Goal: Transaction & Acquisition: Purchase product/service

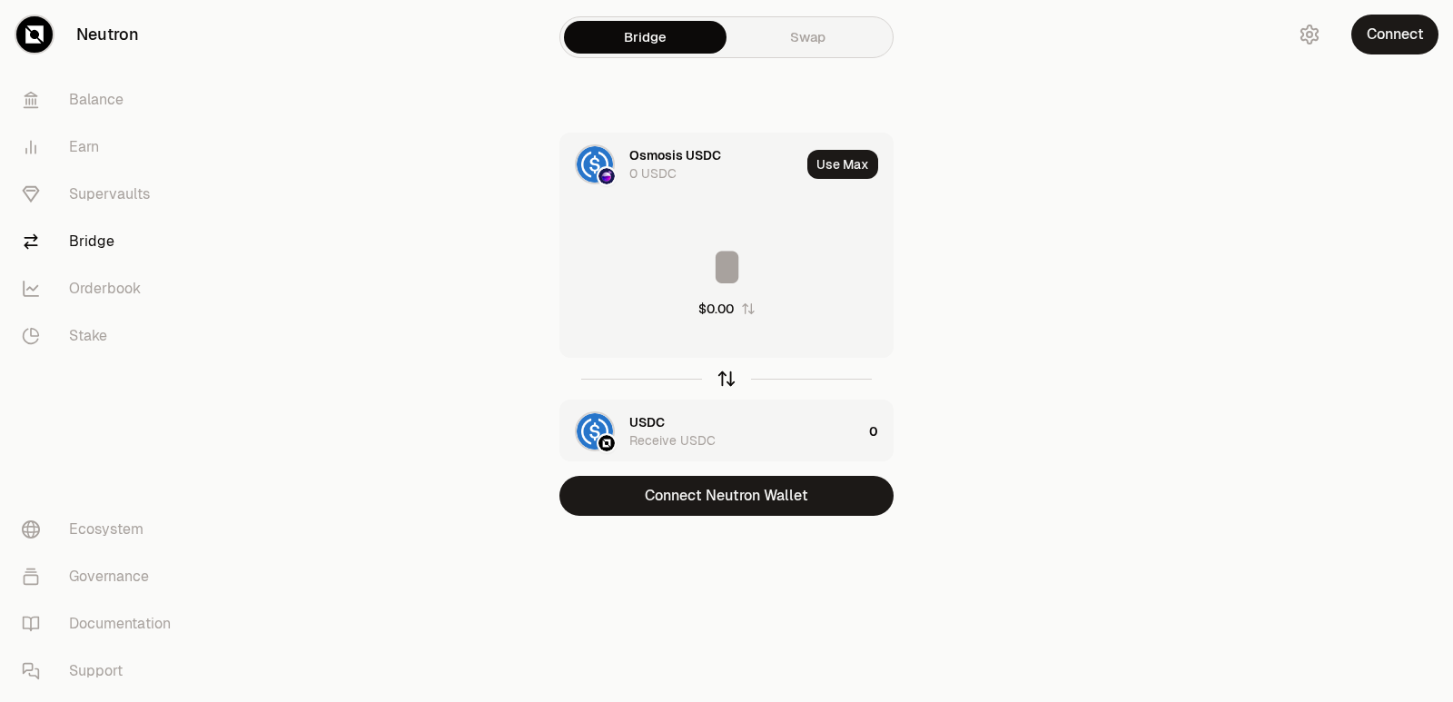
click at [722, 375] on icon "button" at bounding box center [727, 379] width 20 height 20
click at [657, 417] on div "USDC" at bounding box center [646, 422] width 35 height 18
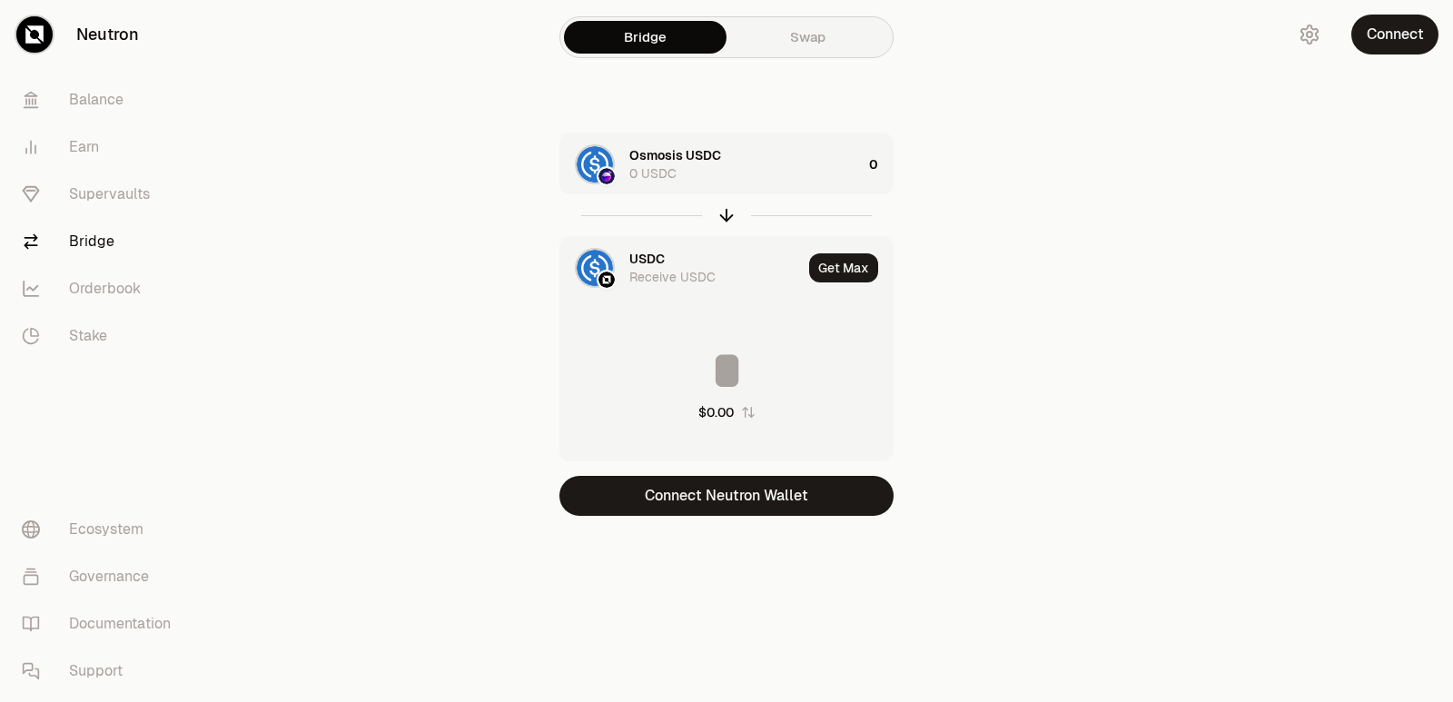
click at [660, 262] on div "USDC" at bounding box center [646, 259] width 35 height 18
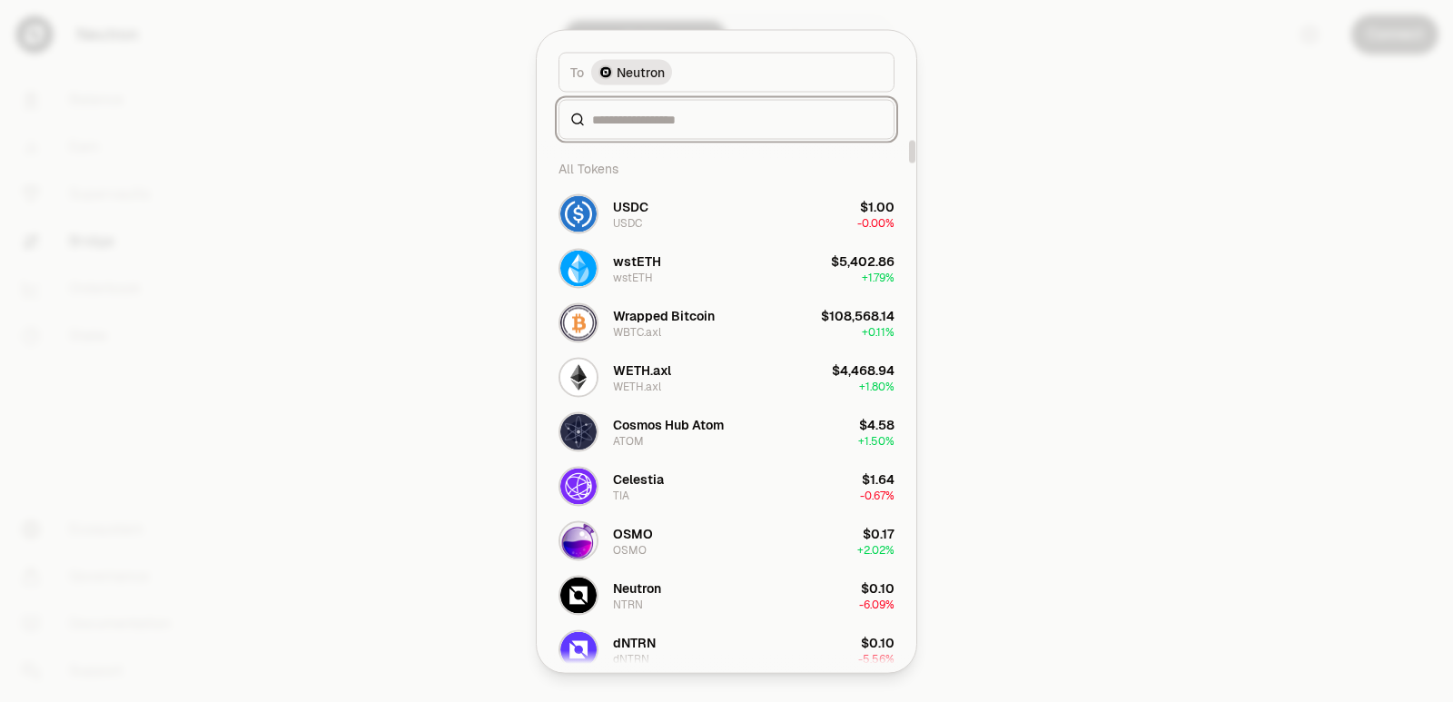
click at [676, 113] on input at bounding box center [737, 119] width 291 height 18
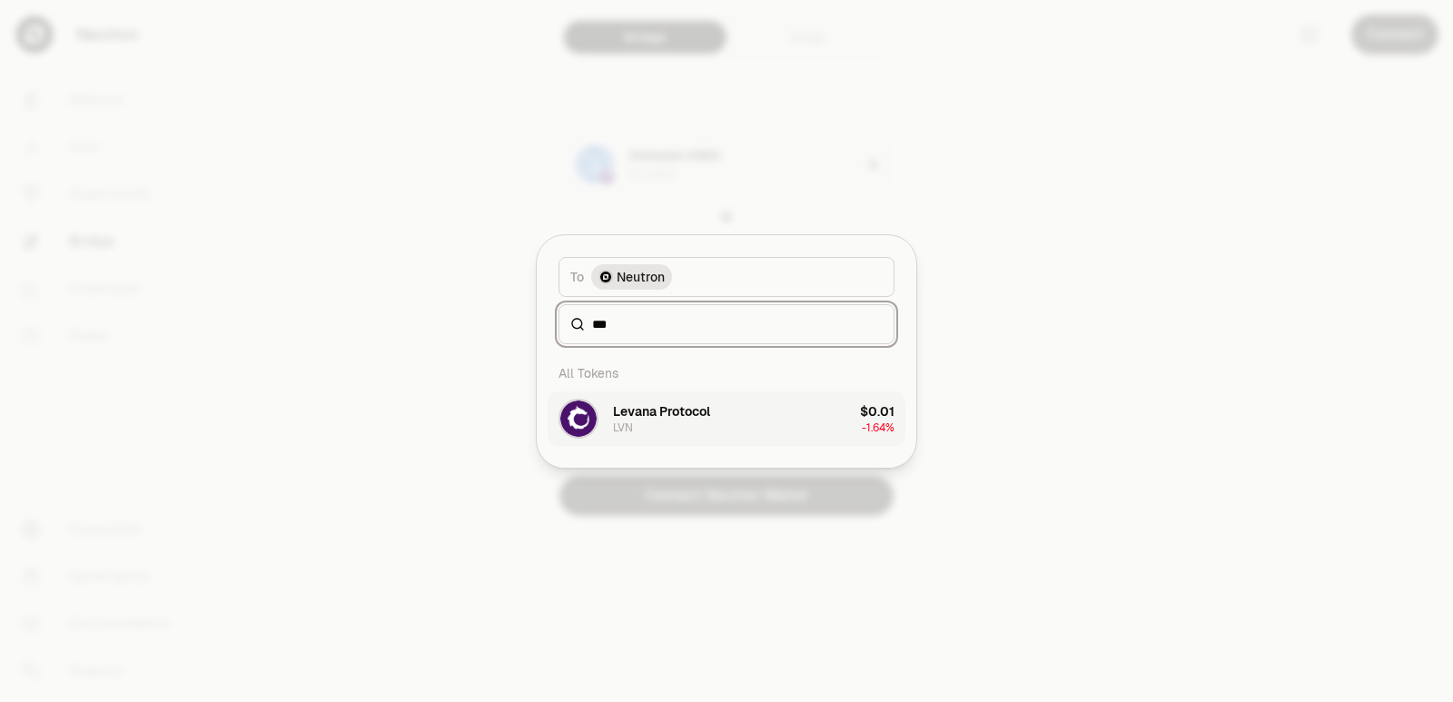
type input "***"
click at [659, 411] on div "Levana Protocol" at bounding box center [661, 411] width 97 height 18
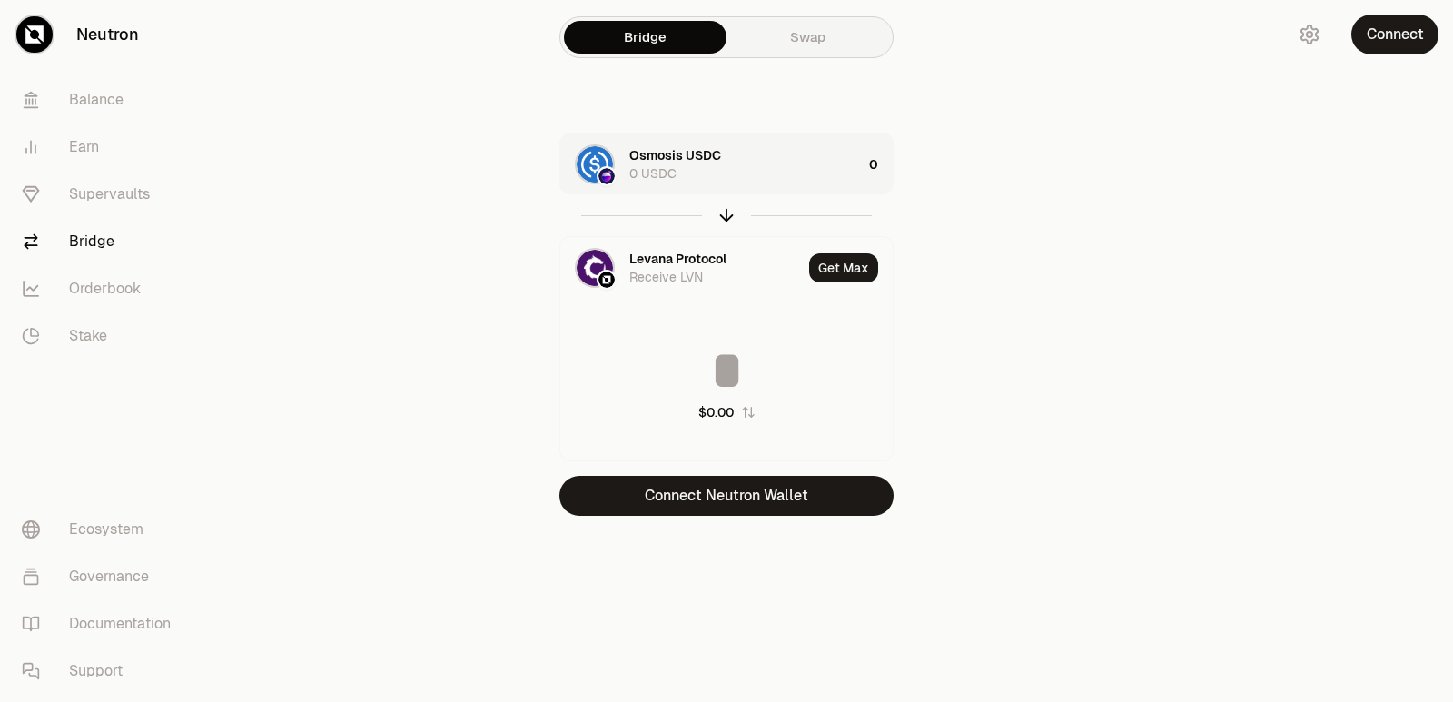
click at [766, 178] on div "Osmosis USDC 0 USDC" at bounding box center [745, 164] width 232 height 36
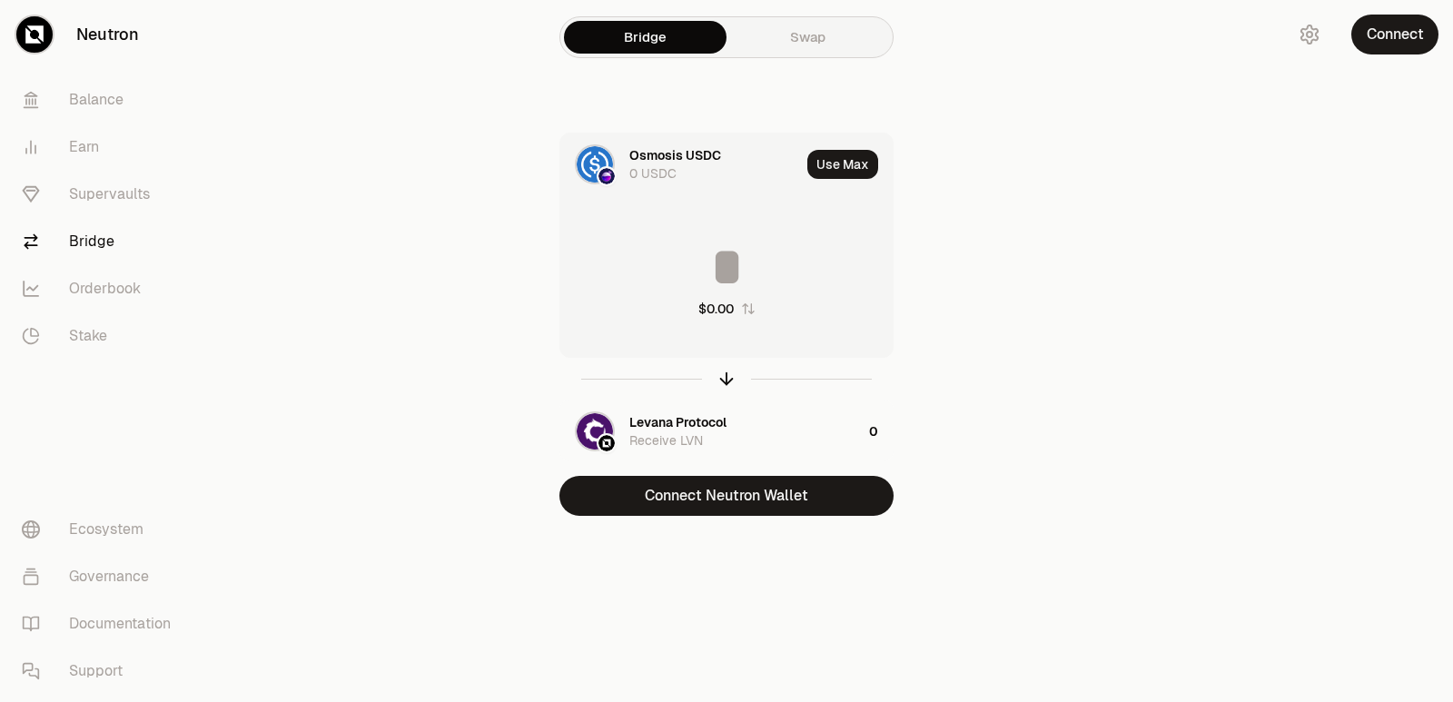
click at [769, 265] on input at bounding box center [726, 267] width 332 height 54
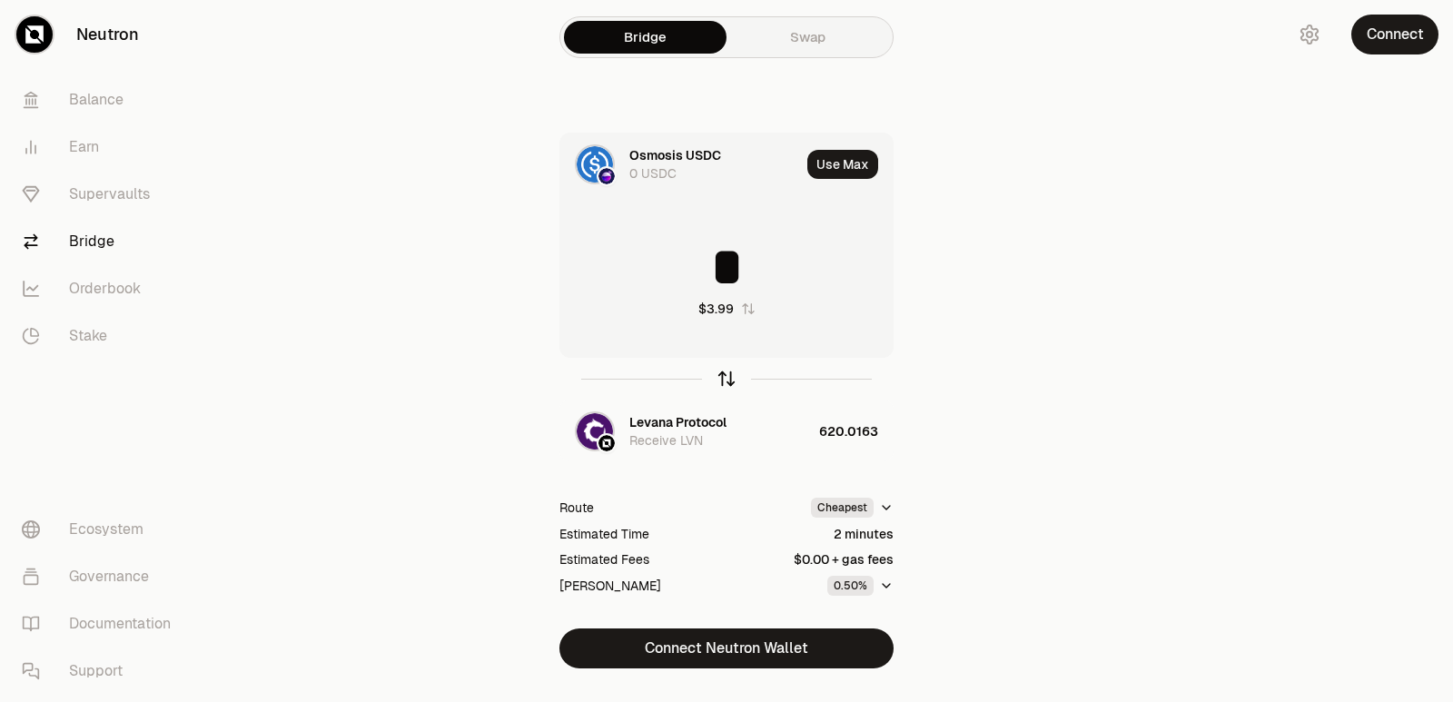
click at [729, 371] on icon "button" at bounding box center [727, 379] width 20 height 20
type input "*"
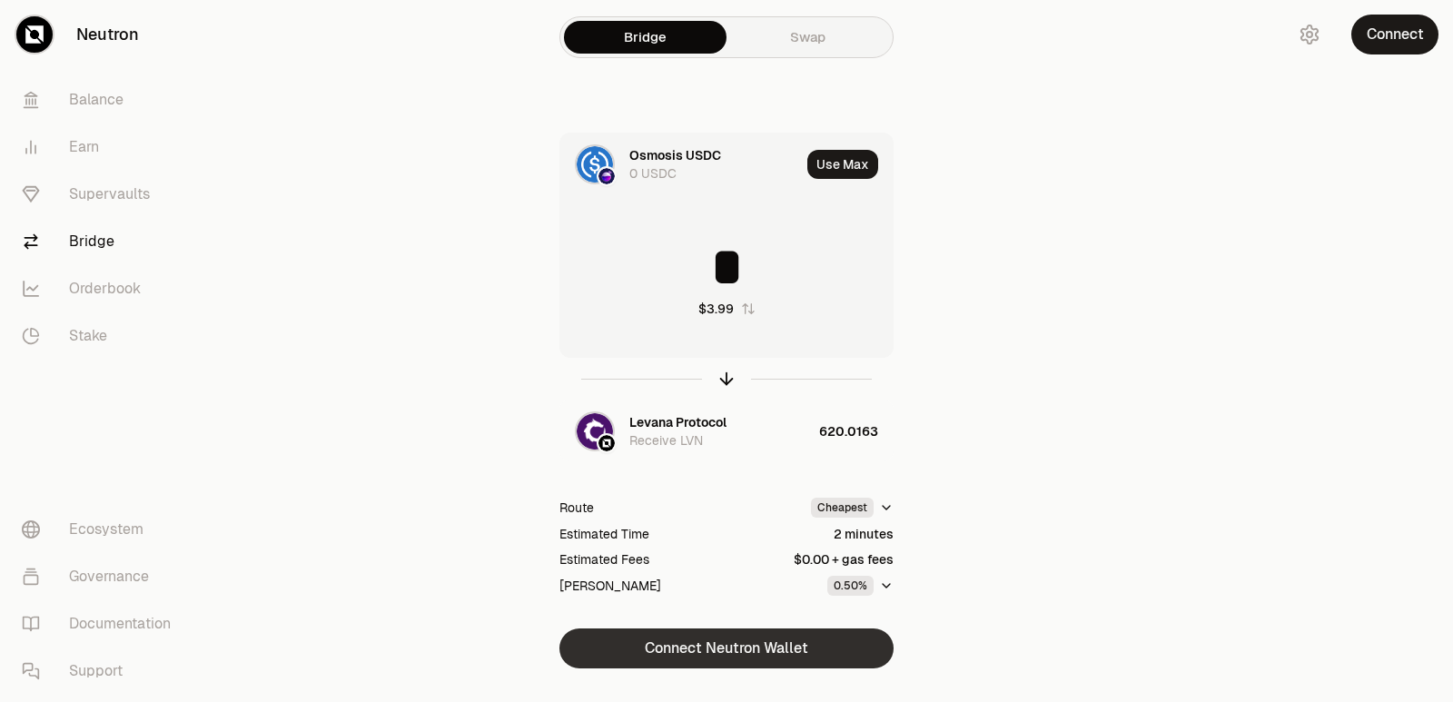
click at [707, 649] on button "Connect Neutron Wallet" at bounding box center [726, 648] width 334 height 40
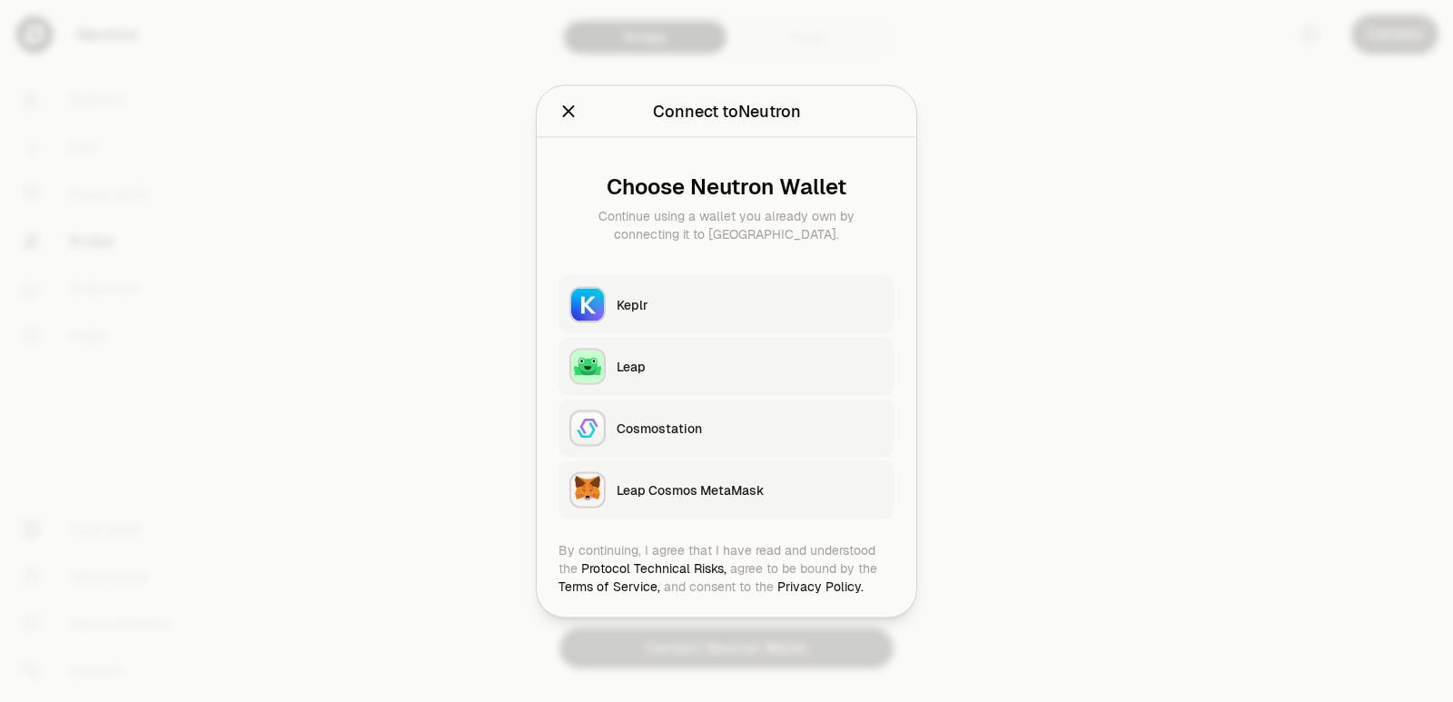
click at [678, 301] on div "Keplr" at bounding box center [750, 304] width 267 height 18
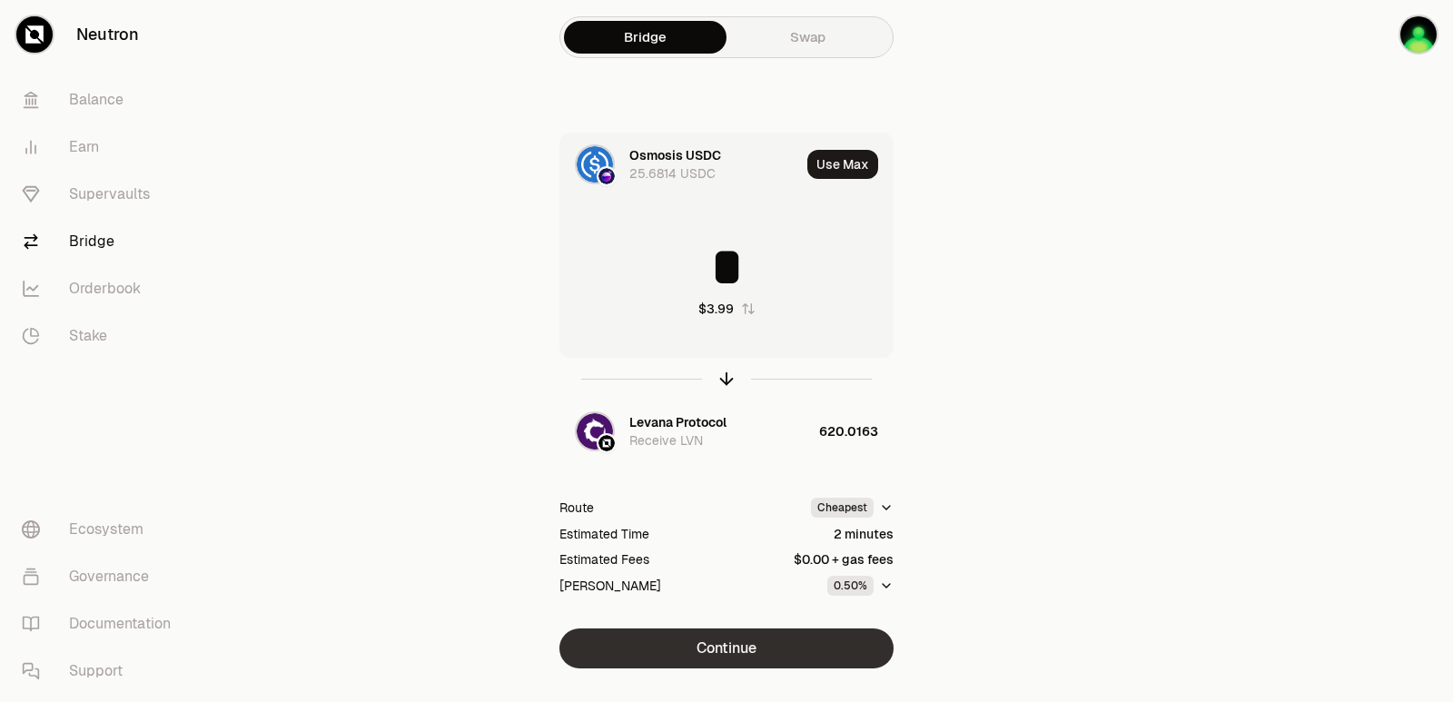
click at [728, 649] on button "Continue" at bounding box center [726, 648] width 334 height 40
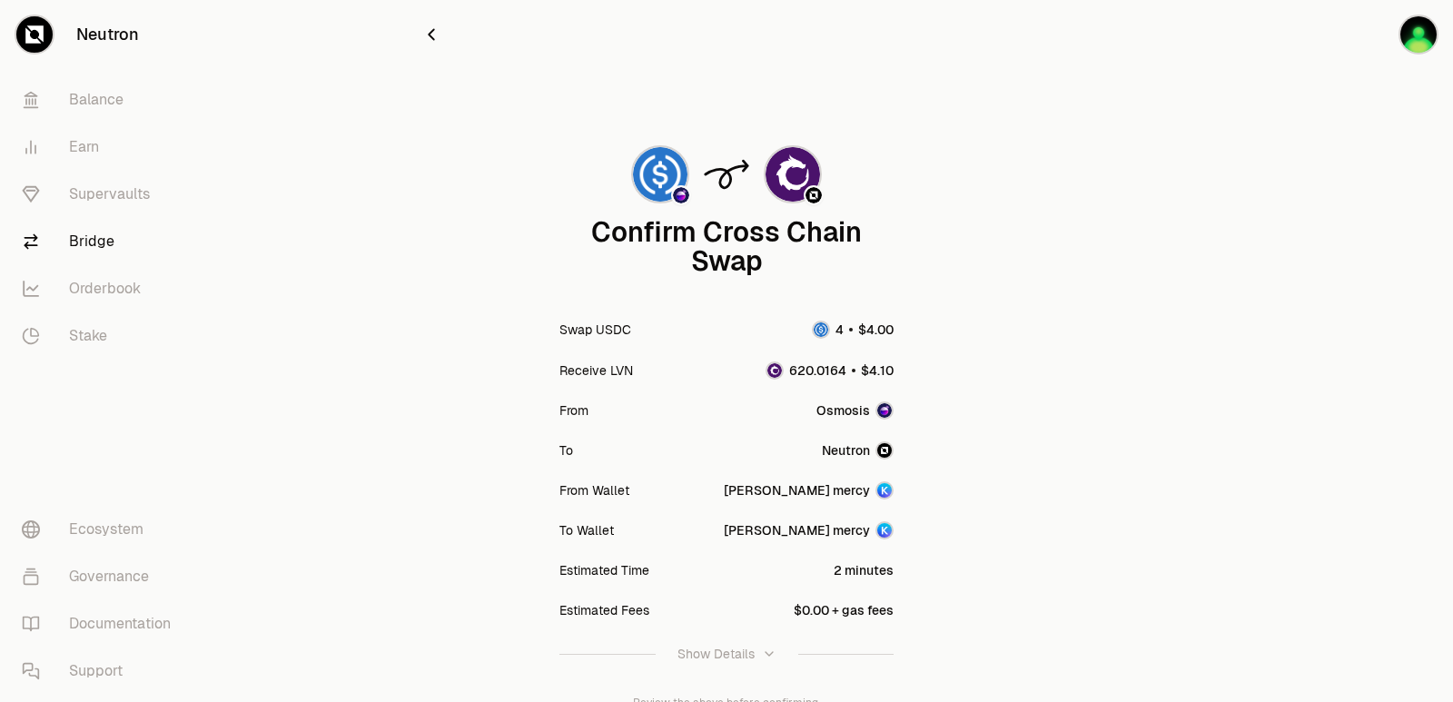
scroll to position [150, 0]
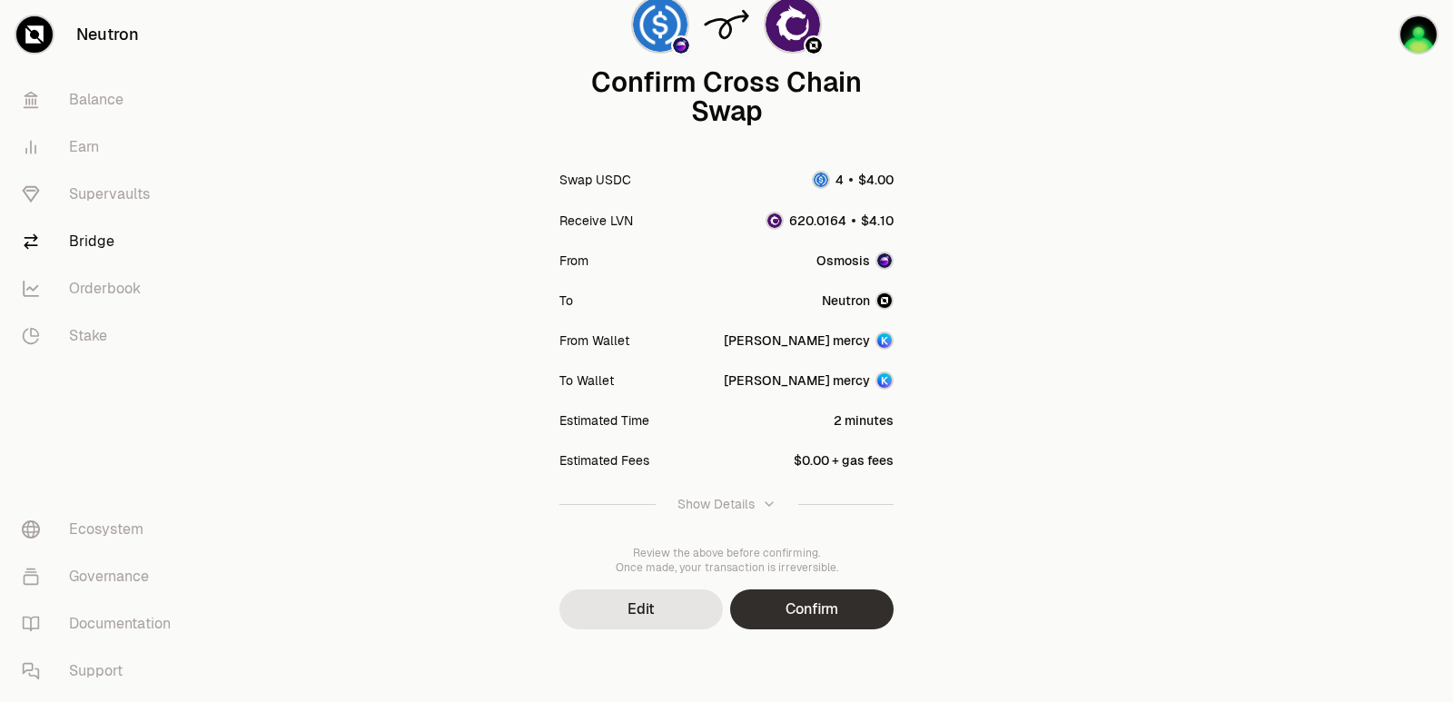
click at [788, 619] on button "Confirm" at bounding box center [811, 609] width 163 height 40
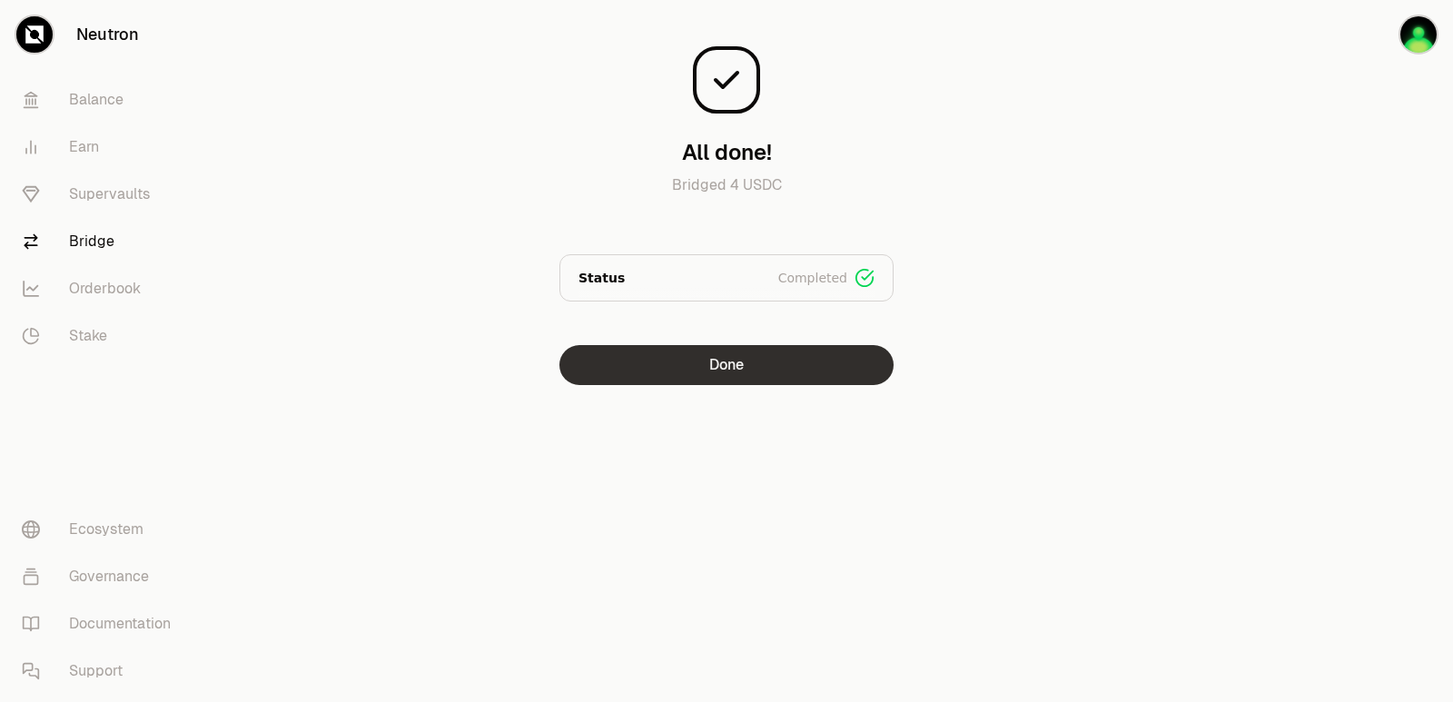
click at [773, 382] on button "Done" at bounding box center [726, 365] width 334 height 40
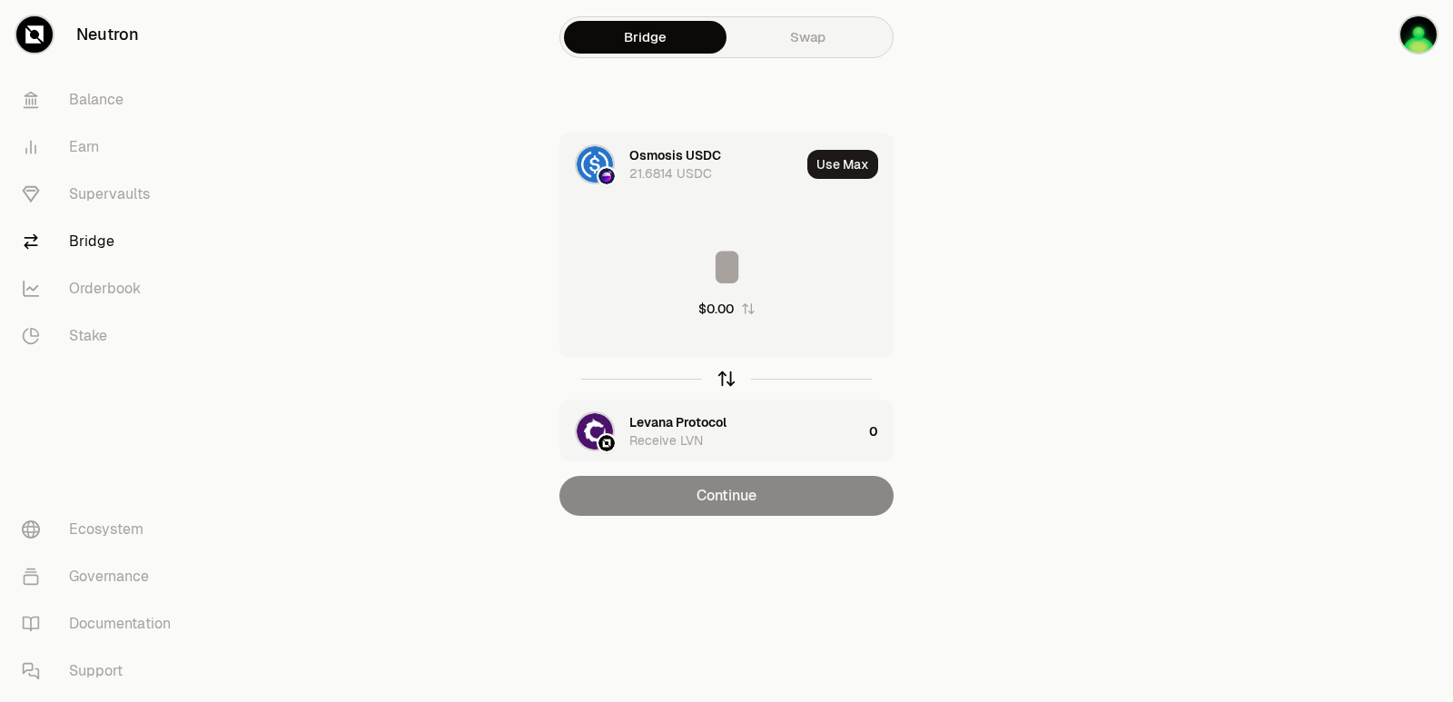
click at [724, 381] on icon "button" at bounding box center [727, 379] width 20 height 20
click at [850, 162] on button "Use Max" at bounding box center [842, 164] width 71 height 29
type input "*********"
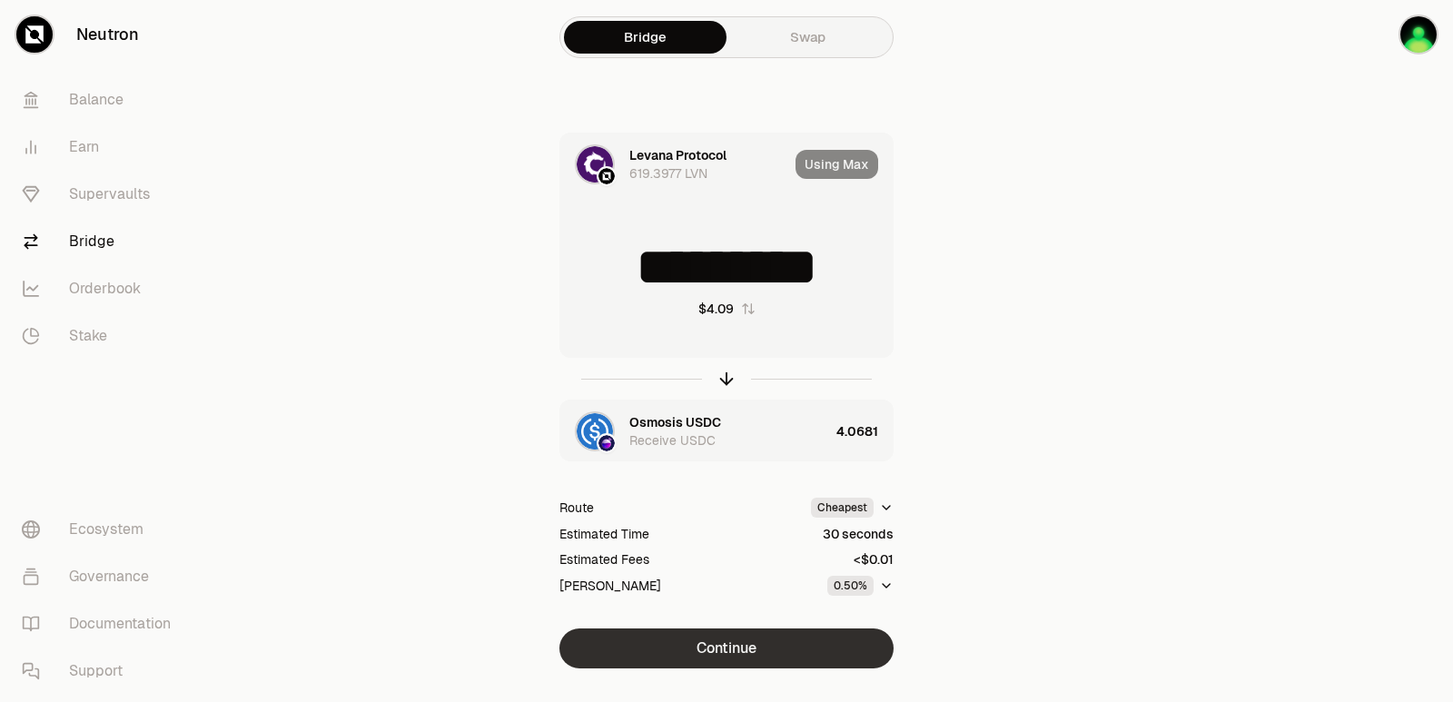
click at [728, 649] on button "Continue" at bounding box center [726, 648] width 334 height 40
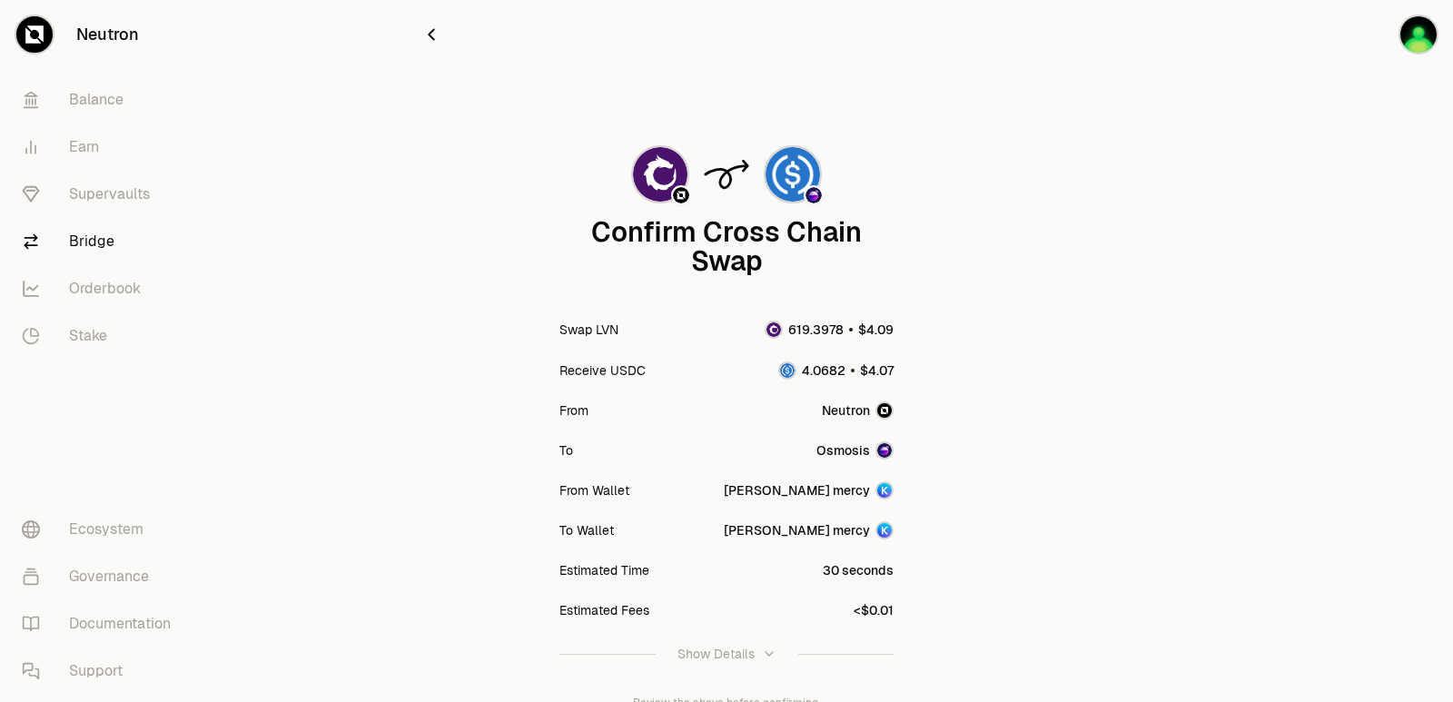
scroll to position [150, 0]
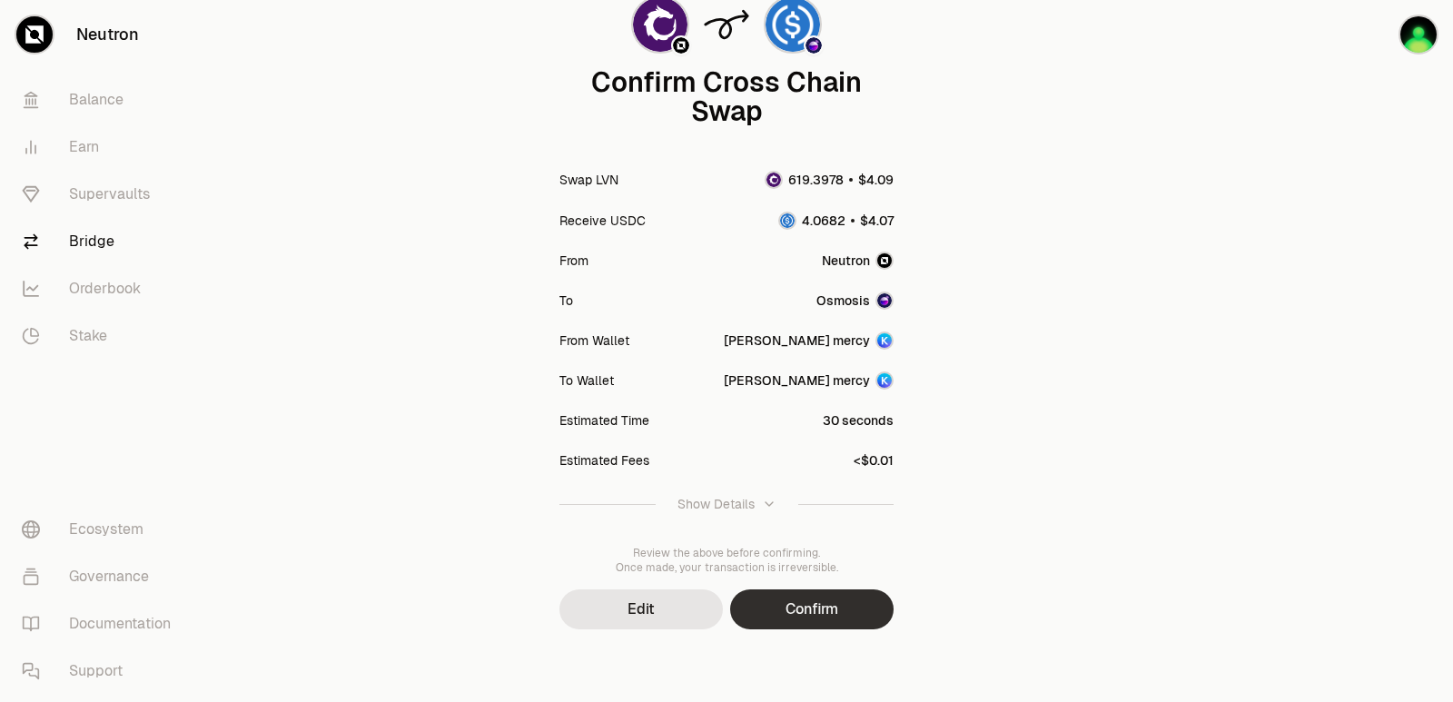
click at [820, 607] on button "Confirm" at bounding box center [811, 609] width 163 height 40
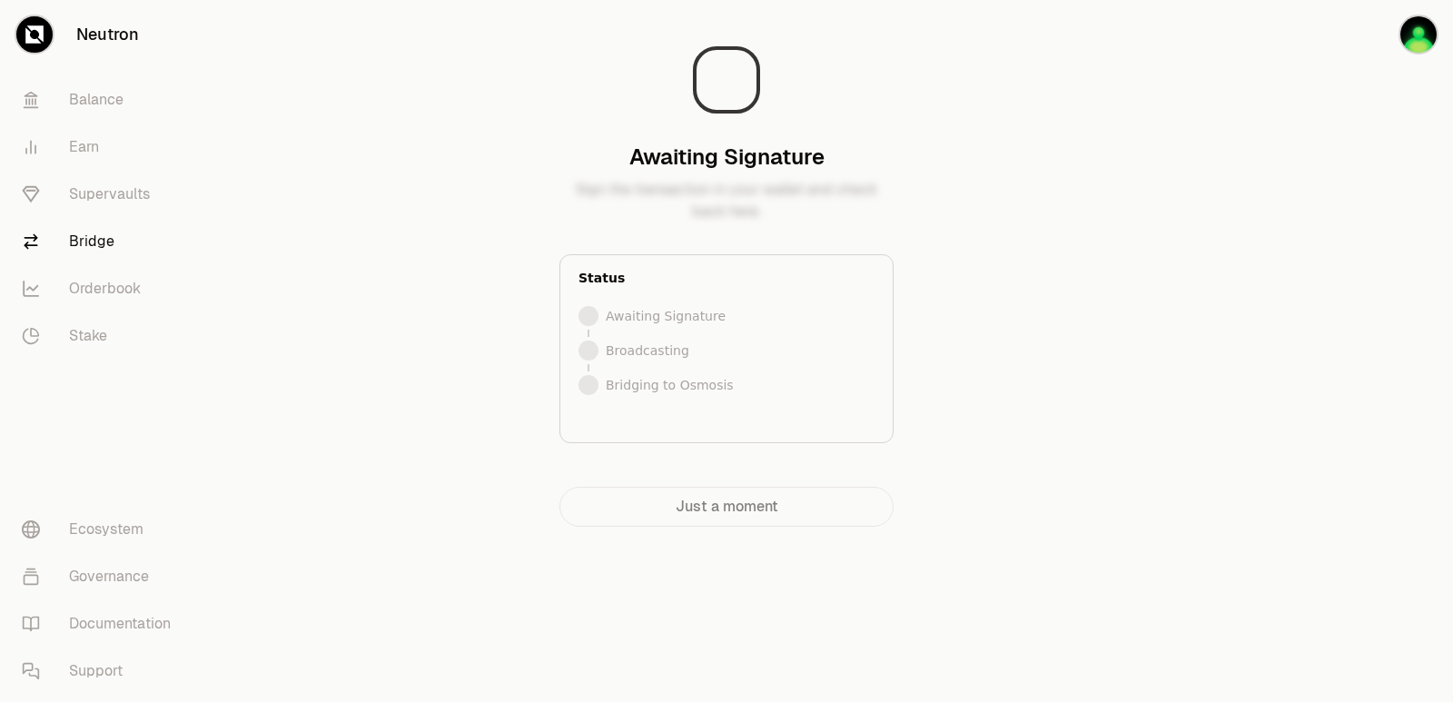
scroll to position [0, 0]
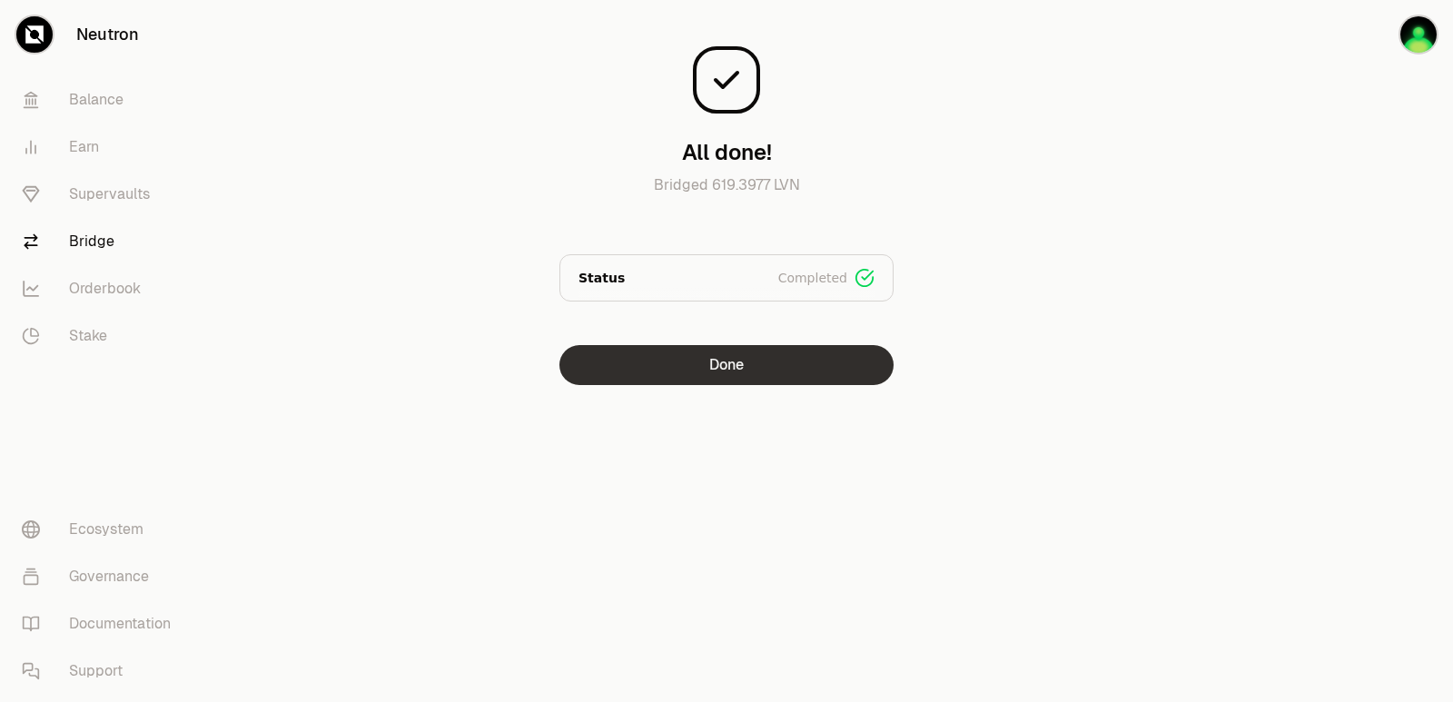
click at [690, 361] on button "Done" at bounding box center [726, 365] width 334 height 40
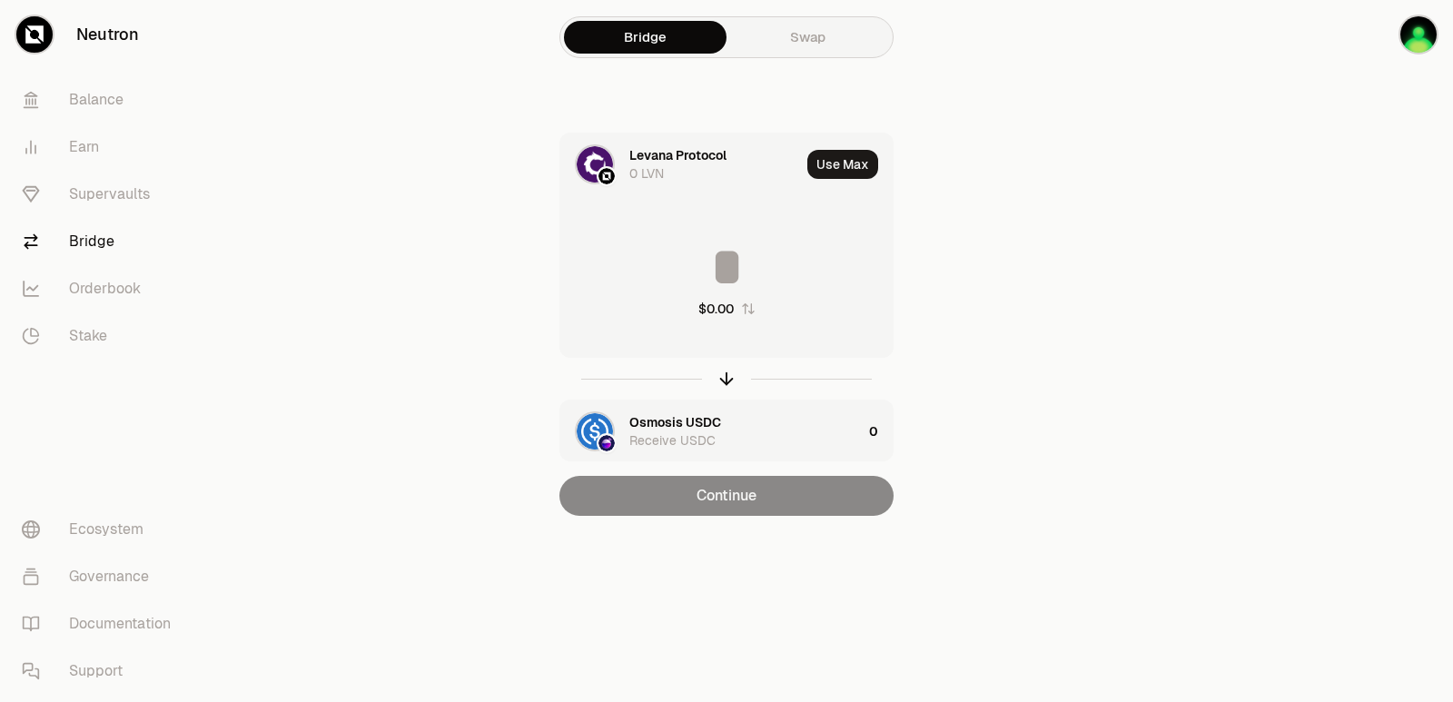
click at [720, 377] on icon "button" at bounding box center [727, 379] width 20 height 20
click at [698, 258] on input at bounding box center [726, 267] width 332 height 54
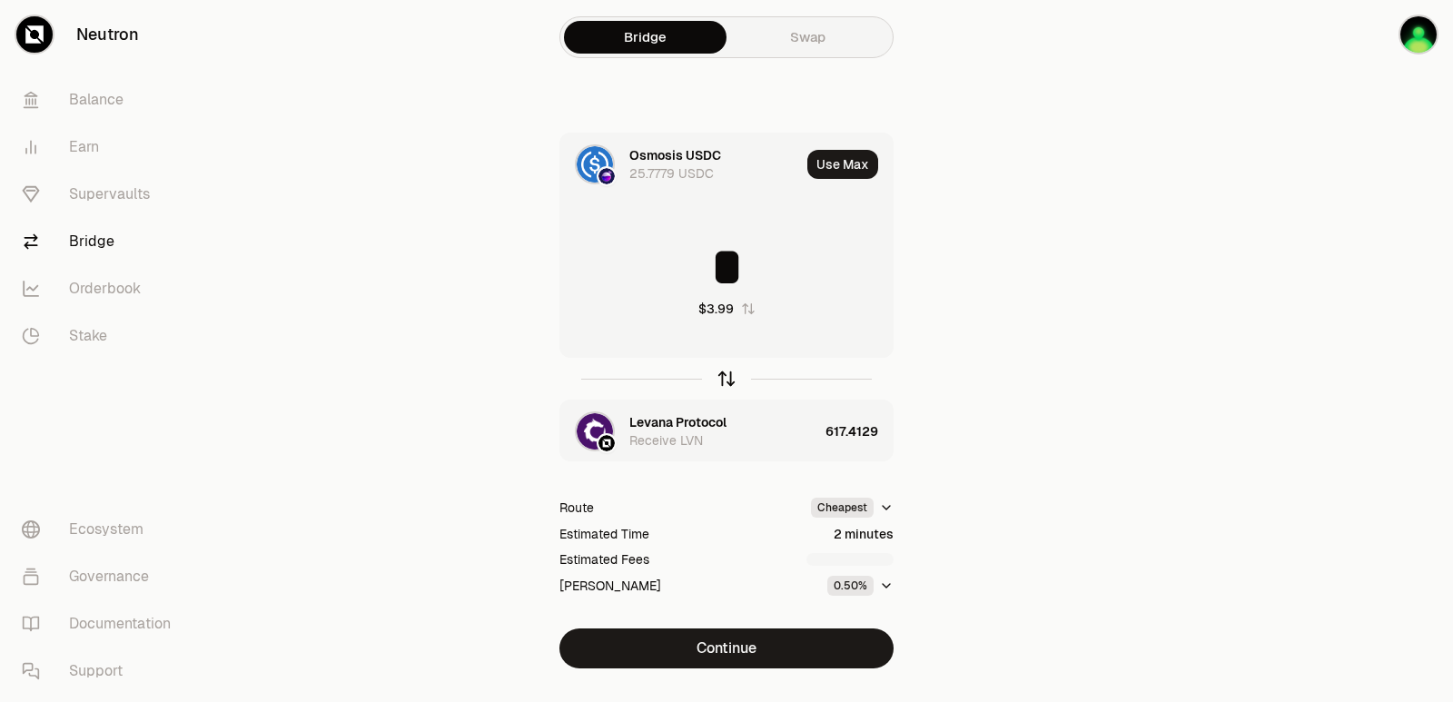
click at [726, 378] on icon "button" at bounding box center [727, 379] width 20 height 20
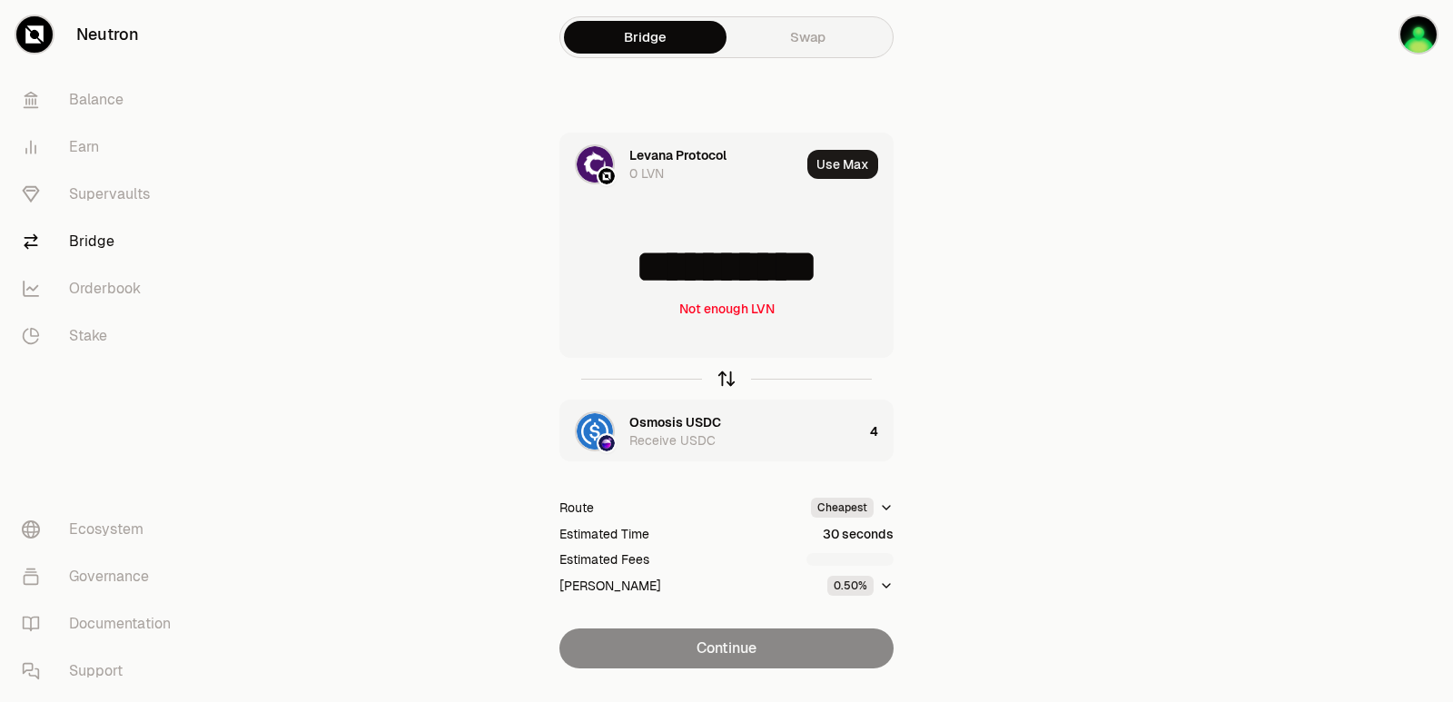
click at [726, 378] on icon "button" at bounding box center [727, 379] width 20 height 20
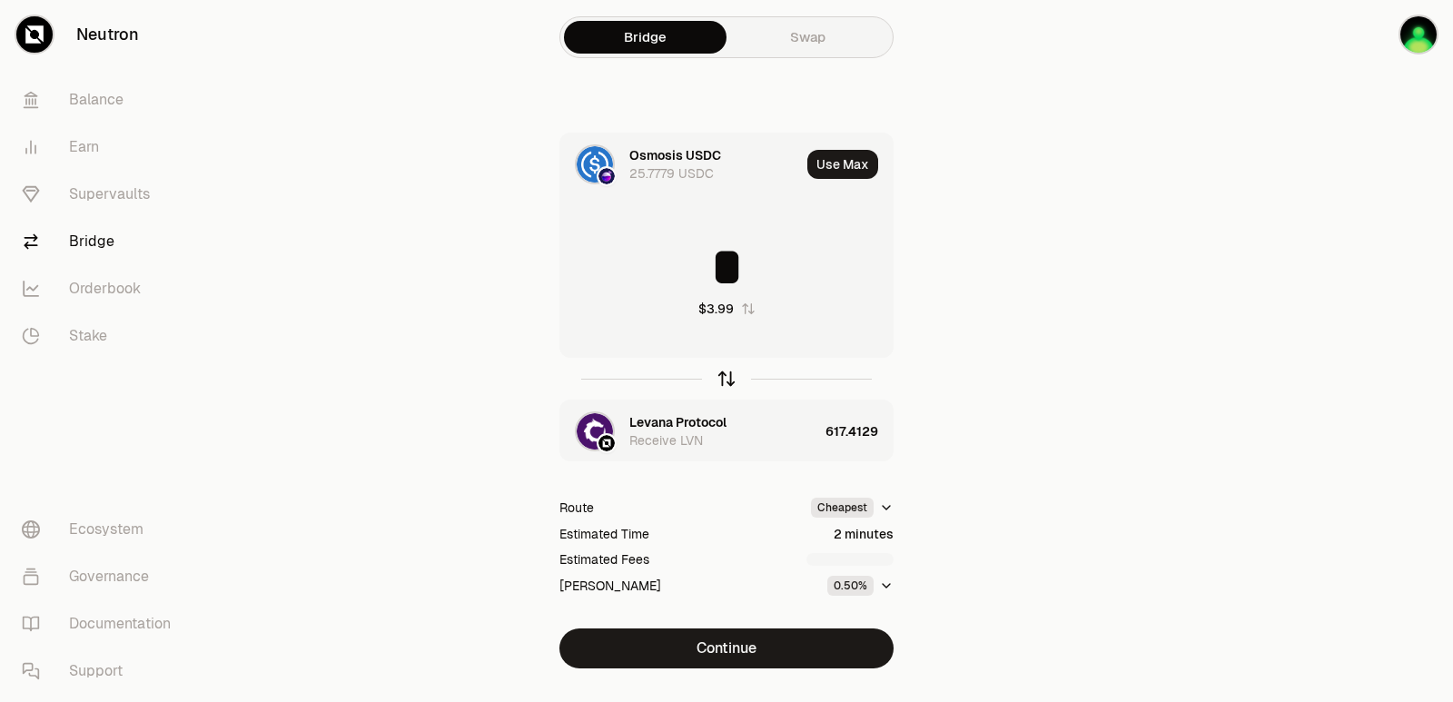
click at [726, 378] on icon "button" at bounding box center [727, 379] width 20 height 20
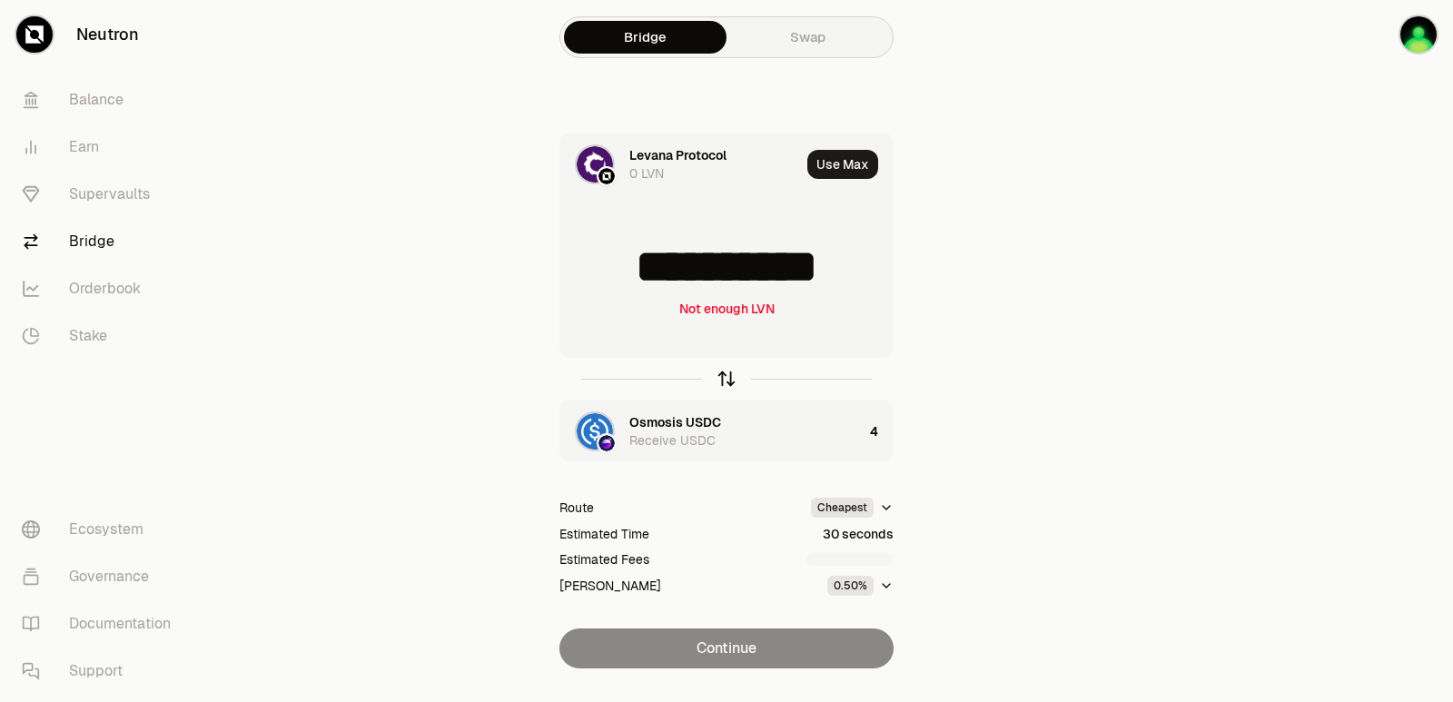
click at [725, 378] on icon "button" at bounding box center [727, 379] width 20 height 20
type input "*"
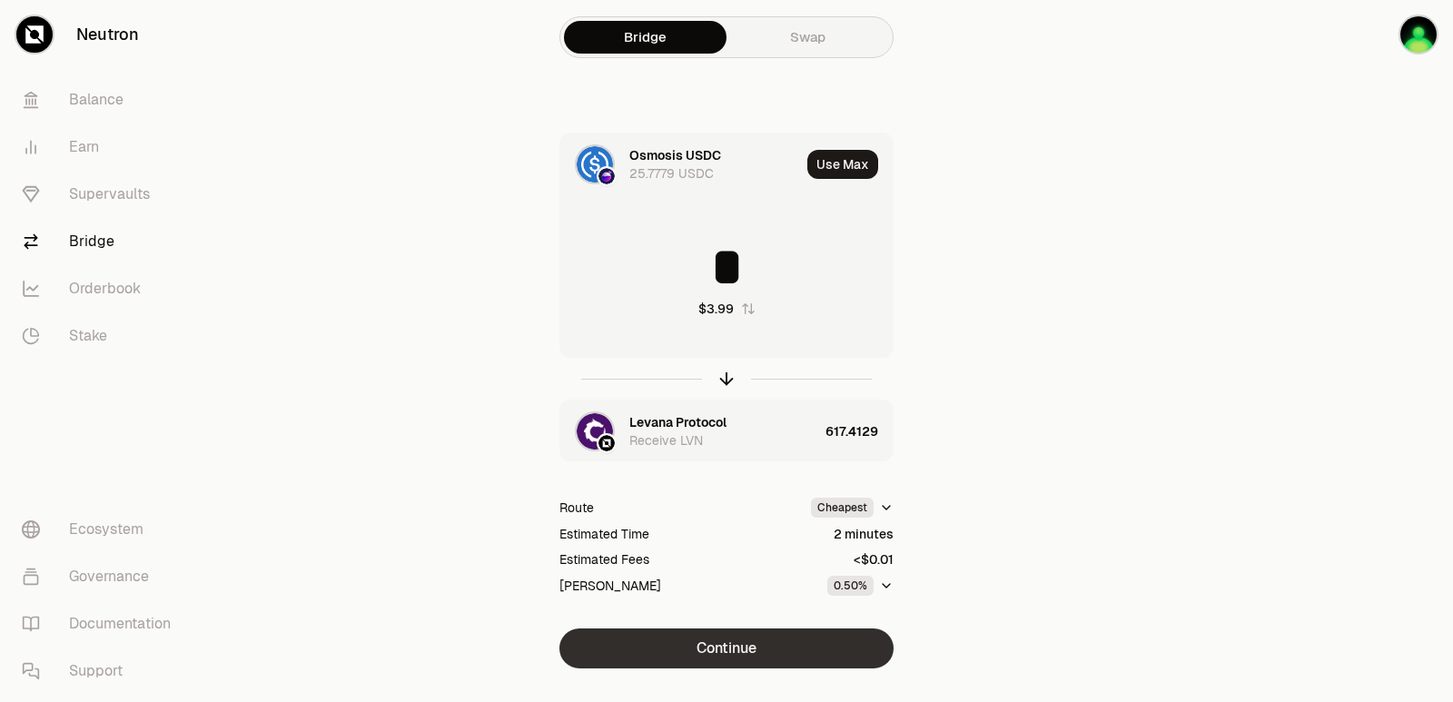
click at [737, 650] on button "Continue" at bounding box center [726, 648] width 334 height 40
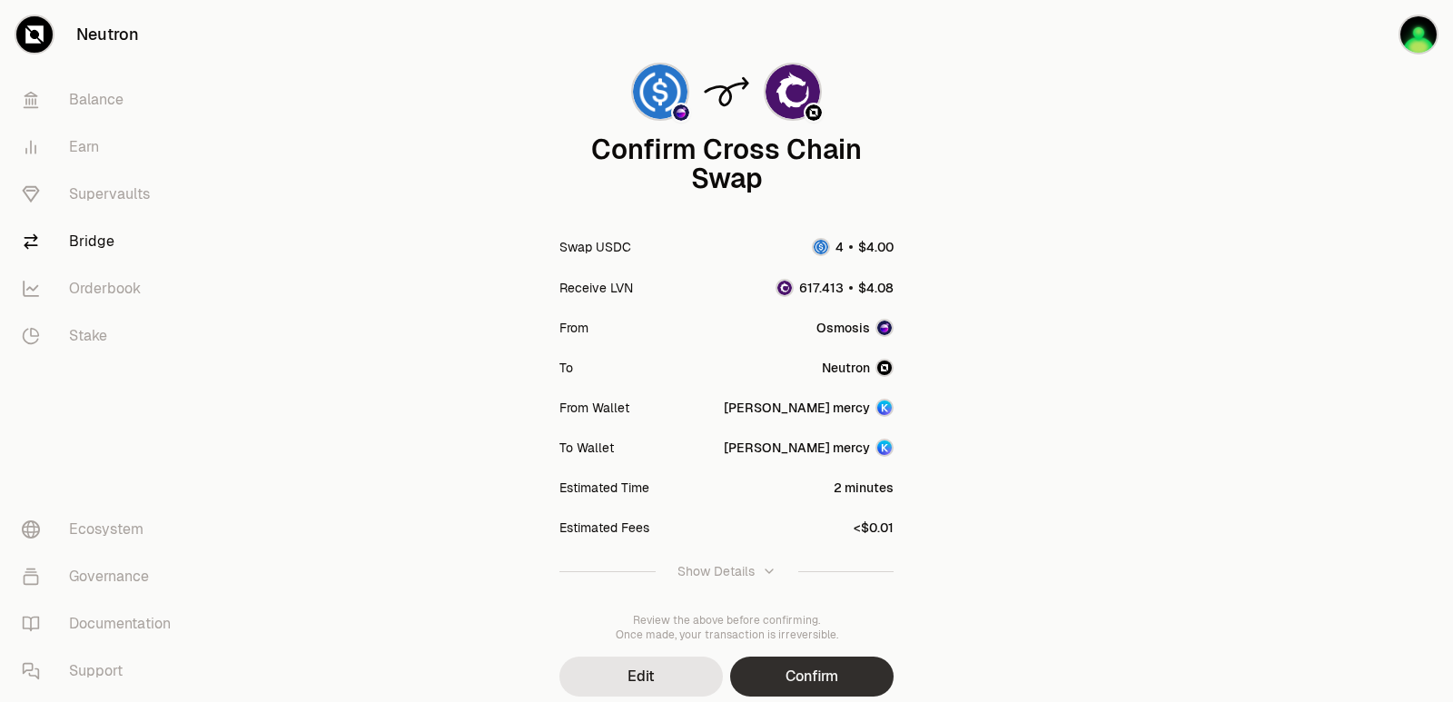
scroll to position [150, 0]
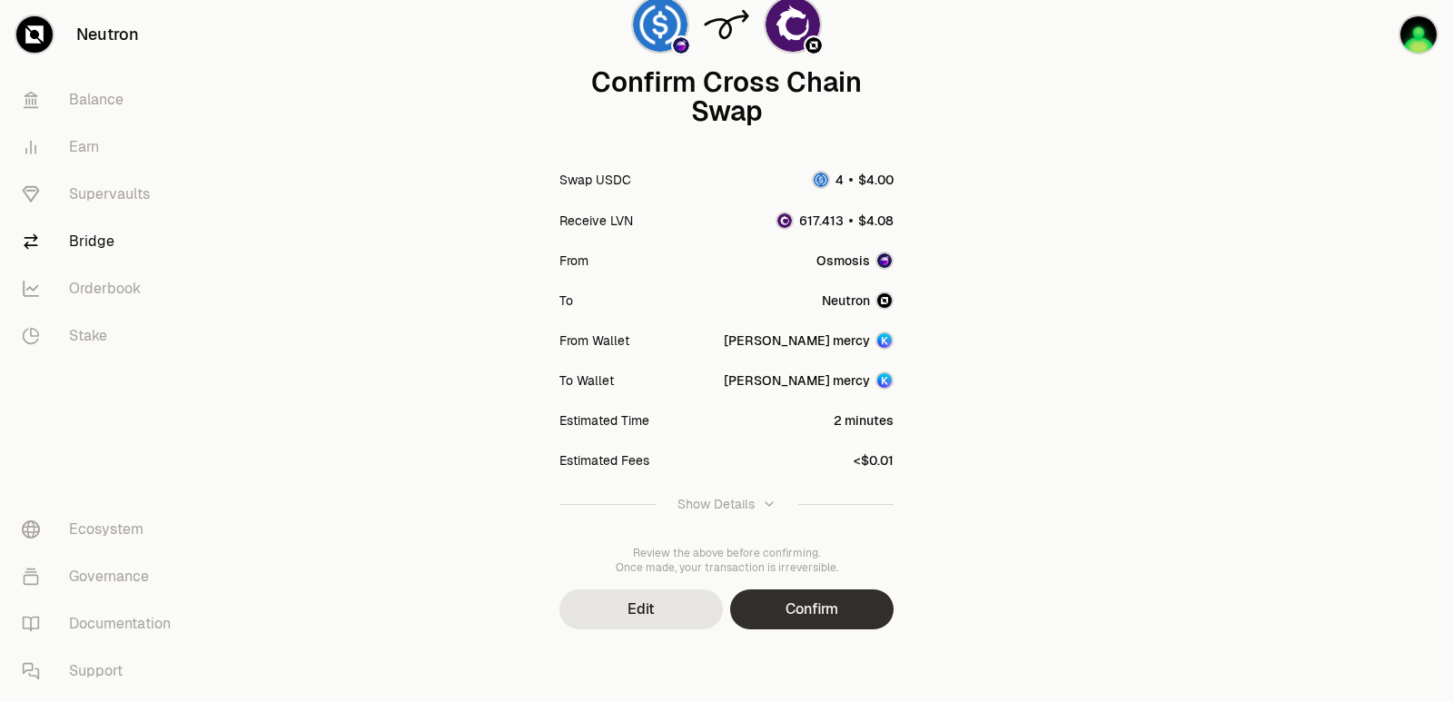
click at [816, 618] on button "Confirm" at bounding box center [811, 609] width 163 height 40
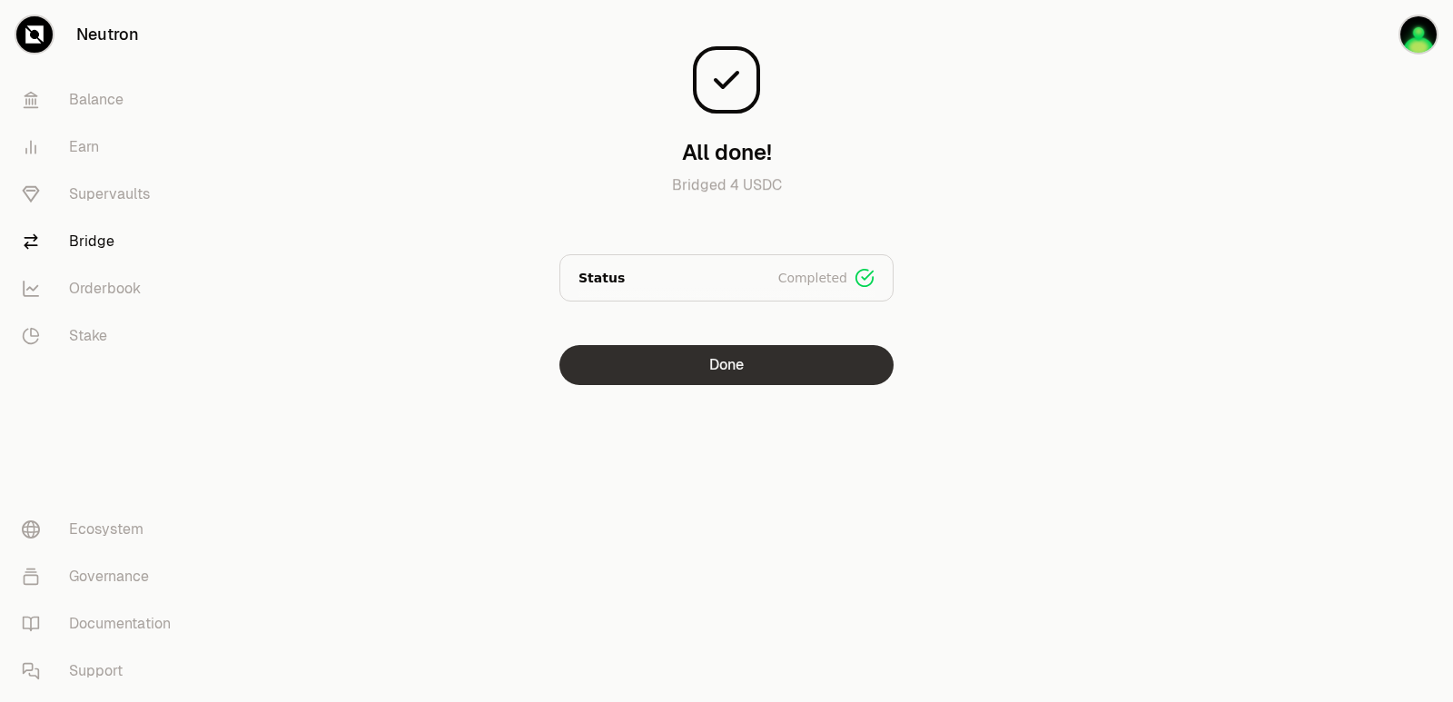
click at [738, 357] on button "Done" at bounding box center [726, 365] width 334 height 40
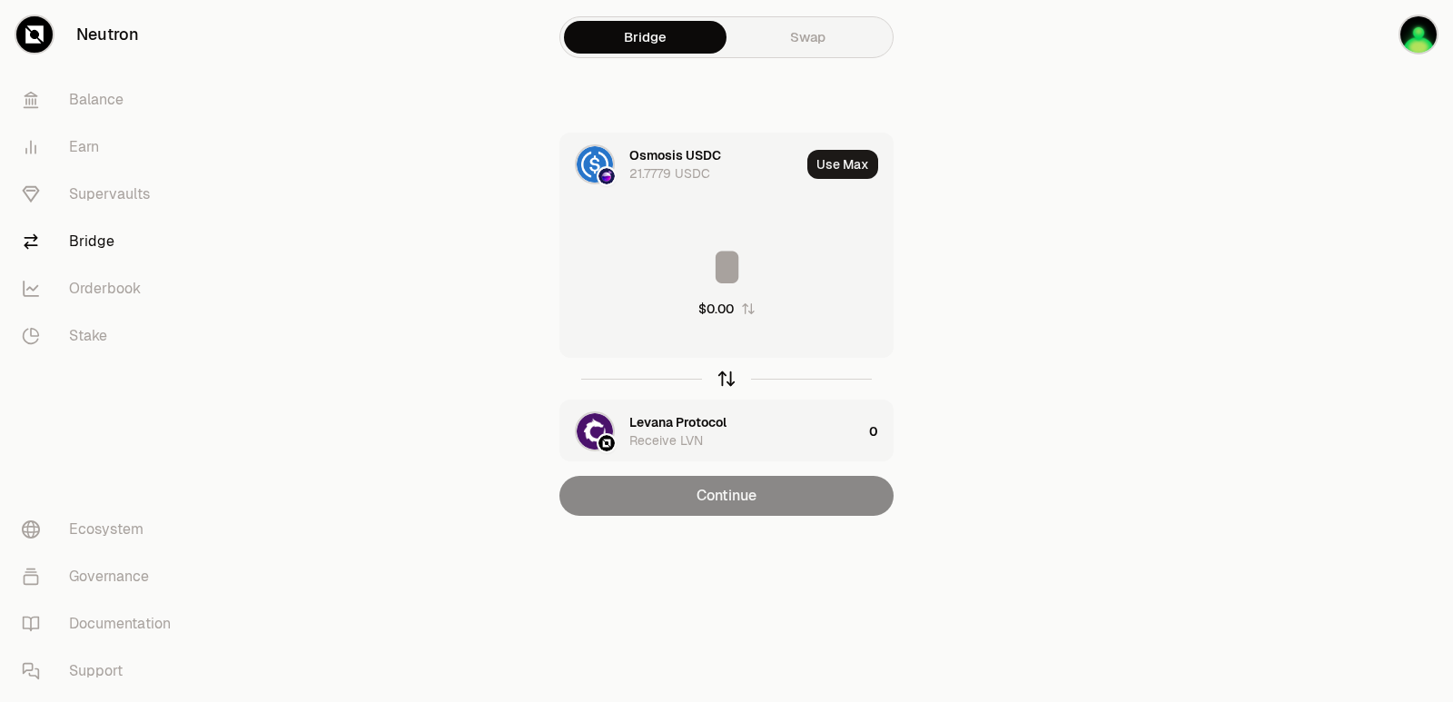
click at [726, 378] on icon "button" at bounding box center [727, 379] width 20 height 20
click at [835, 166] on button "Use Max" at bounding box center [842, 164] width 71 height 29
type input "**********"
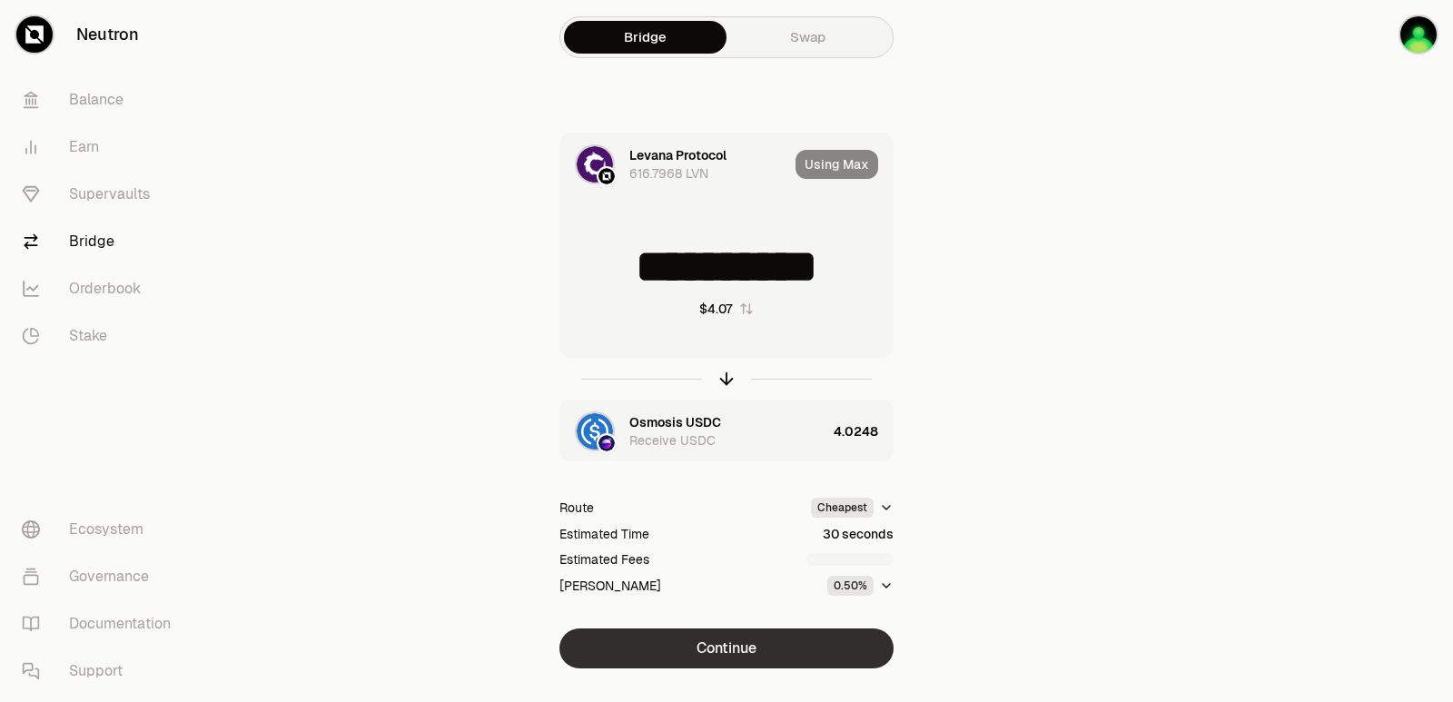
click at [763, 629] on button "Continue" at bounding box center [726, 648] width 334 height 40
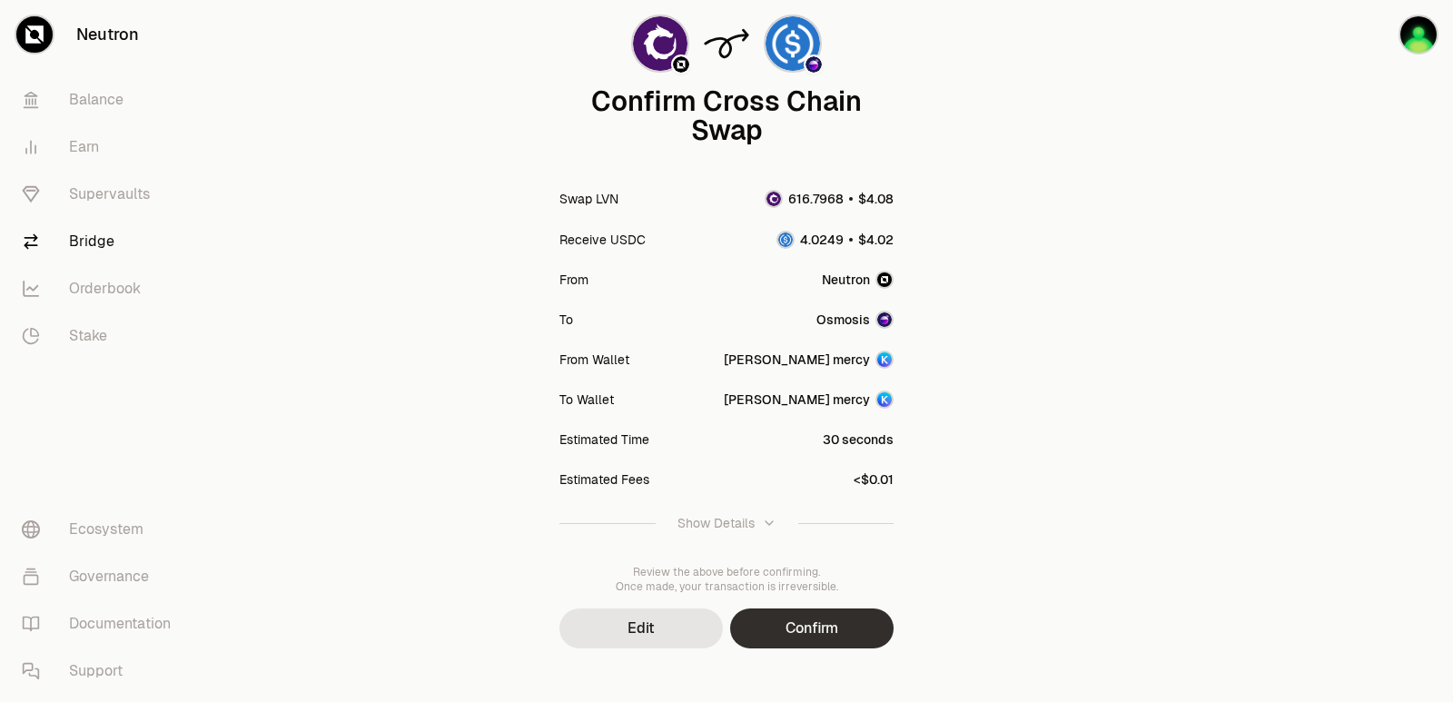
scroll to position [150, 0]
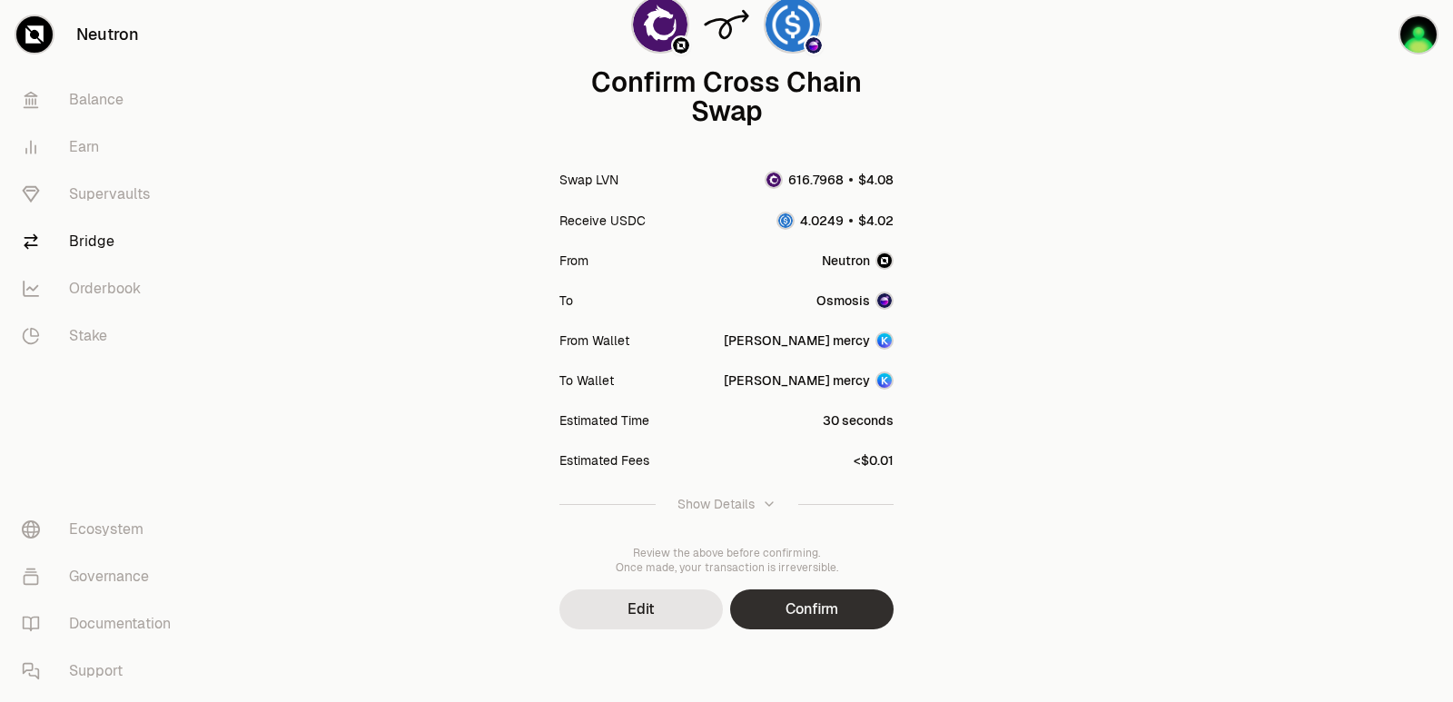
click at [793, 618] on button "Confirm" at bounding box center [811, 609] width 163 height 40
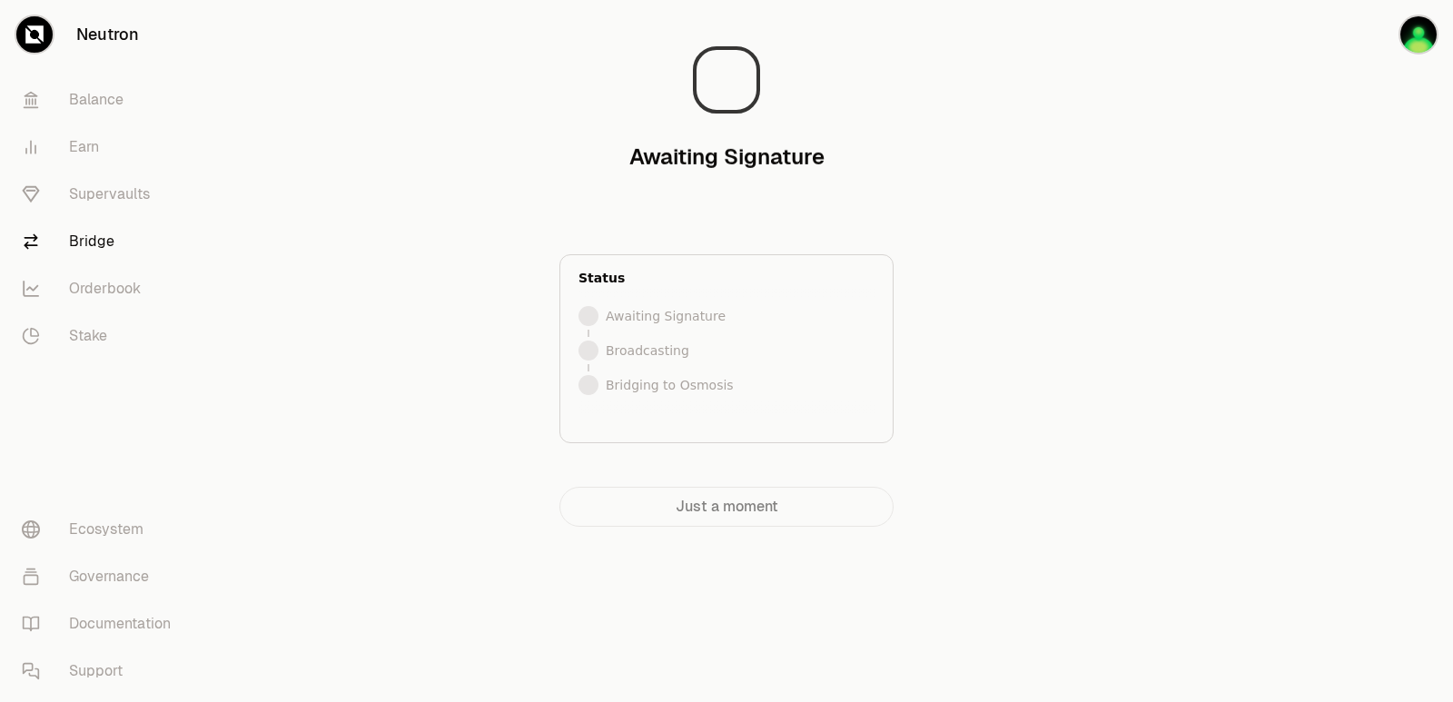
scroll to position [0, 0]
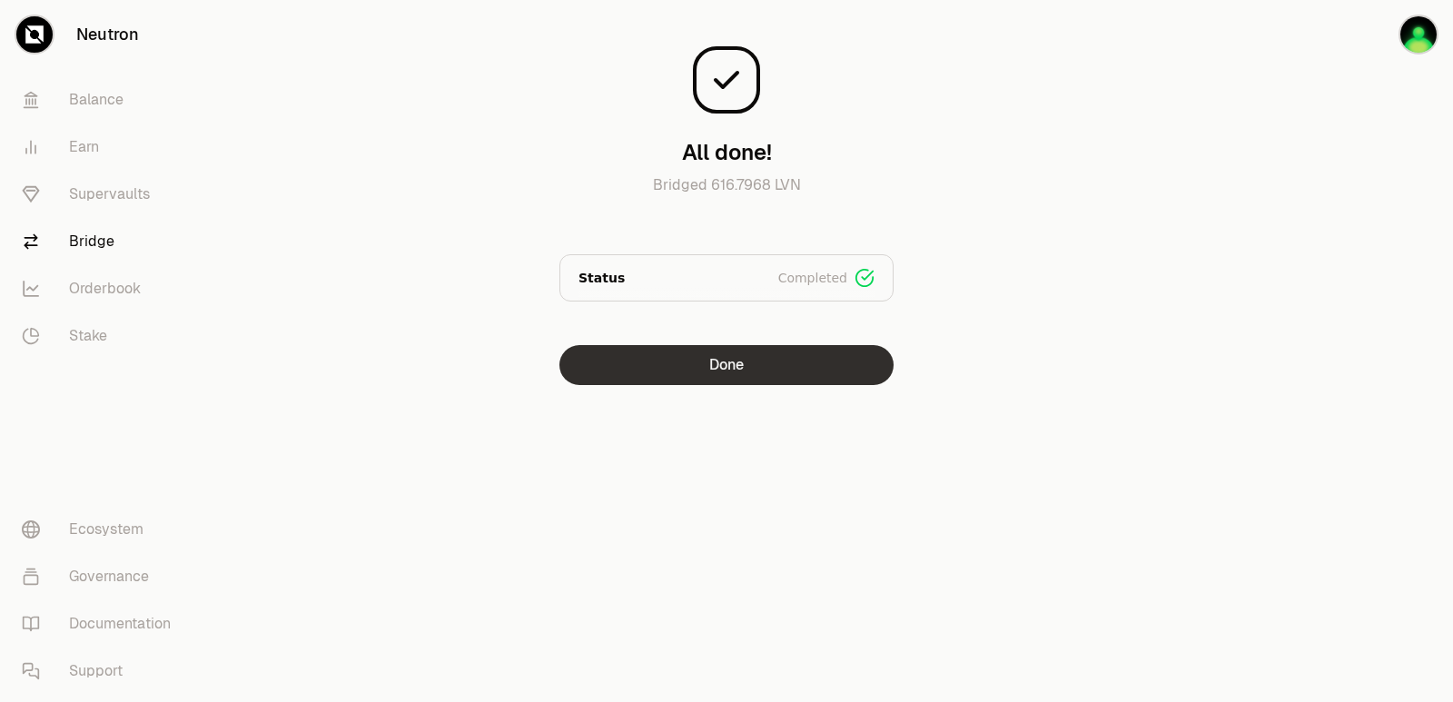
click at [732, 375] on button "Done" at bounding box center [726, 365] width 334 height 40
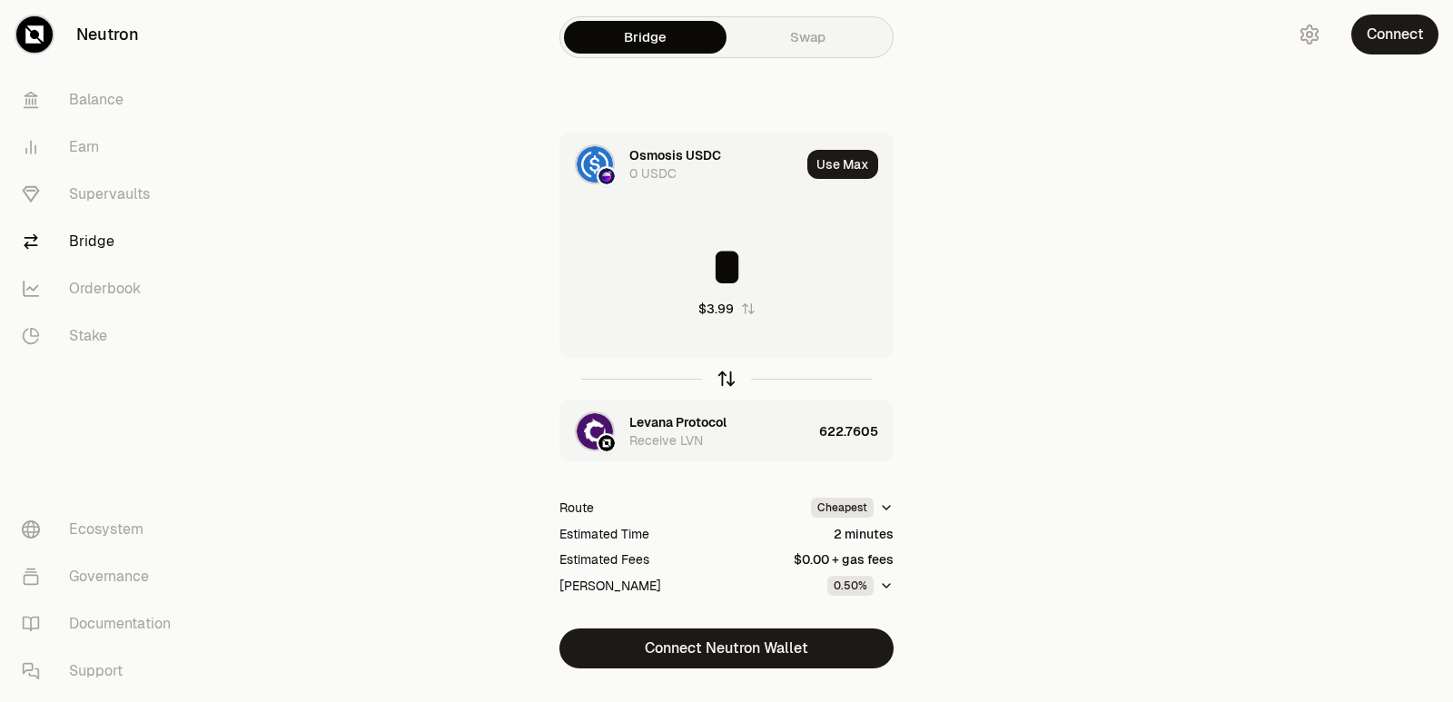
click at [725, 371] on icon "button" at bounding box center [727, 379] width 20 height 20
click at [726, 372] on icon "button" at bounding box center [727, 379] width 20 height 20
click at [850, 173] on button "Use Max" at bounding box center [842, 164] width 71 height 29
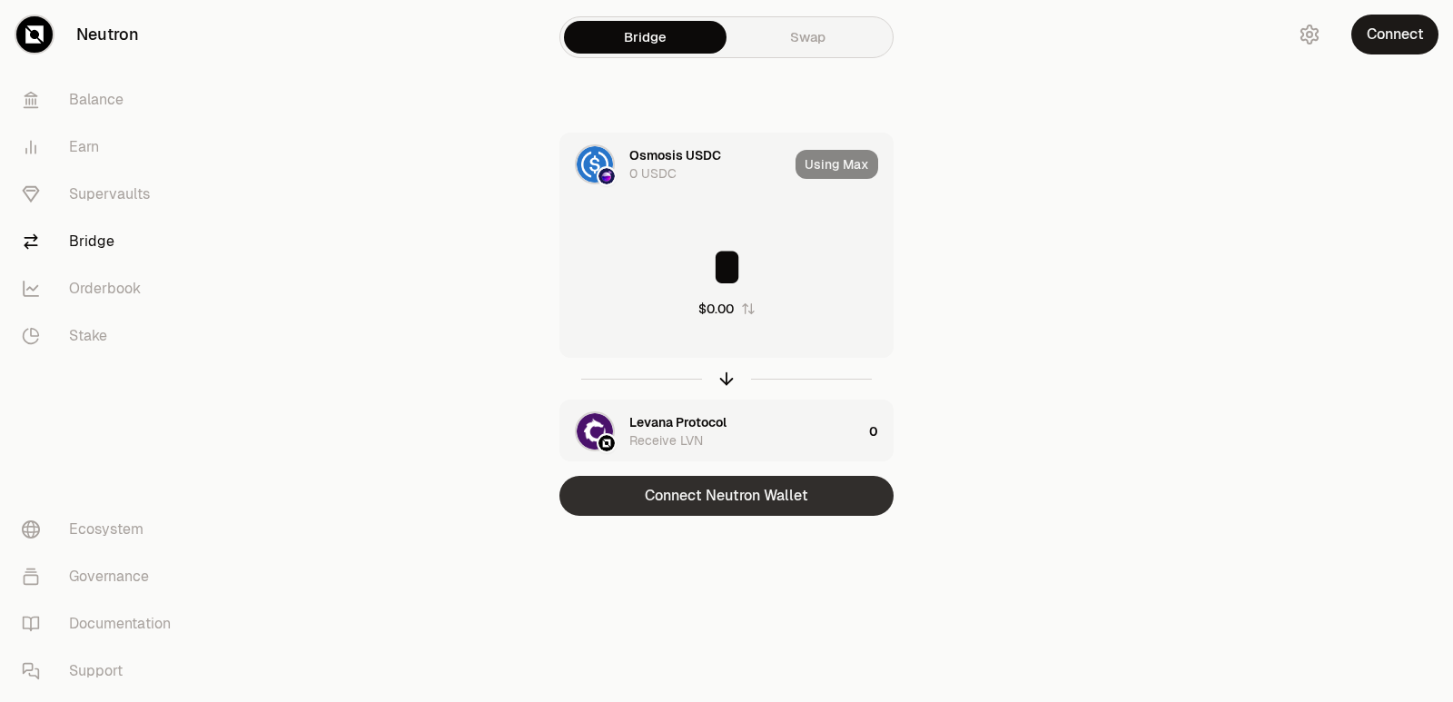
click at [691, 500] on button "Connect Neutron Wallet" at bounding box center [726, 496] width 334 height 40
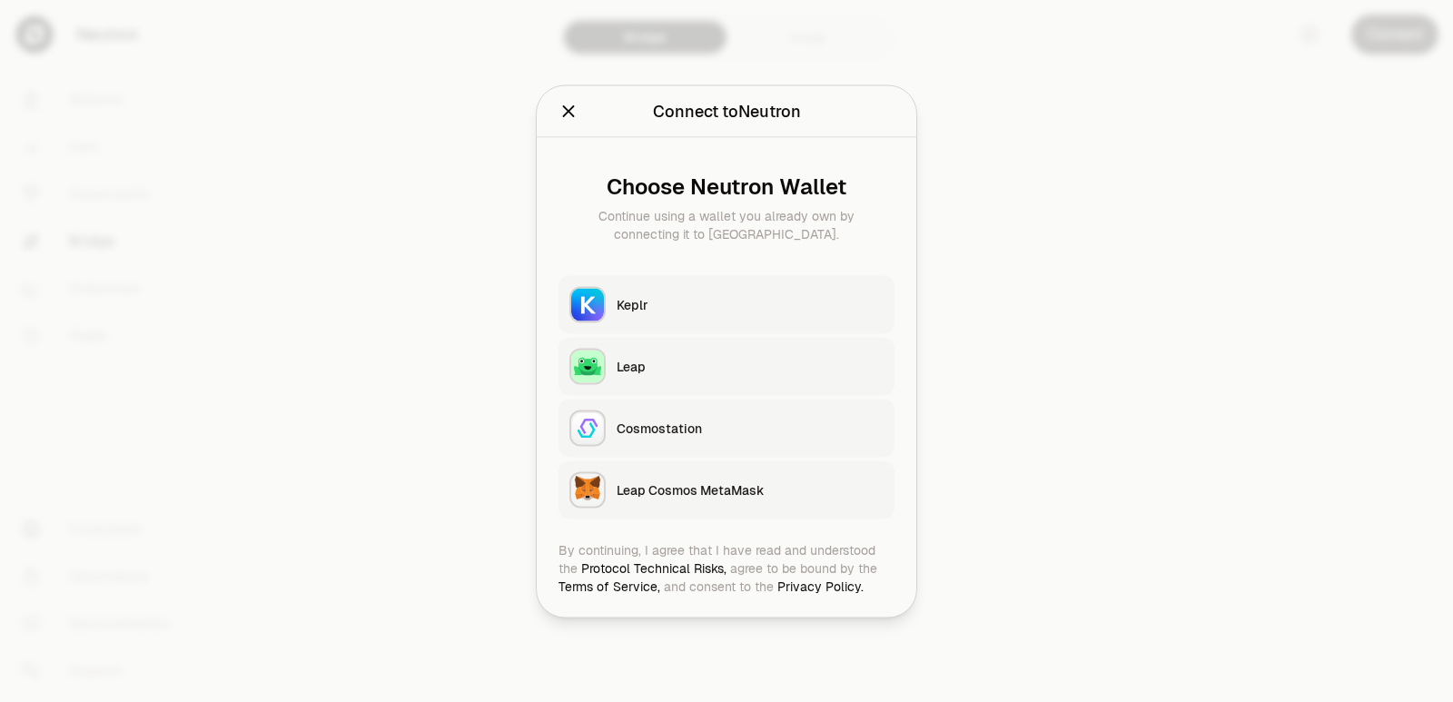
click at [663, 303] on div "Keplr" at bounding box center [750, 304] width 267 height 18
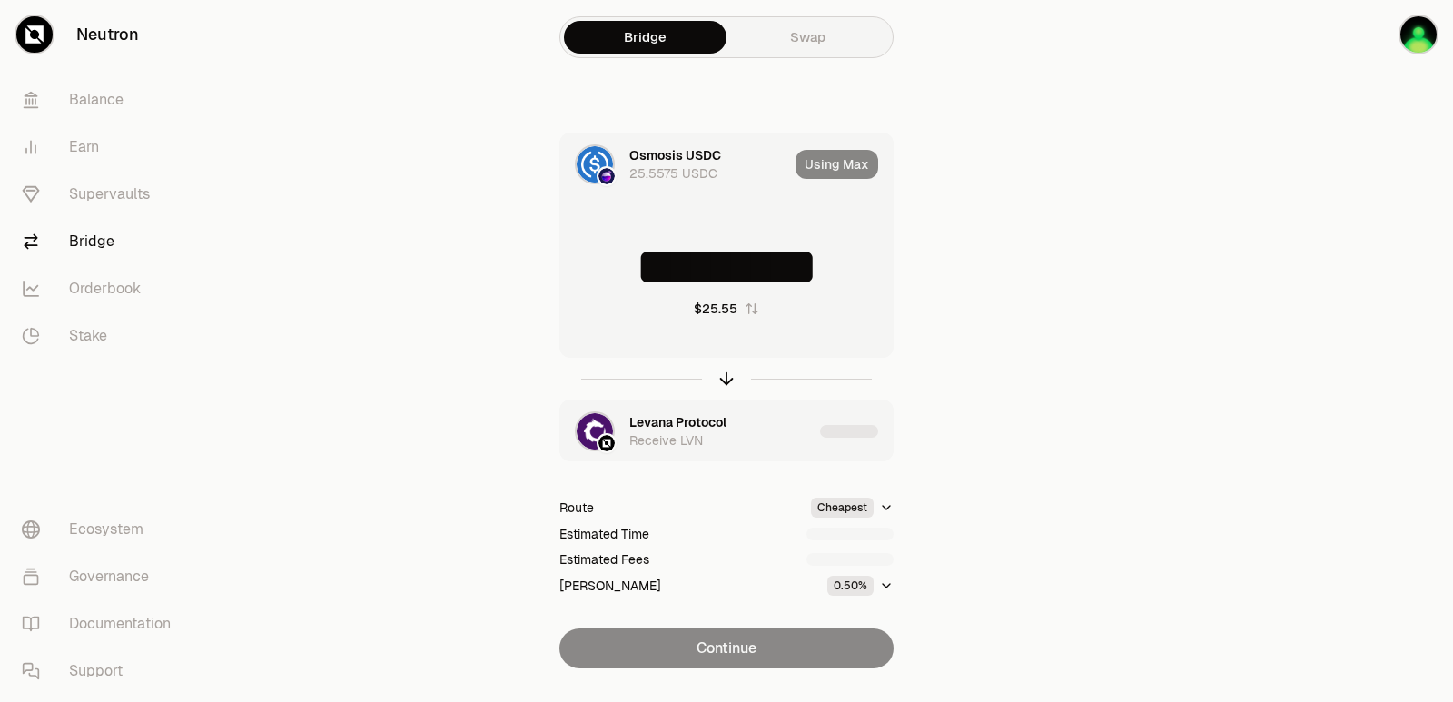
click at [827, 159] on div "Using Max" at bounding box center [844, 164] width 97 height 62
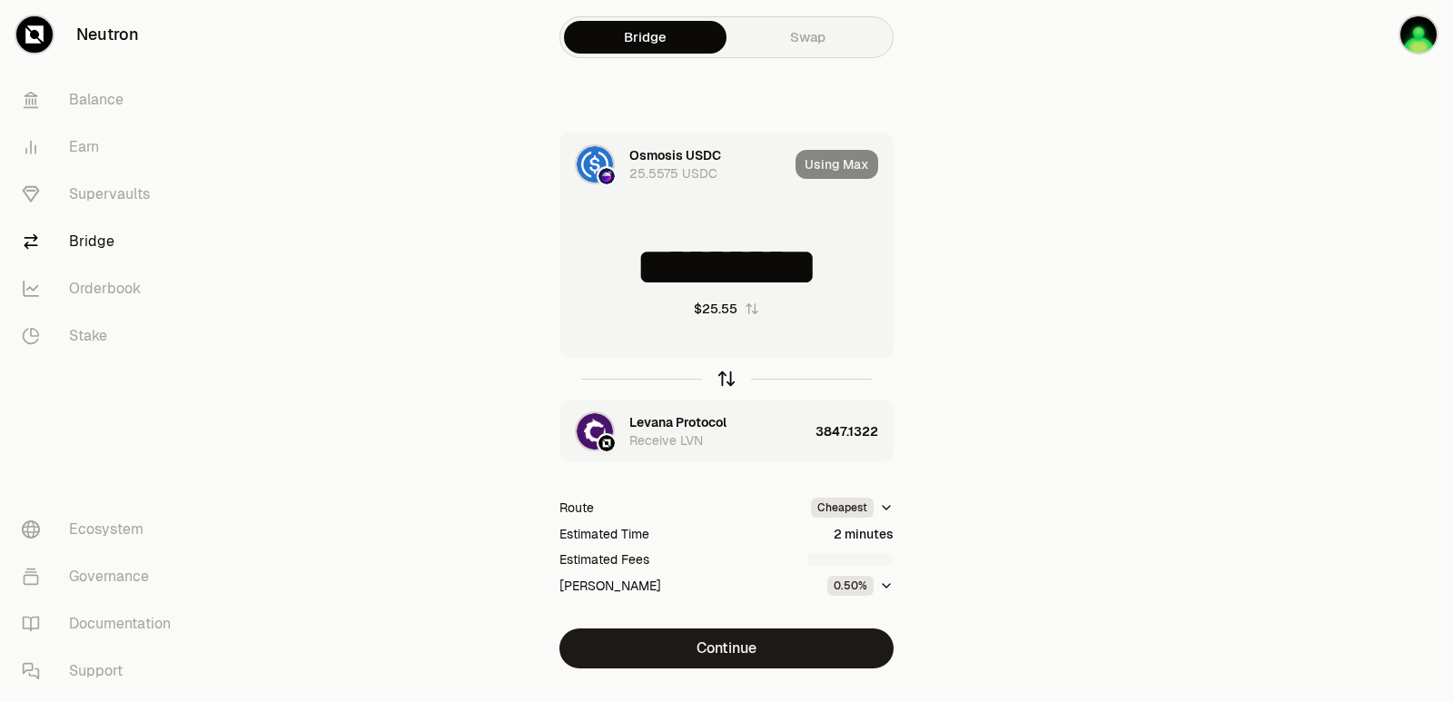
click at [725, 378] on icon "button" at bounding box center [727, 379] width 20 height 20
type input "**********"
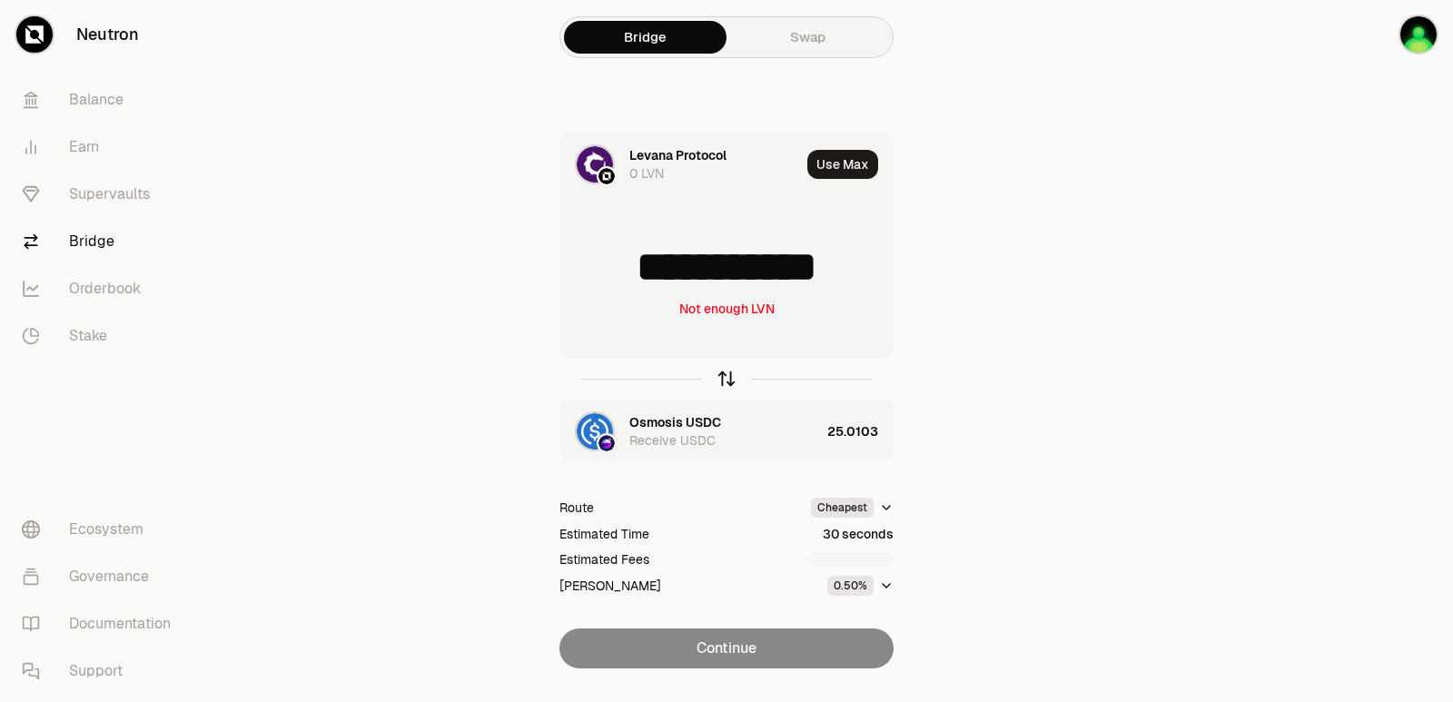
click at [725, 378] on icon "button" at bounding box center [727, 379] width 20 height 20
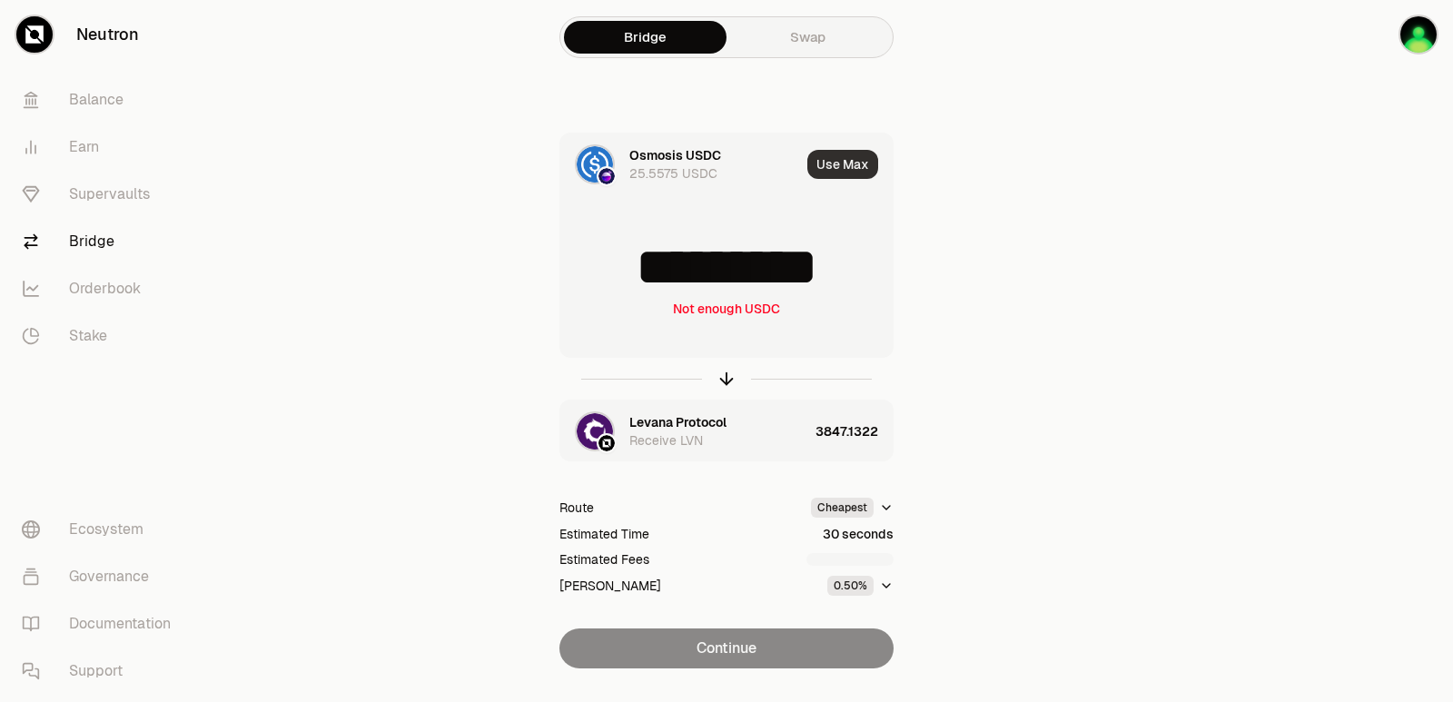
click at [834, 159] on button "Use Max" at bounding box center [842, 164] width 71 height 29
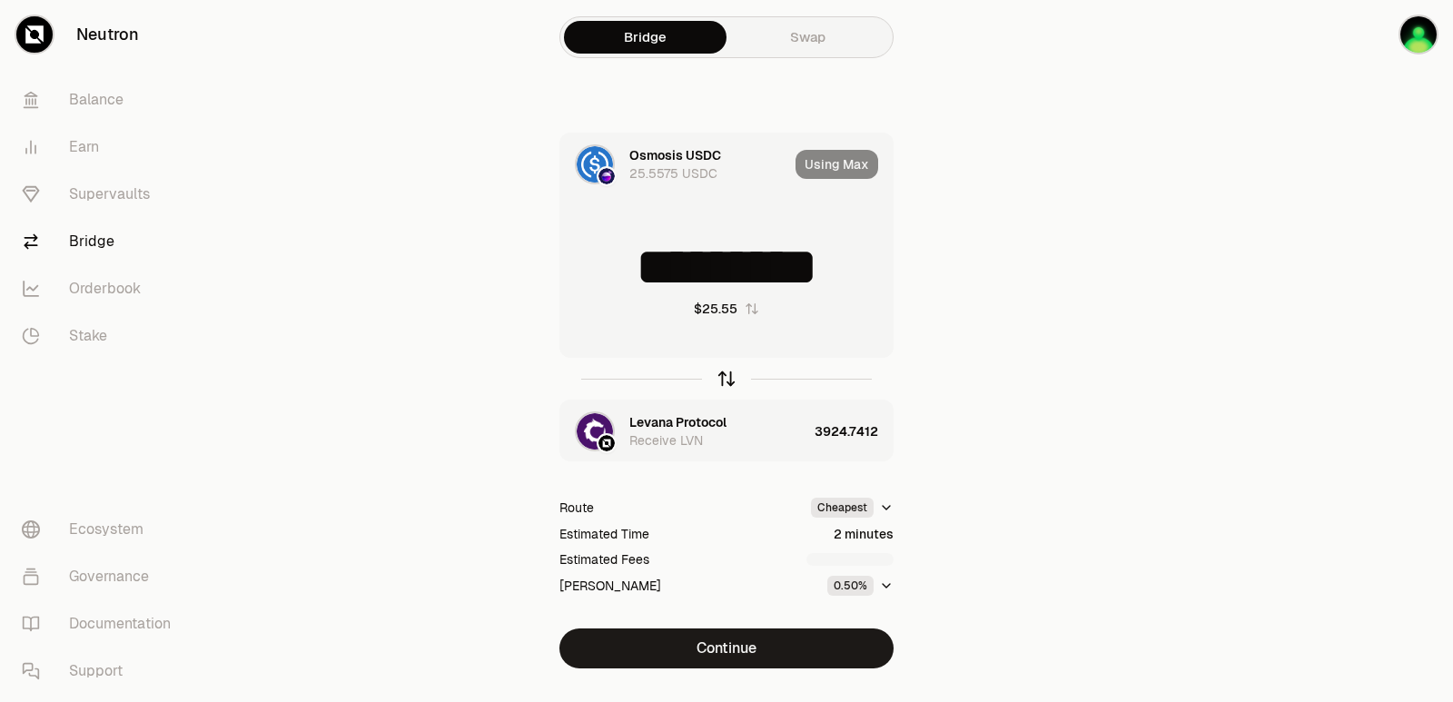
click at [725, 378] on icon "button" at bounding box center [727, 379] width 20 height 20
type input "**********"
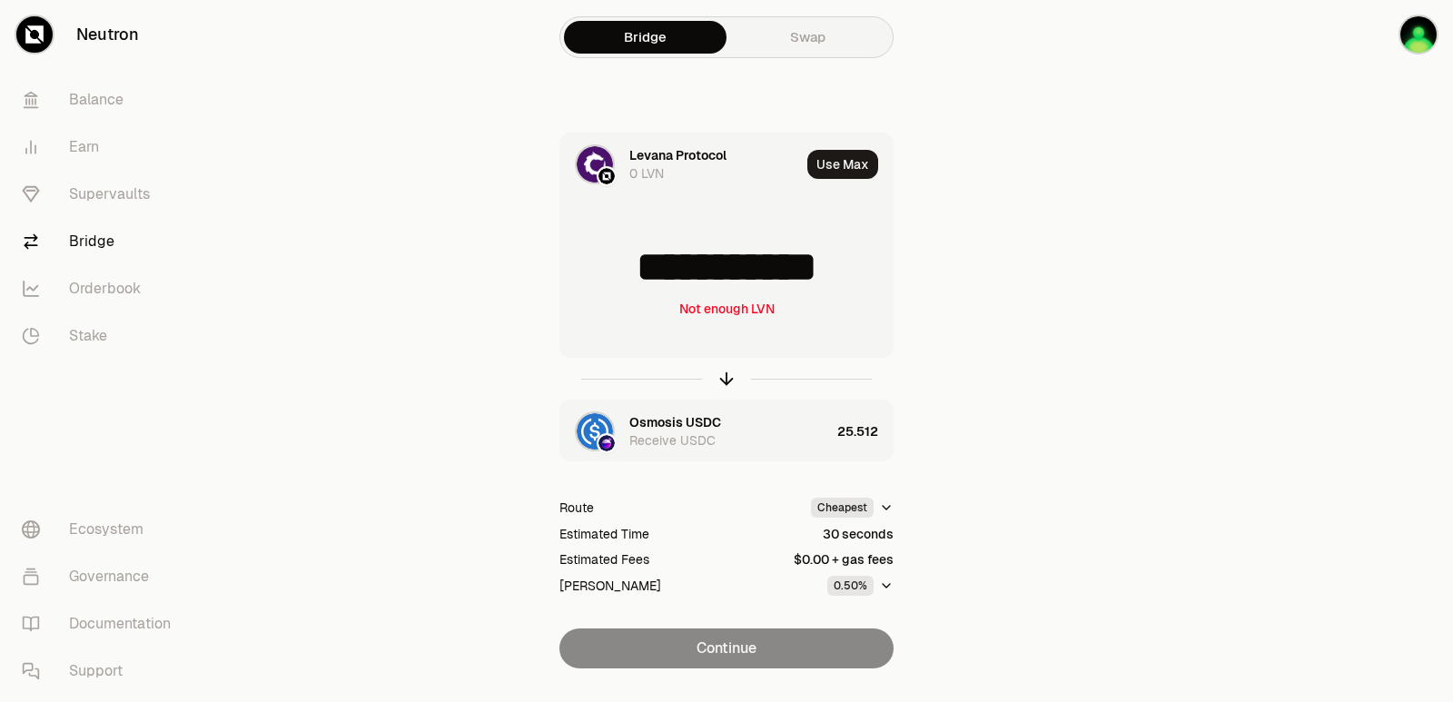
click at [717, 390] on div at bounding box center [726, 379] width 334 height 42
click at [721, 382] on icon "button" at bounding box center [727, 379] width 20 height 20
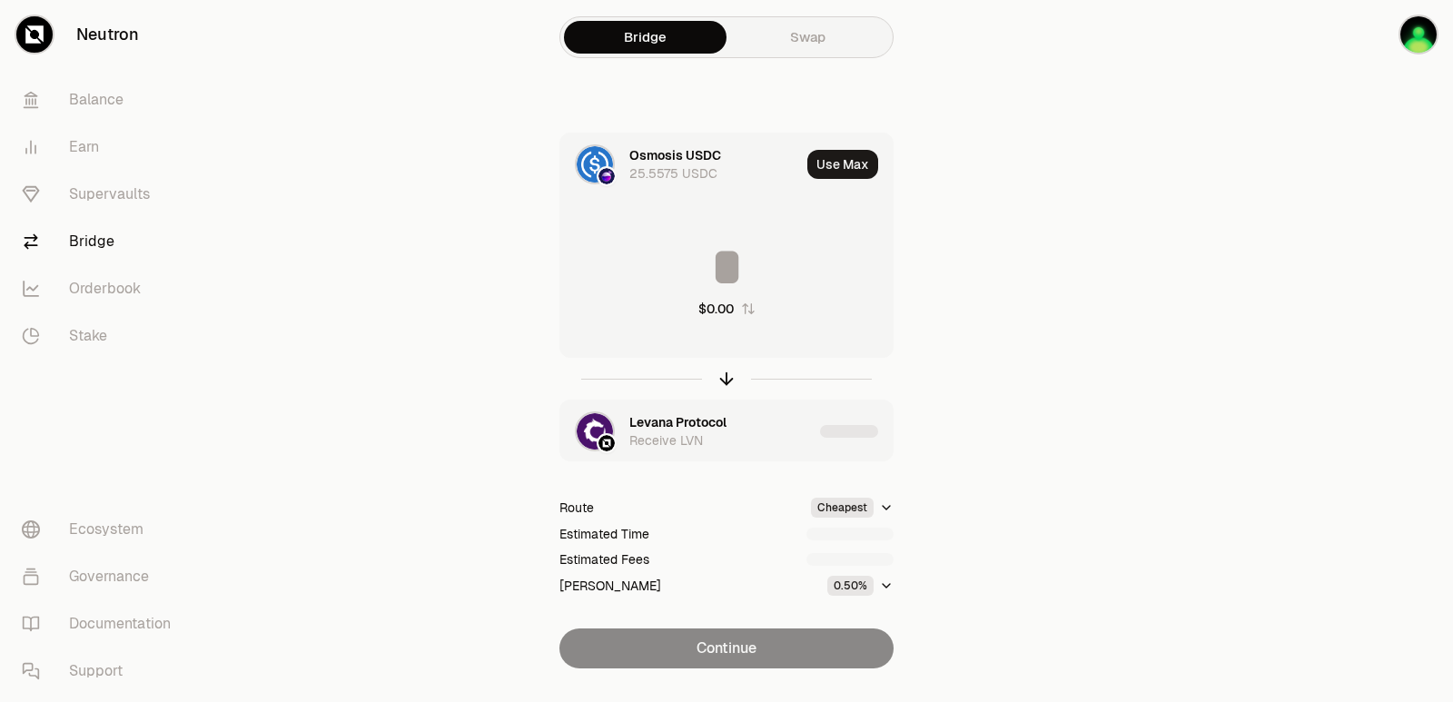
click at [697, 263] on input at bounding box center [726, 267] width 332 height 54
type input "*"
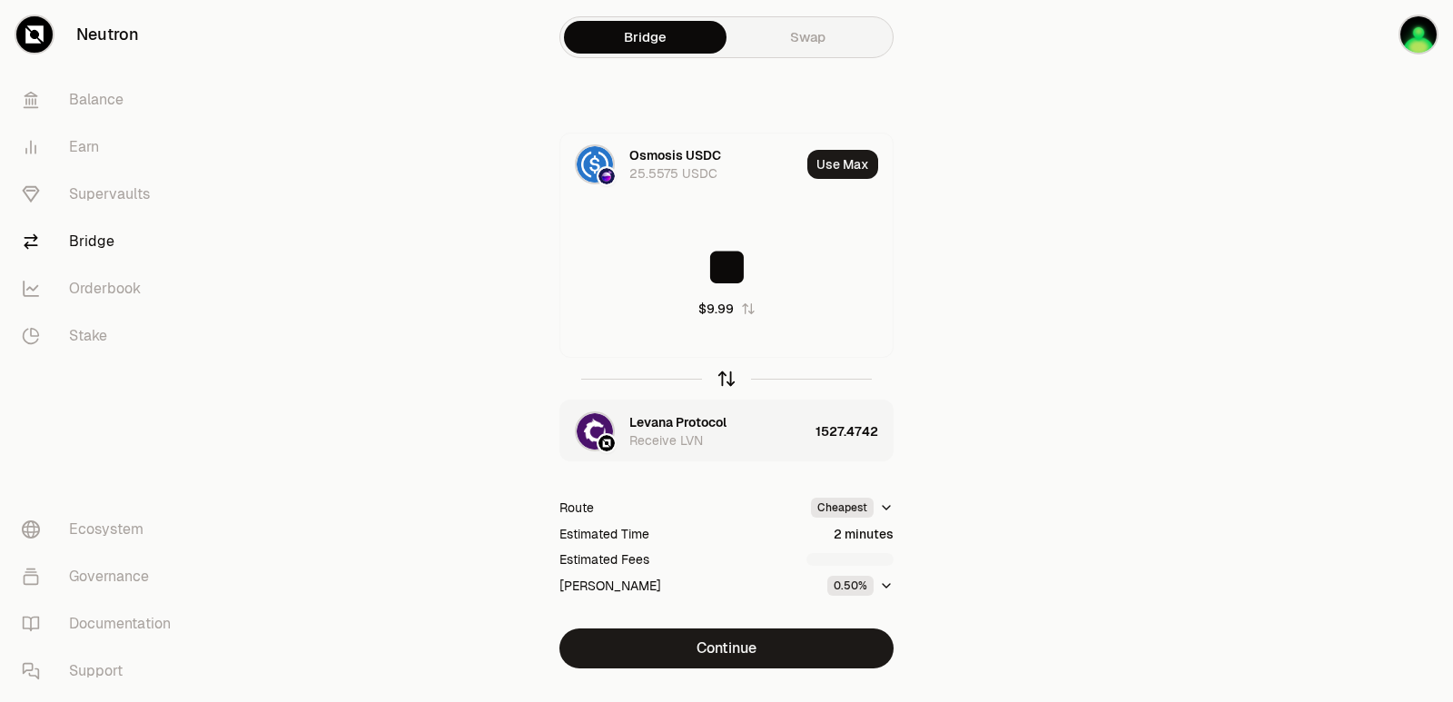
type input "**"
click at [727, 373] on icon "button" at bounding box center [727, 375] width 12 height 5
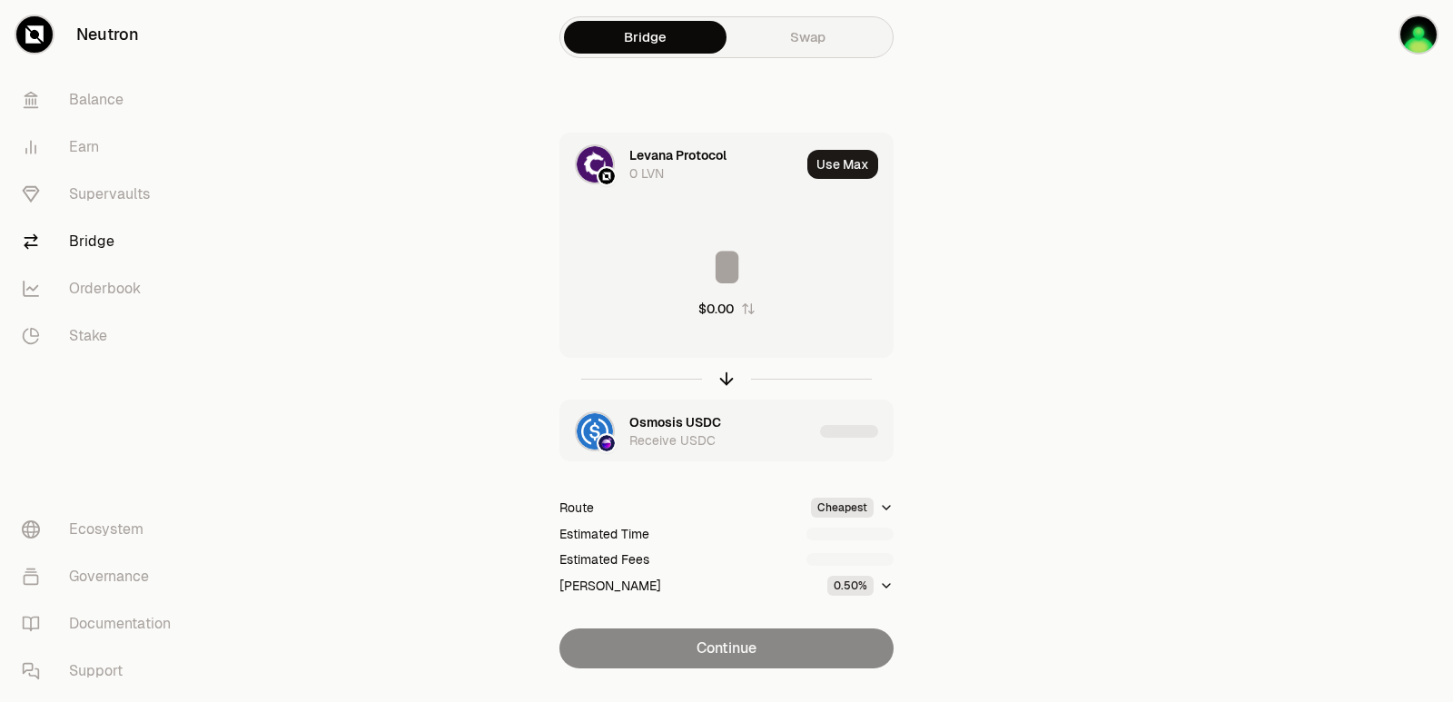
click at [707, 273] on input at bounding box center [726, 267] width 332 height 54
type input "*"
click at [730, 375] on icon "button" at bounding box center [727, 379] width 20 height 20
click at [717, 276] on input at bounding box center [726, 267] width 332 height 54
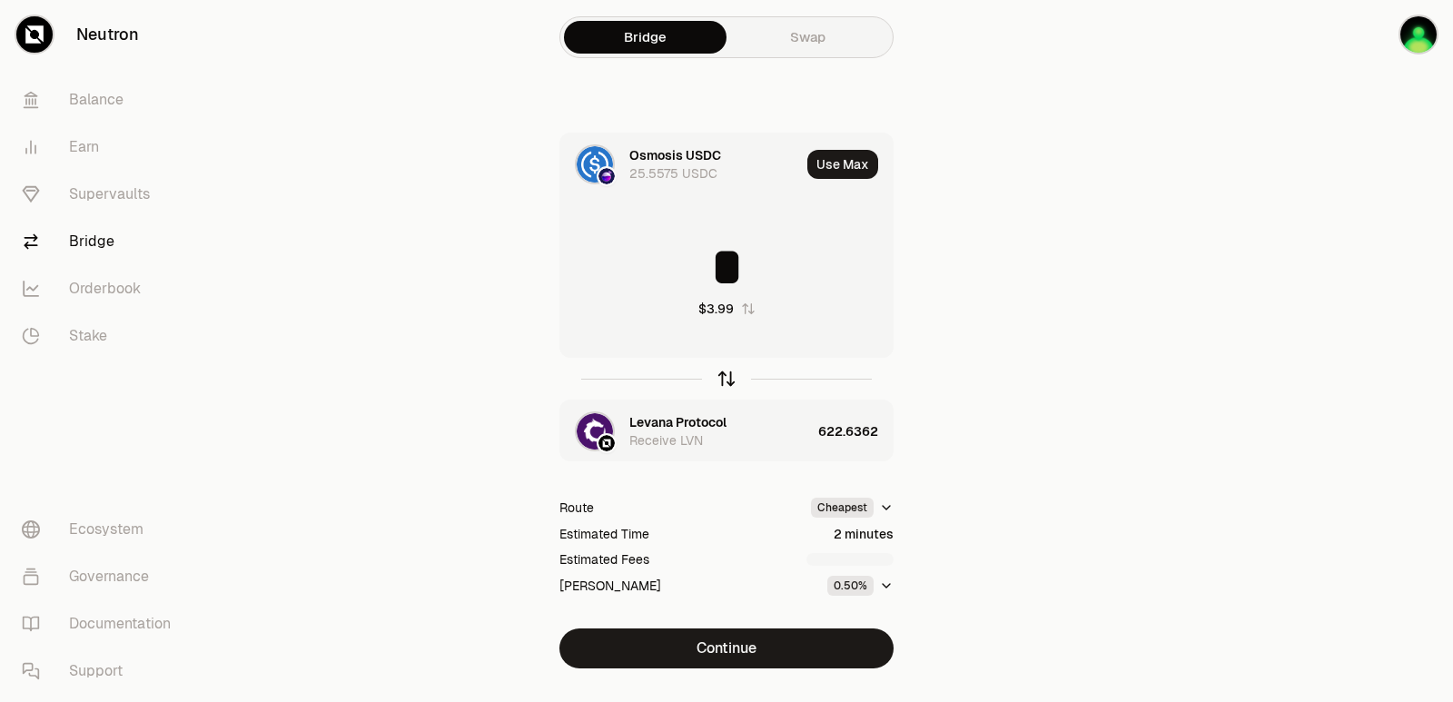
click at [727, 371] on icon "button" at bounding box center [727, 379] width 20 height 20
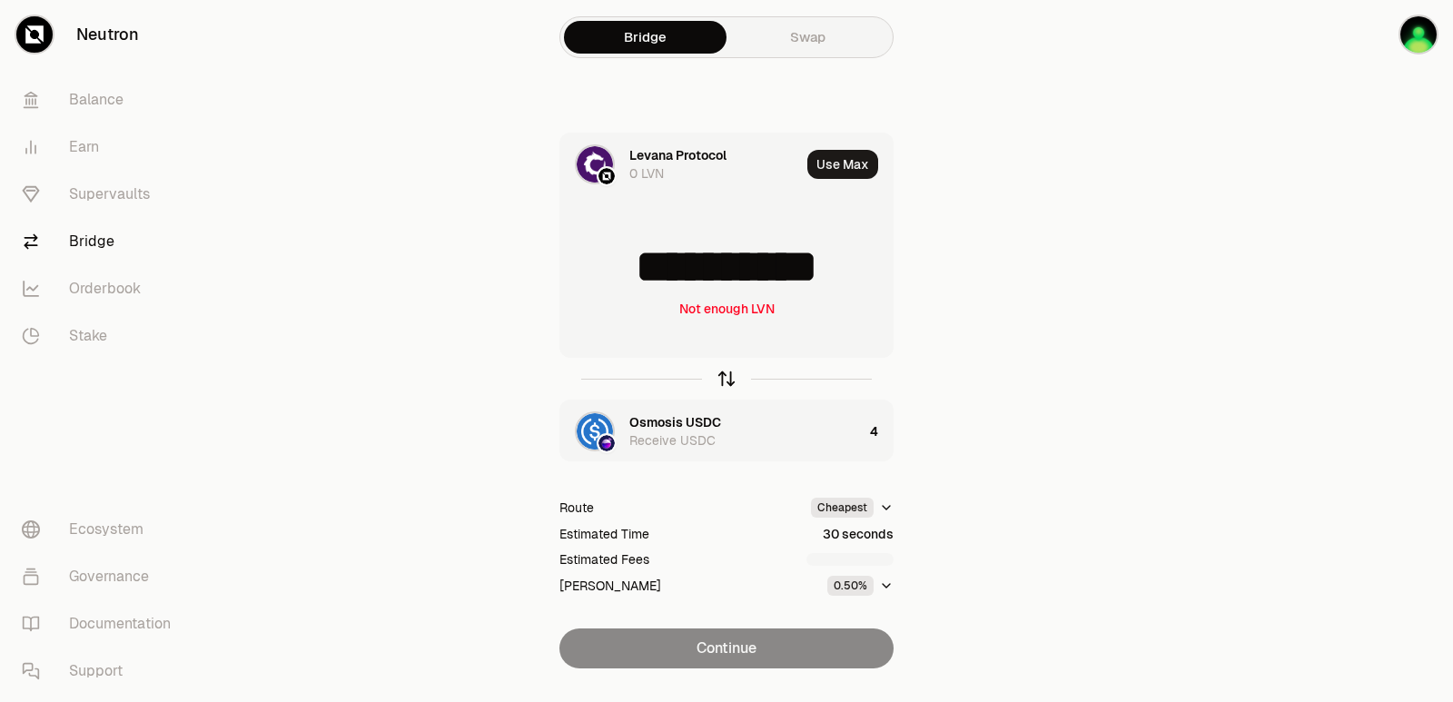
click at [727, 371] on icon "button" at bounding box center [727, 379] width 20 height 20
type input "*"
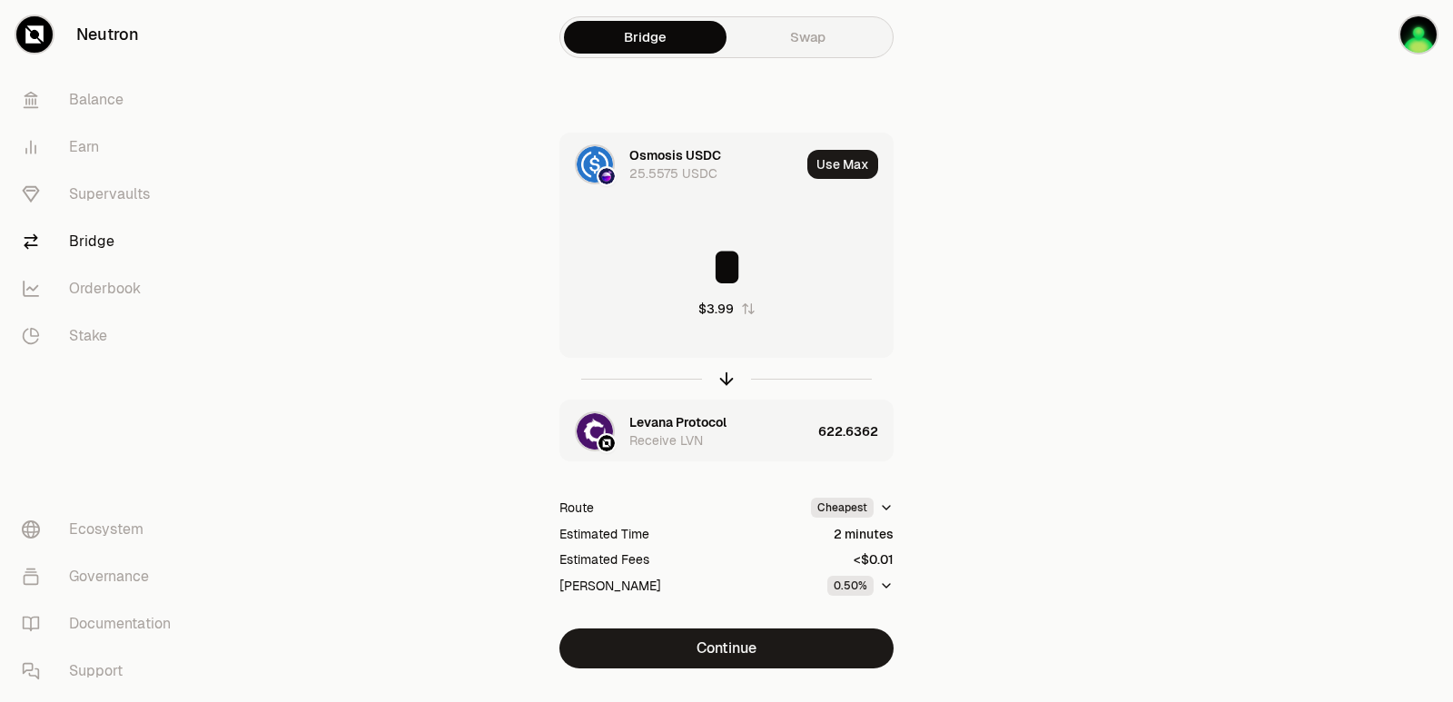
click at [707, 670] on div "Bridge Swap Osmosis USDC 25.5575 USDC Use Max * $3.99 Levana Protocol Receive L…" at bounding box center [727, 370] width 654 height 741
click at [714, 646] on button "Continue" at bounding box center [726, 648] width 334 height 40
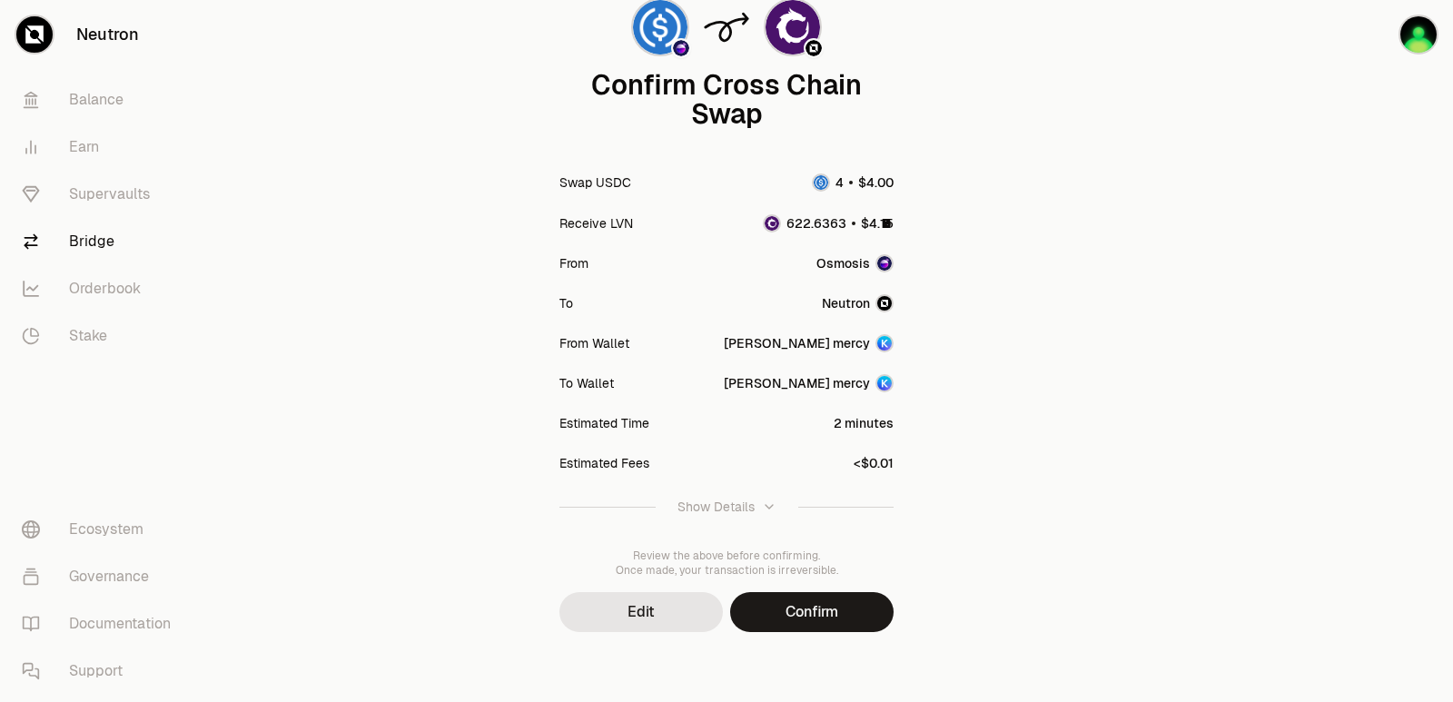
scroll to position [150, 0]
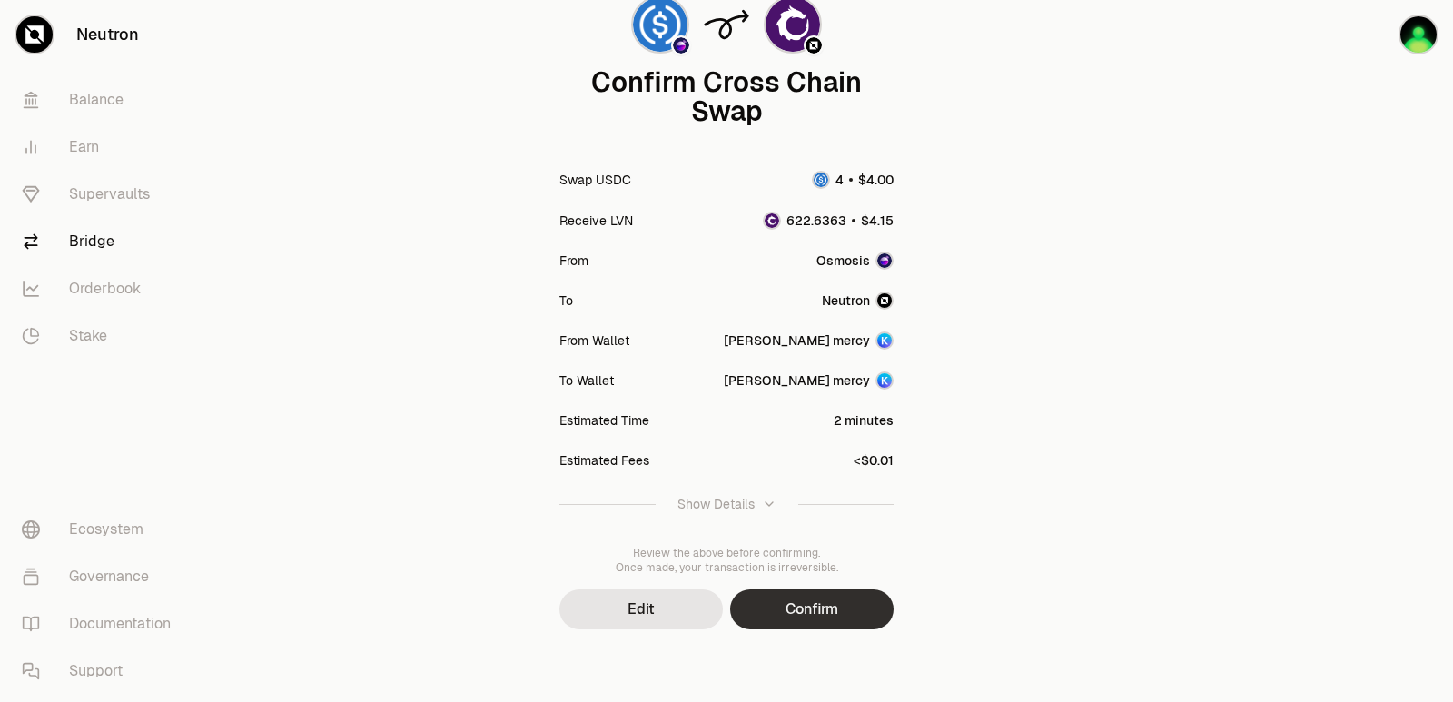
click at [820, 613] on button "Confirm" at bounding box center [811, 609] width 163 height 40
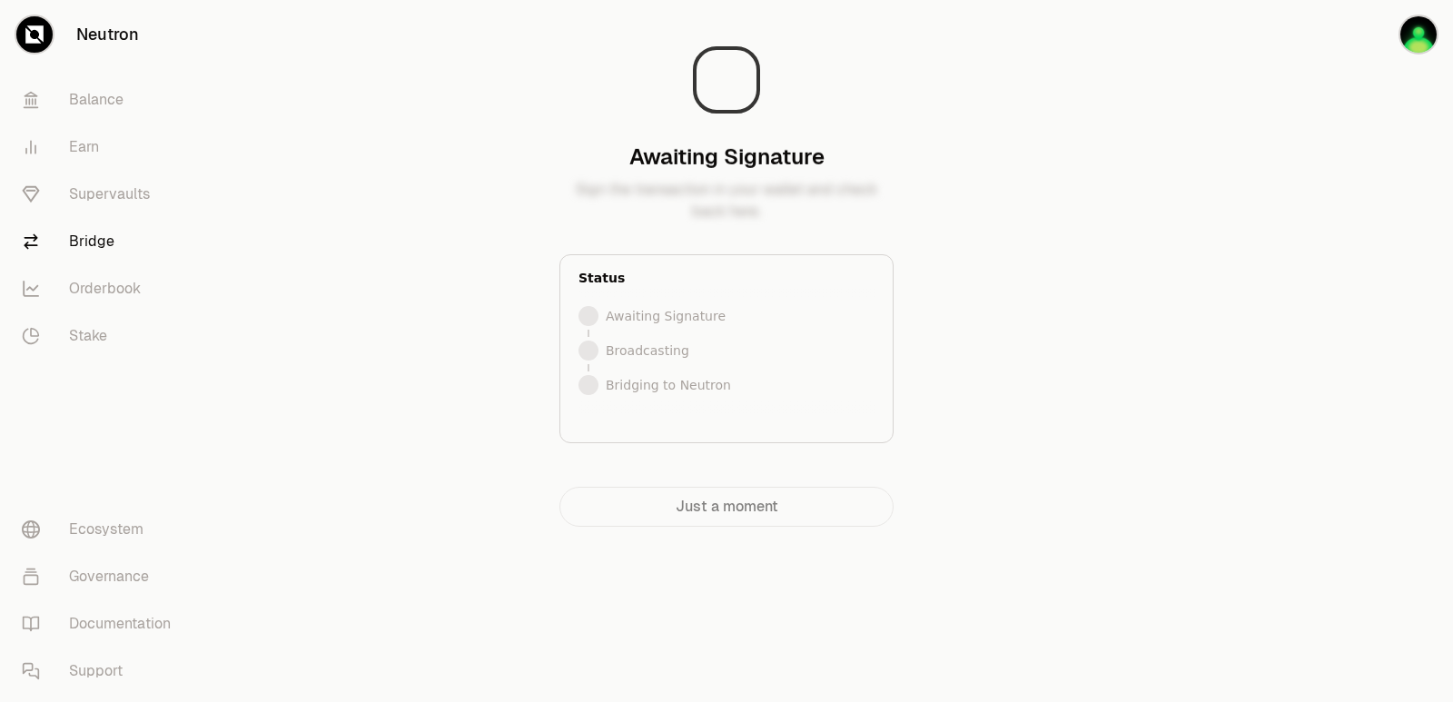
scroll to position [0, 0]
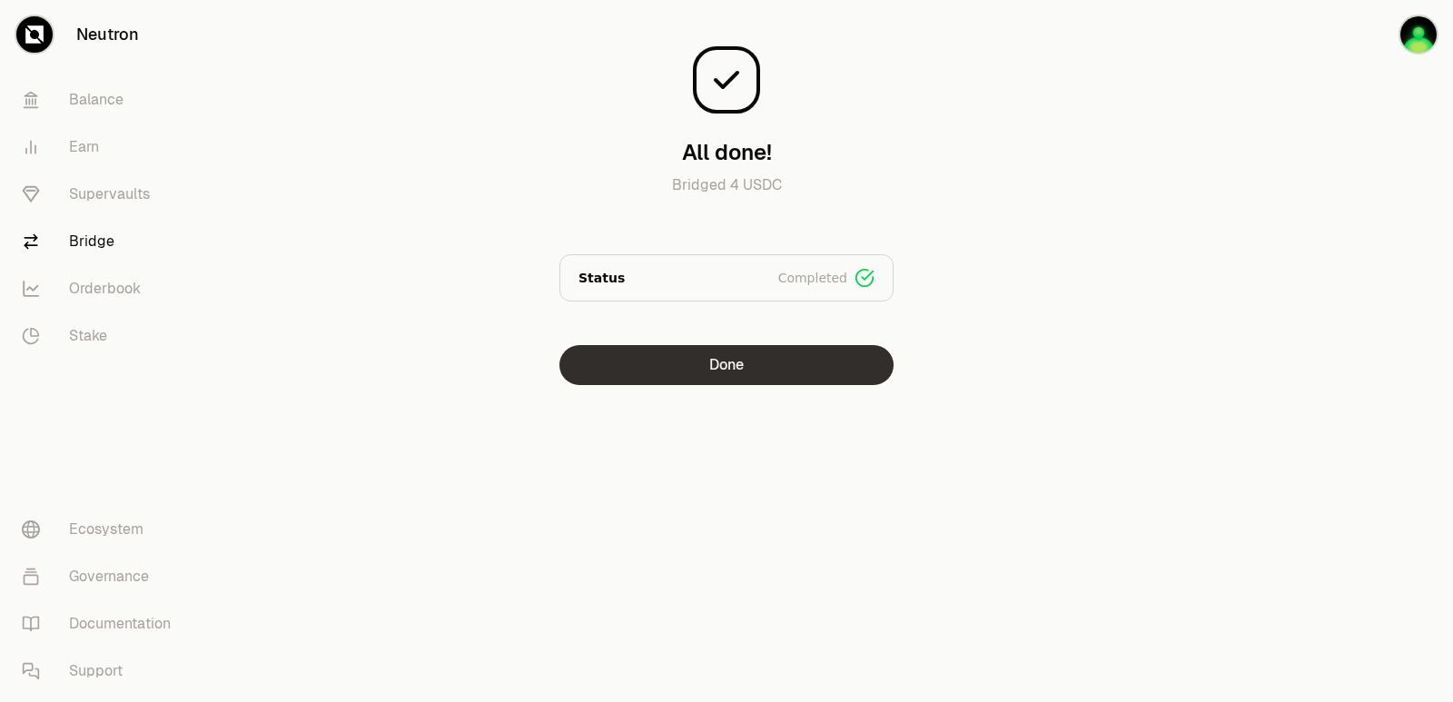
click at [706, 365] on button "Done" at bounding box center [726, 365] width 334 height 40
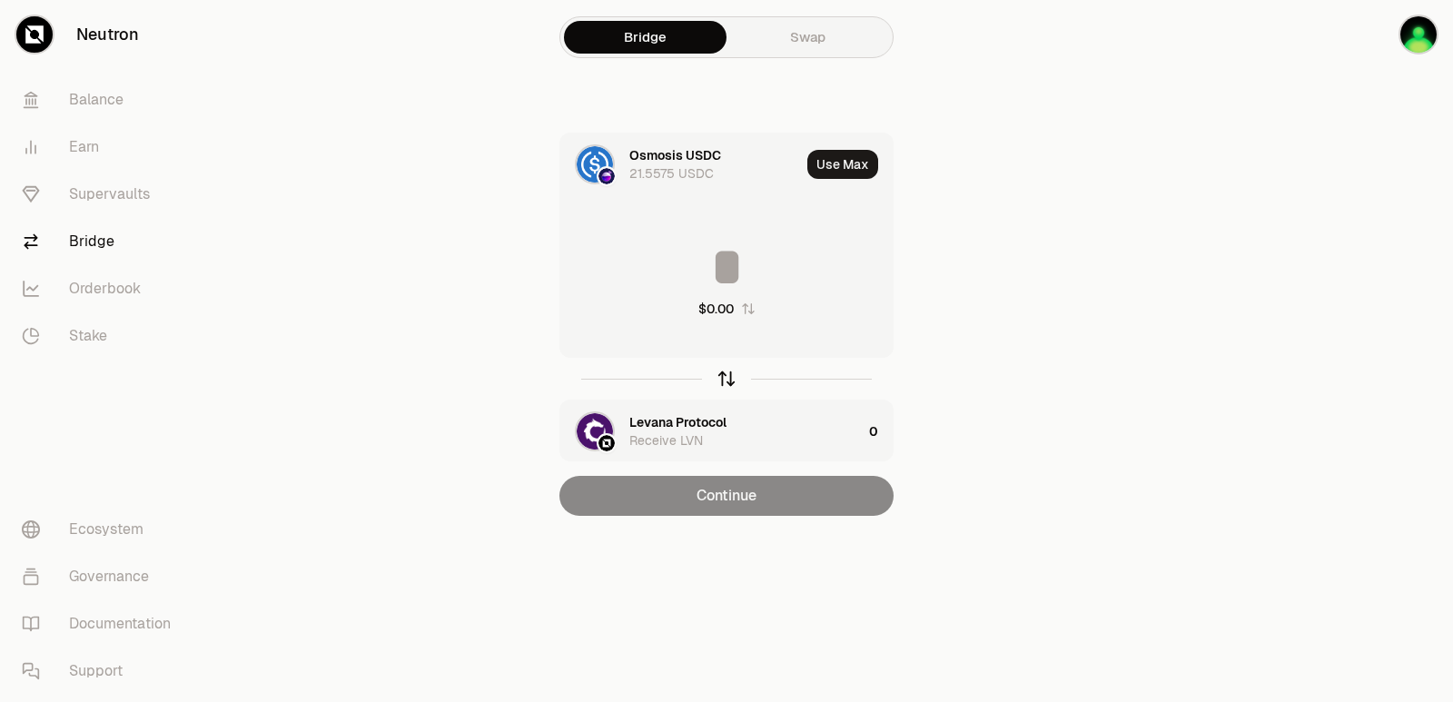
click at [727, 377] on icon "button" at bounding box center [727, 379] width 20 height 20
click at [811, 169] on button "Use Max" at bounding box center [842, 164] width 71 height 29
type input "**********"
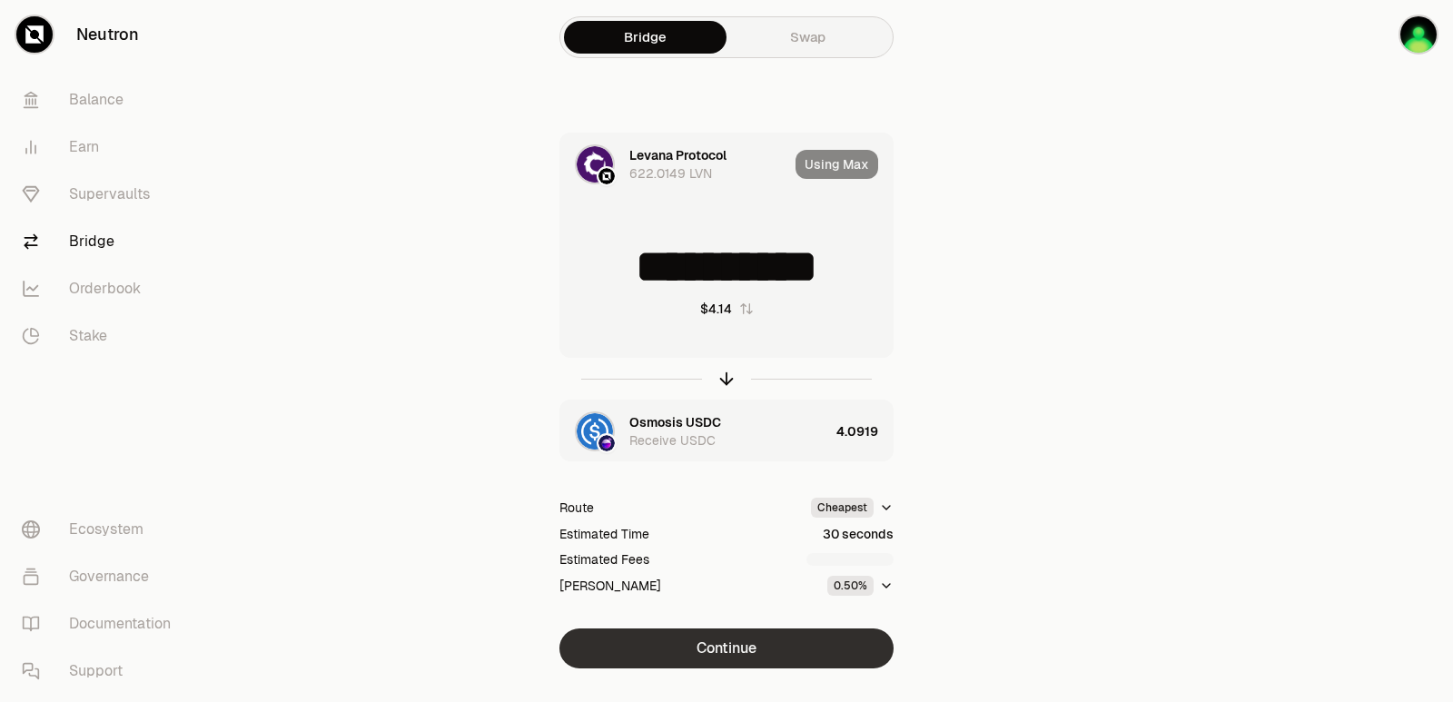
click at [719, 651] on button "Continue" at bounding box center [726, 648] width 334 height 40
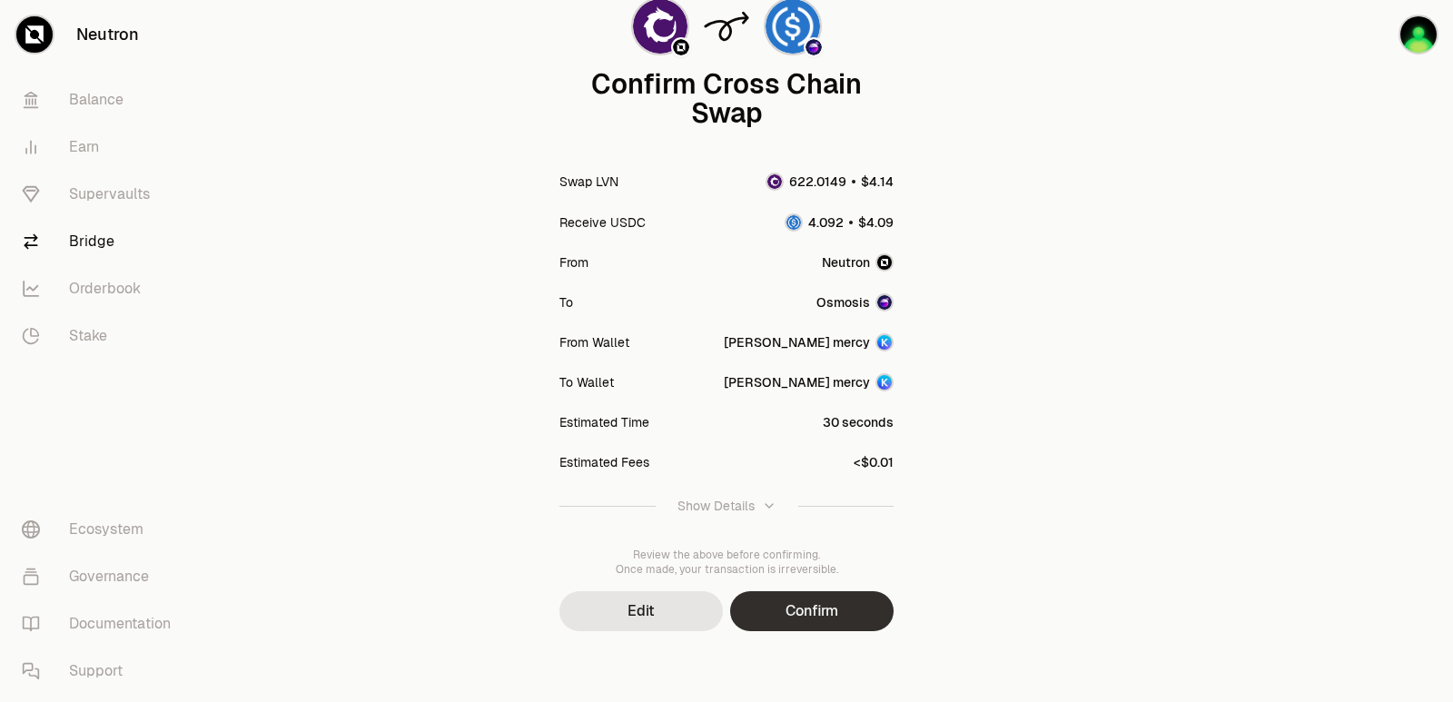
scroll to position [150, 0]
click at [812, 611] on button "Confirm" at bounding box center [811, 609] width 163 height 40
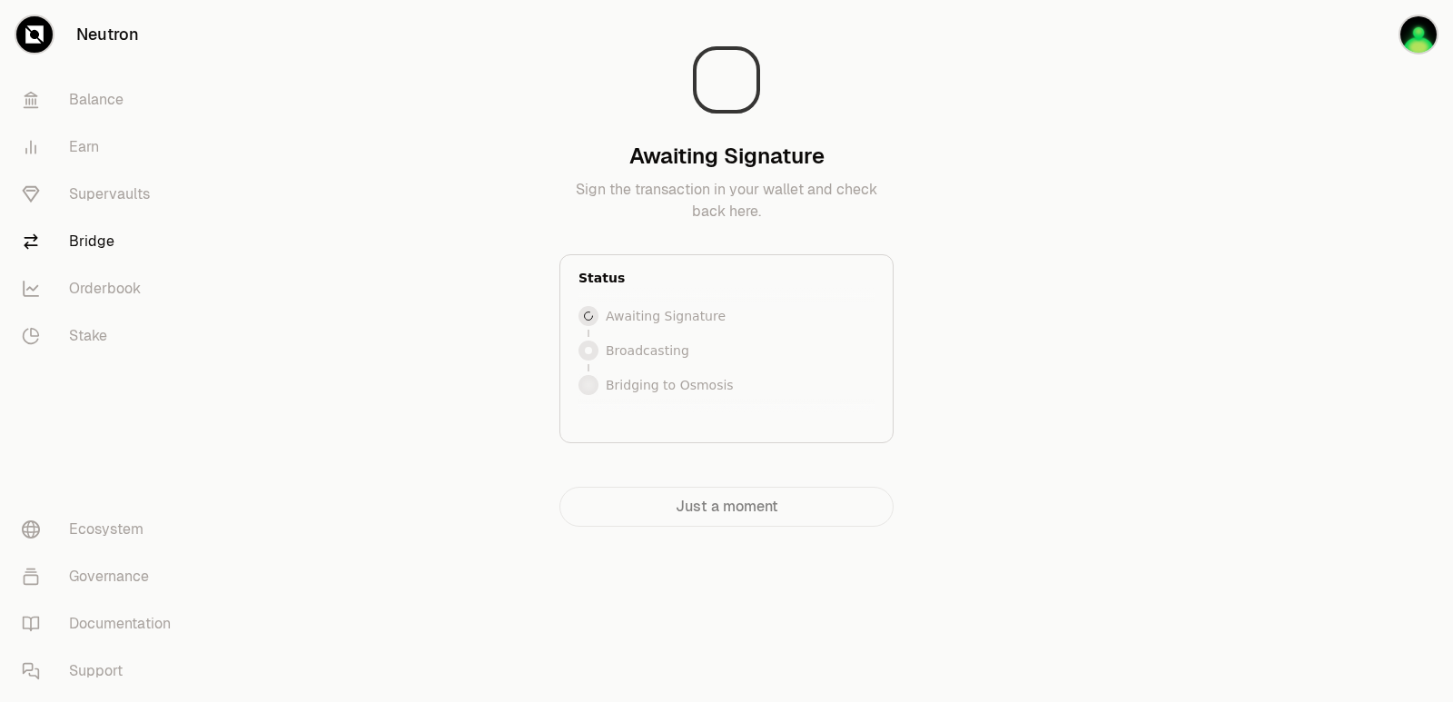
scroll to position [0, 0]
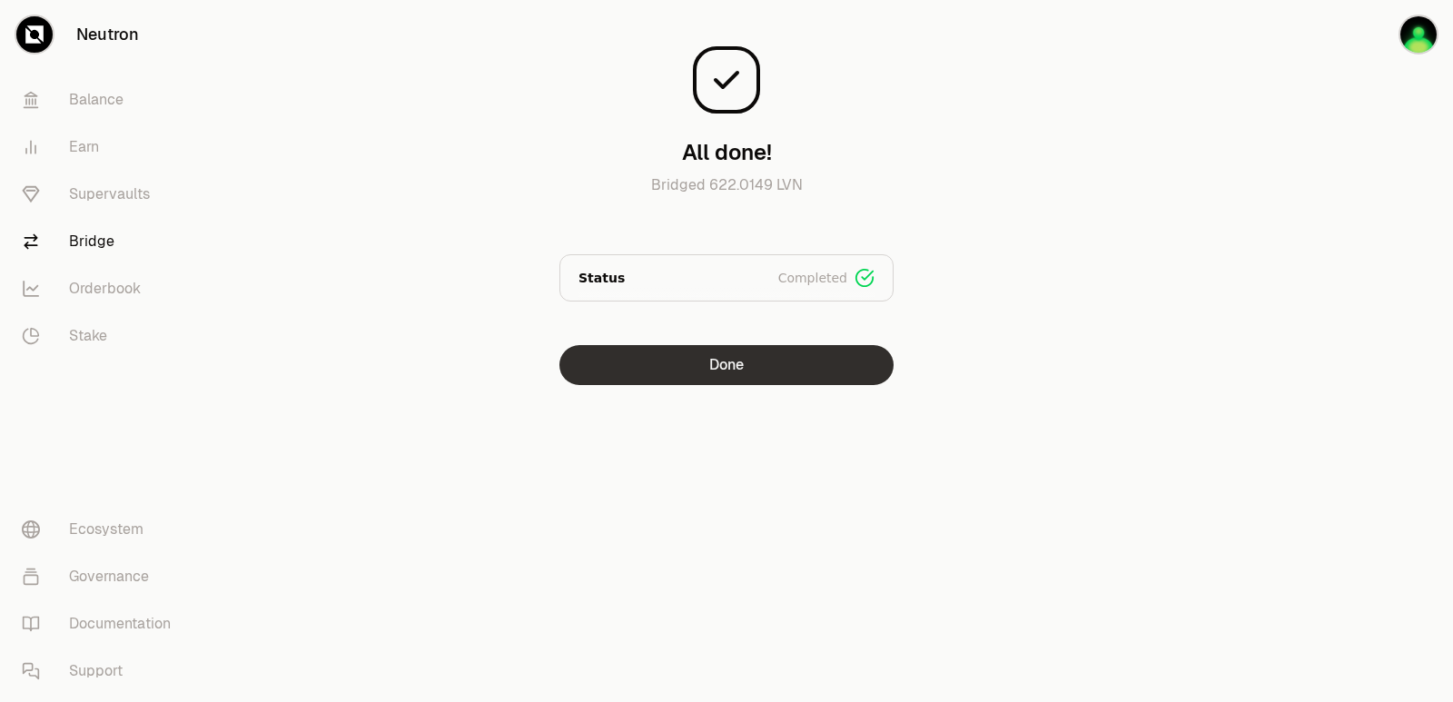
click at [707, 371] on button "Done" at bounding box center [726, 365] width 334 height 40
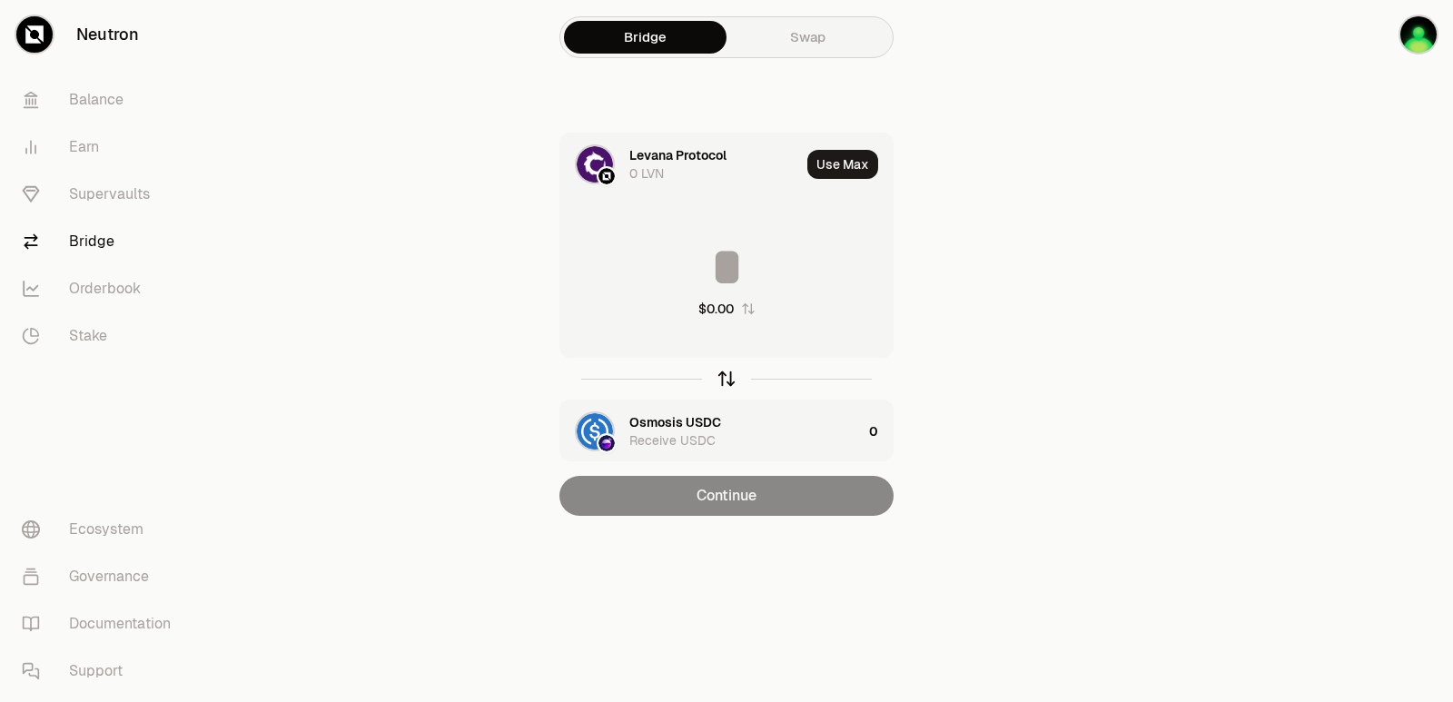
click at [717, 380] on icon "button" at bounding box center [727, 379] width 20 height 20
click at [661, 252] on input at bounding box center [726, 267] width 332 height 54
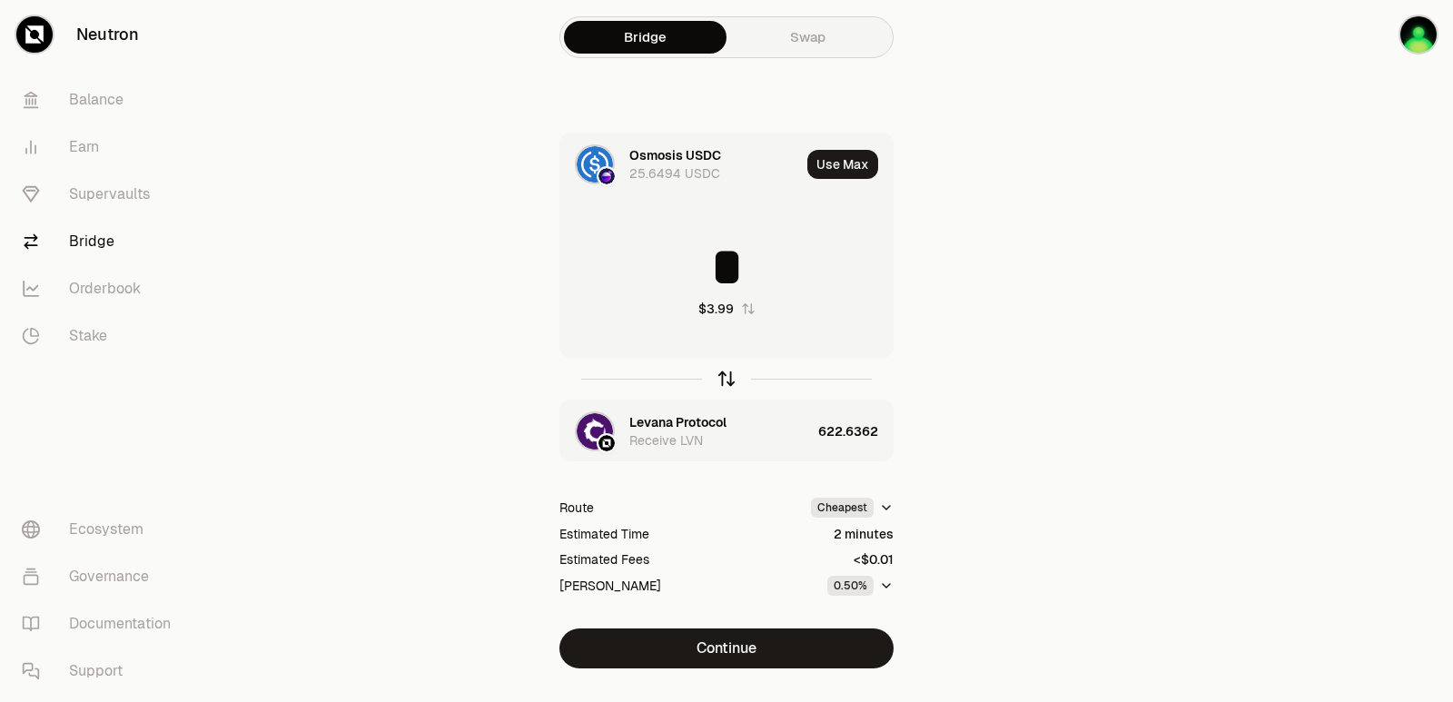
click at [726, 379] on icon "button" at bounding box center [727, 379] width 20 height 20
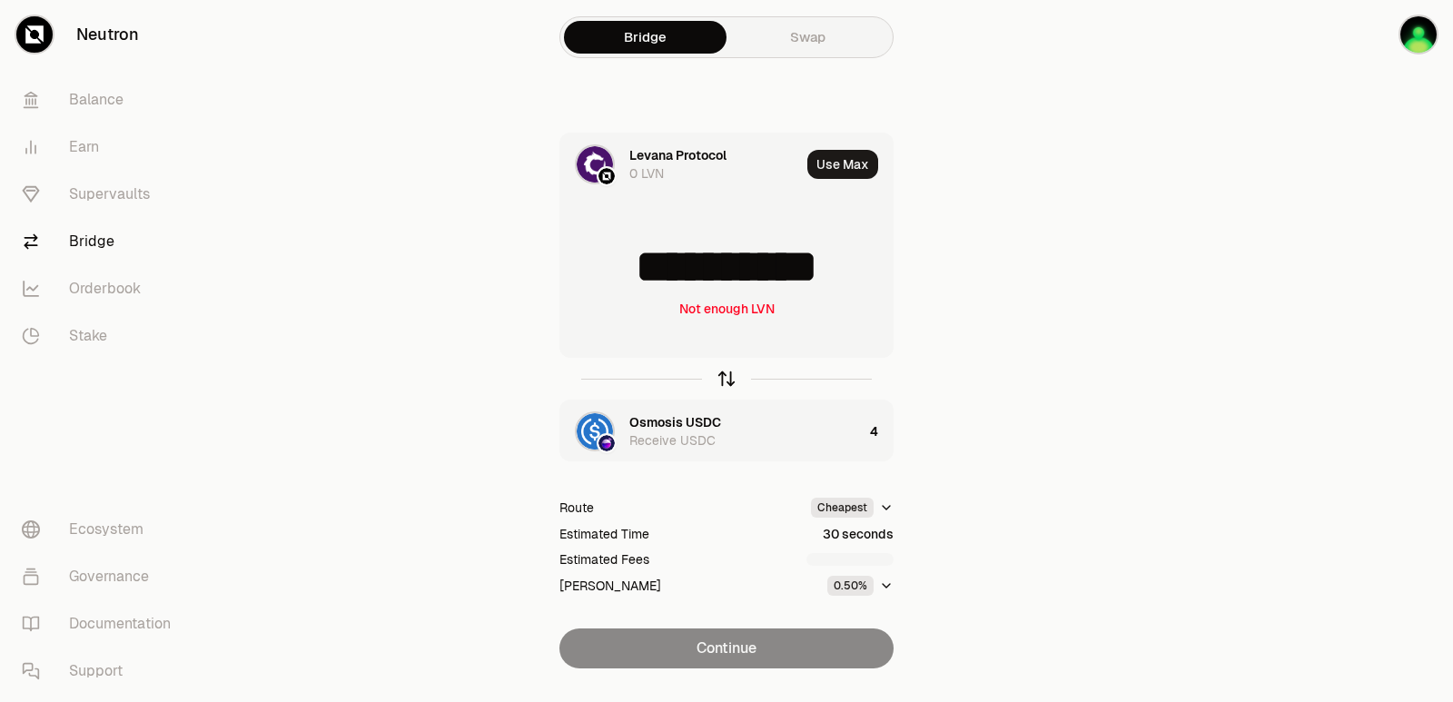
click at [726, 379] on icon "button" at bounding box center [727, 379] width 20 height 20
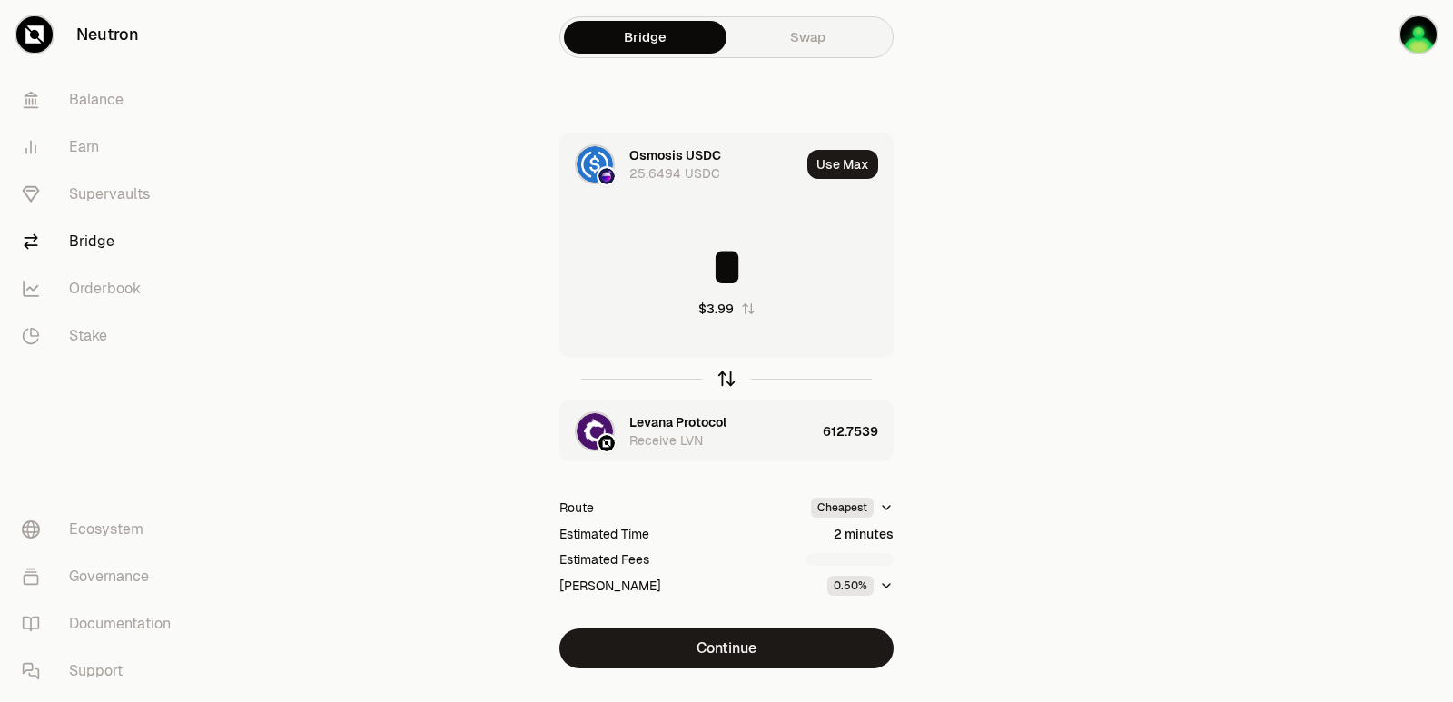
click at [726, 379] on icon "button" at bounding box center [727, 379] width 20 height 20
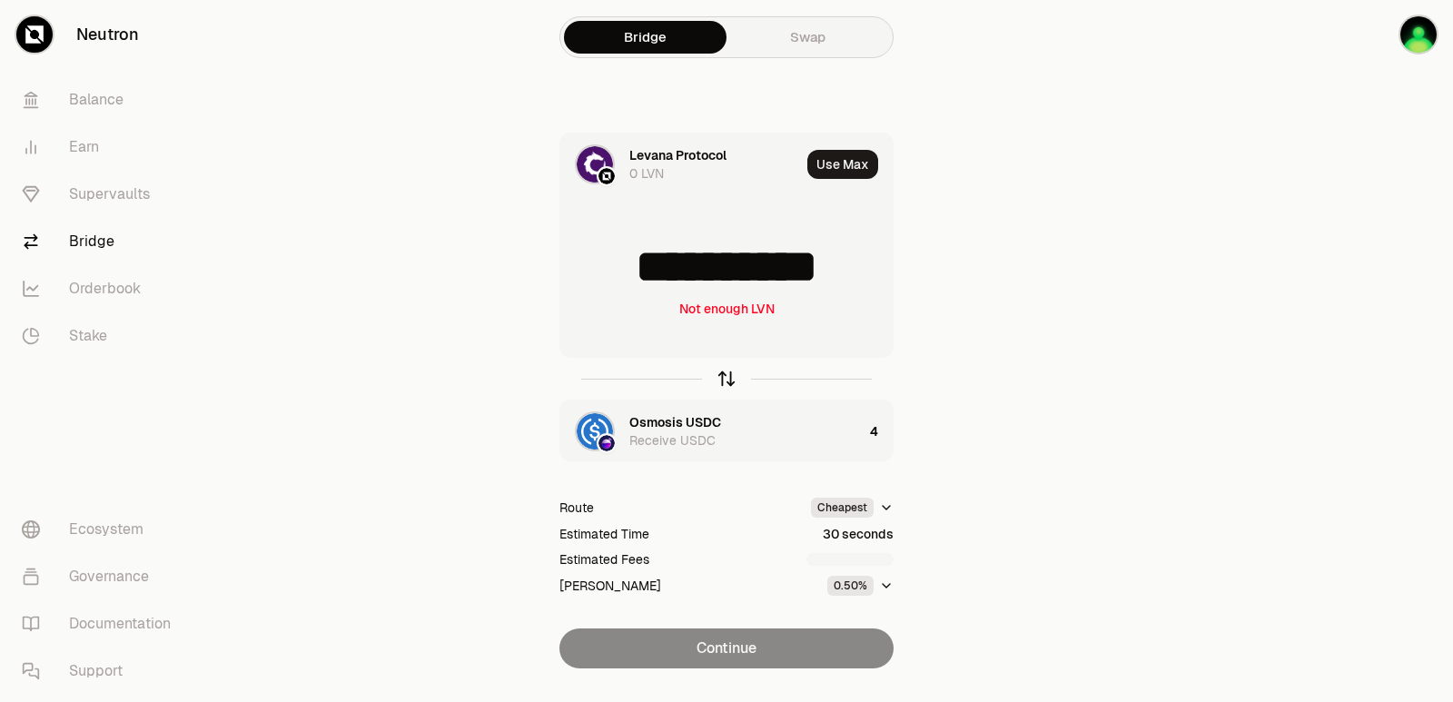
click at [726, 379] on icon "button" at bounding box center [727, 379] width 20 height 20
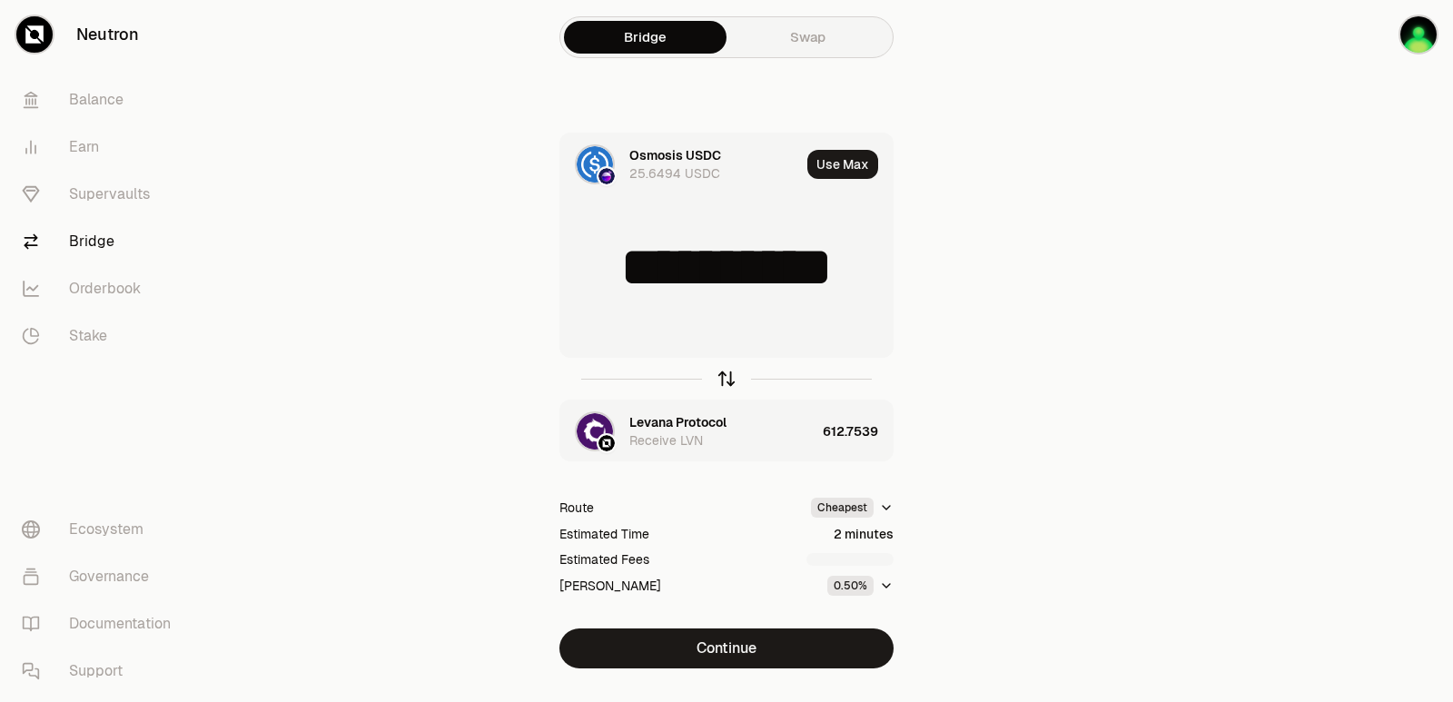
type input "*"
click at [690, 422] on div "Levana Protocol" at bounding box center [677, 422] width 97 height 18
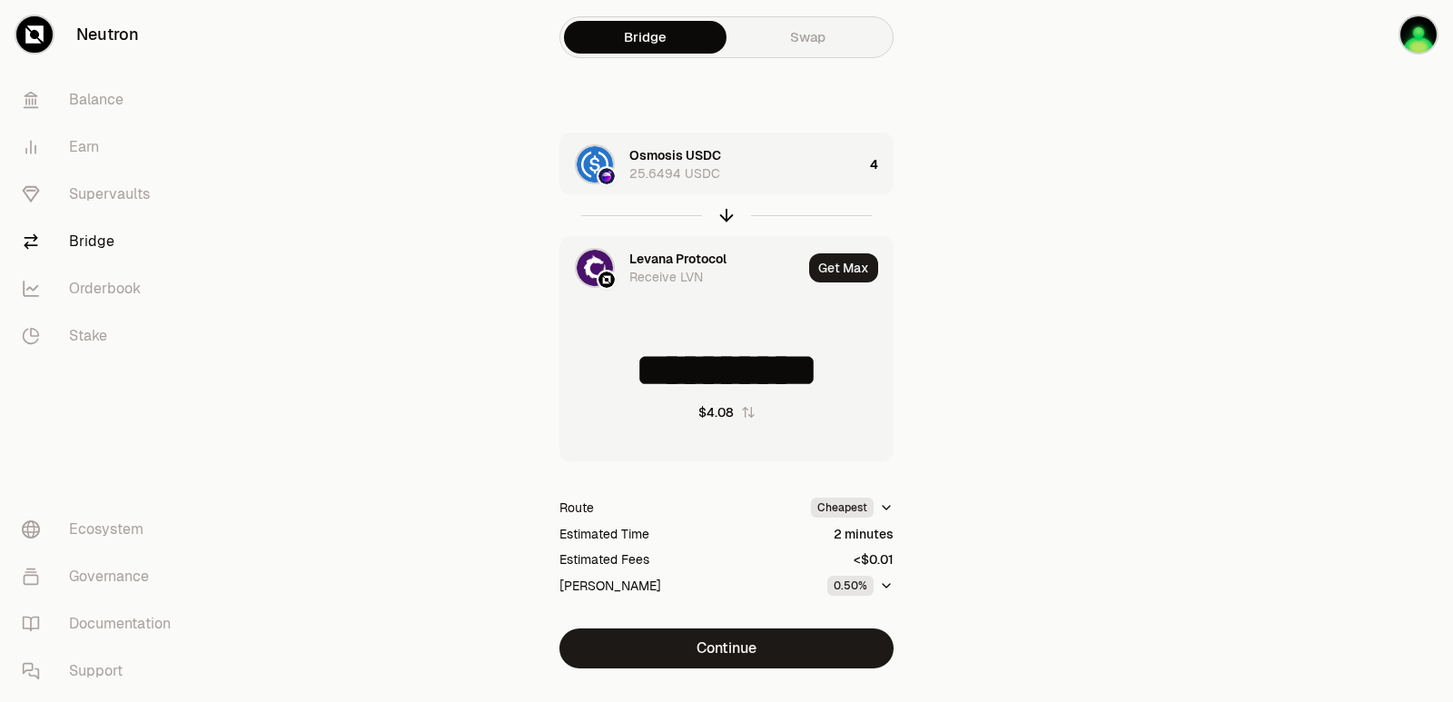
click at [653, 259] on div "Levana Protocol" at bounding box center [677, 259] width 97 height 18
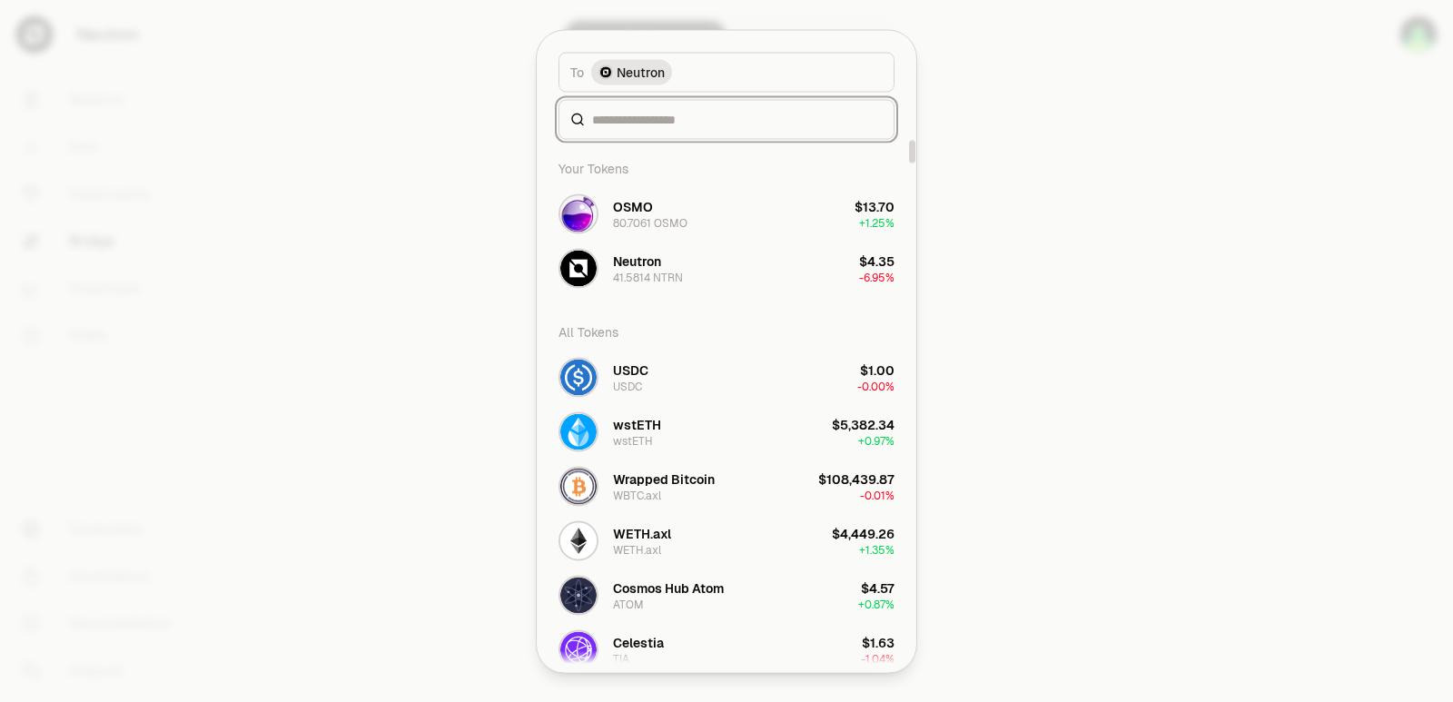
click at [630, 124] on input at bounding box center [737, 119] width 291 height 18
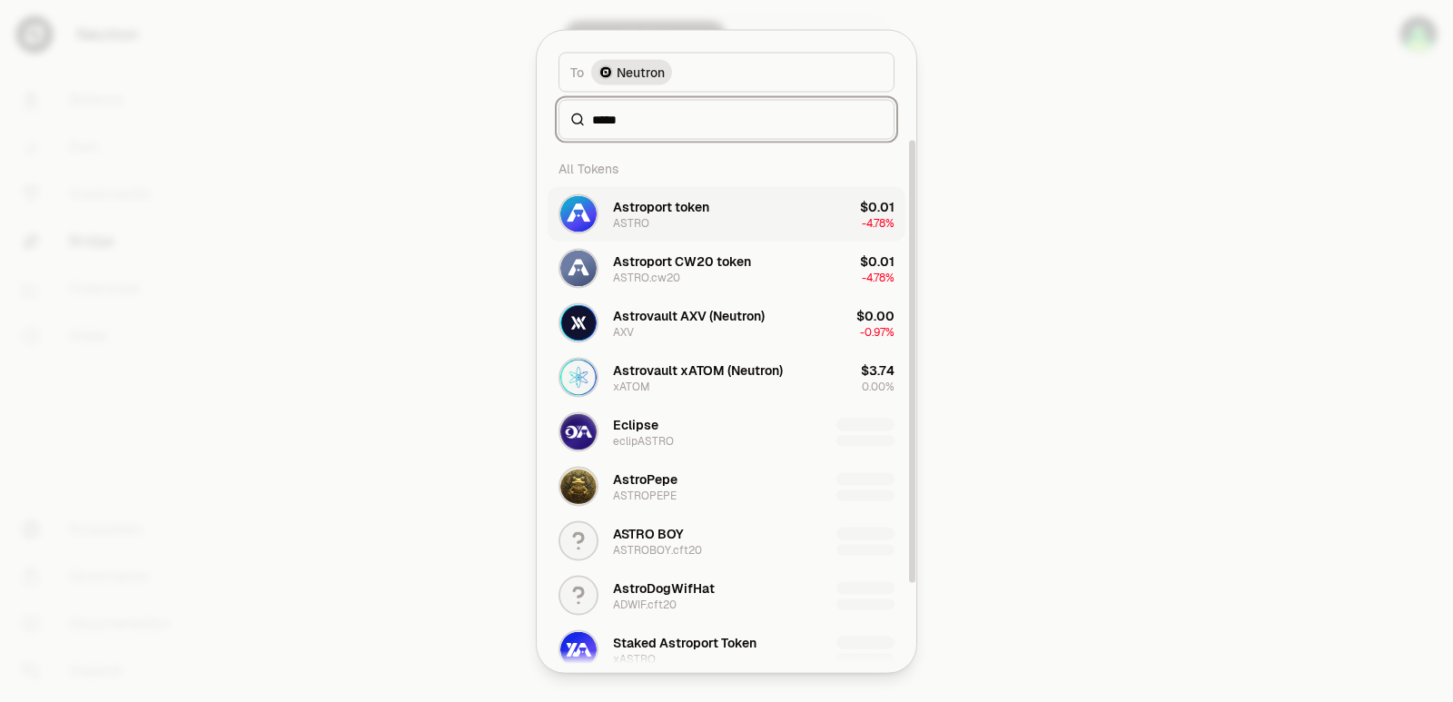
type input "*****"
click at [643, 231] on div "Astroport token ASTRO" at bounding box center [634, 213] width 151 height 40
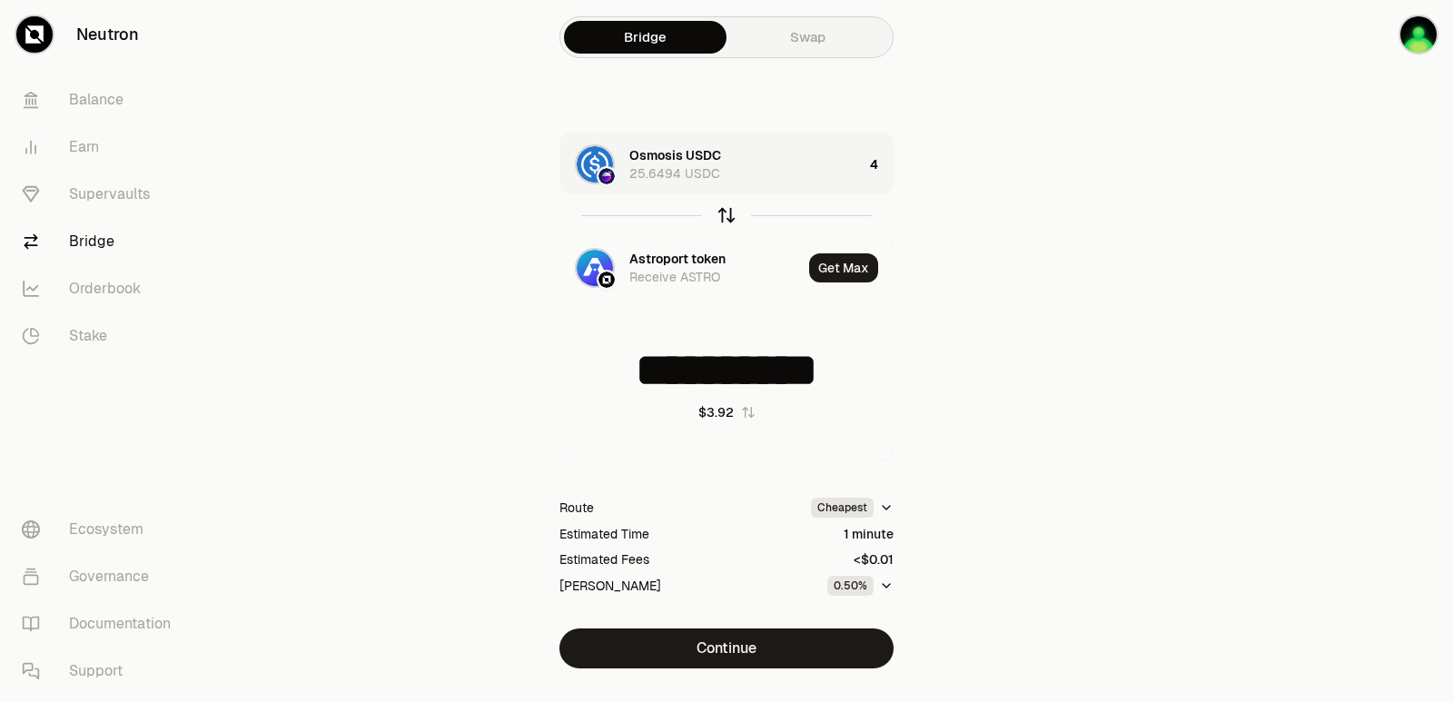
click at [728, 221] on icon "button" at bounding box center [727, 215] width 20 height 20
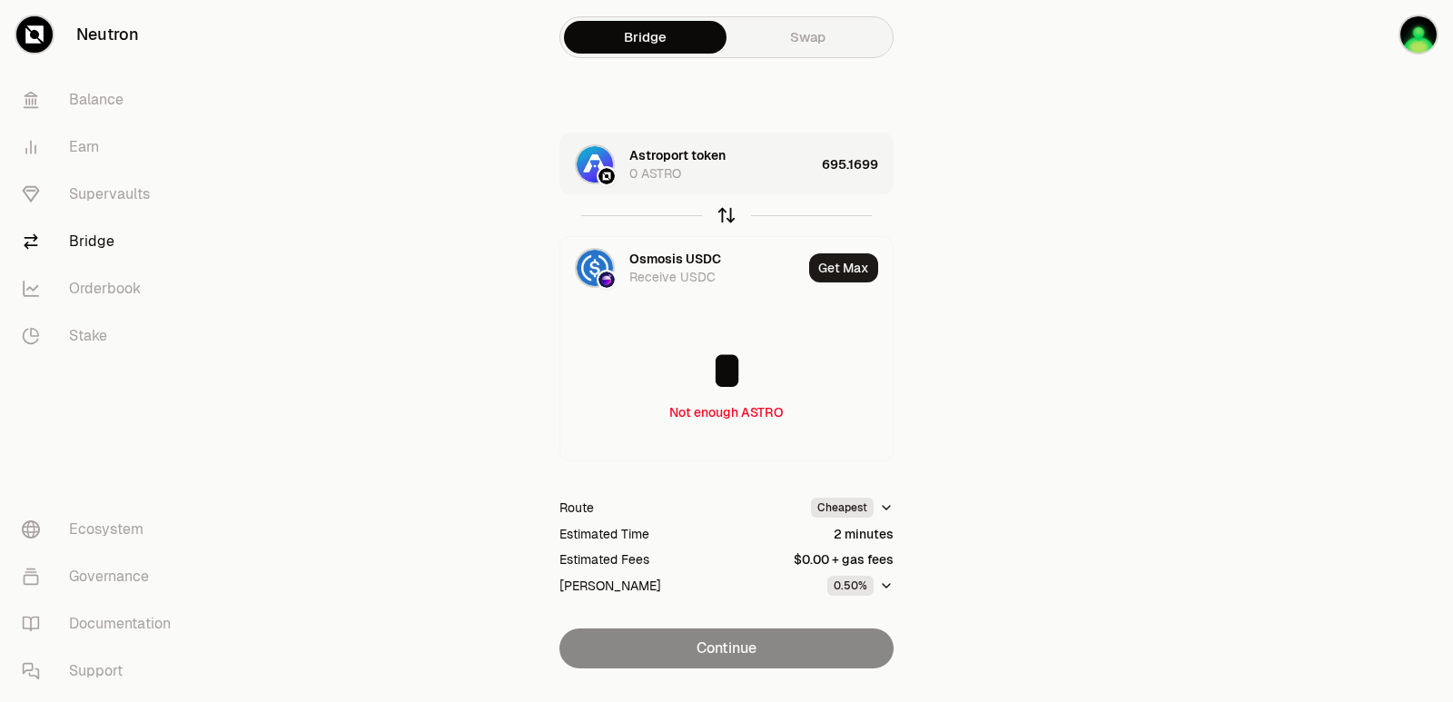
click at [729, 214] on icon "button" at bounding box center [727, 215] width 20 height 20
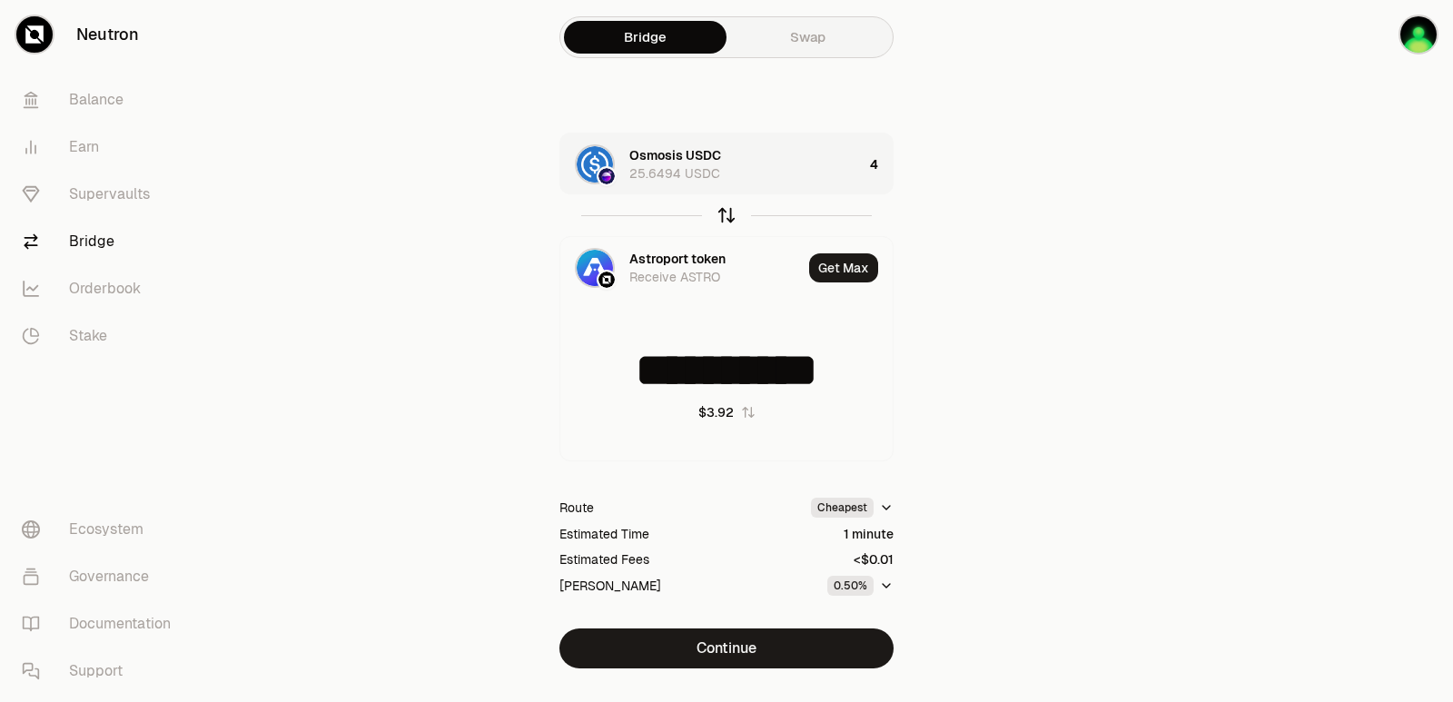
click at [729, 214] on icon "button" at bounding box center [727, 215] width 20 height 20
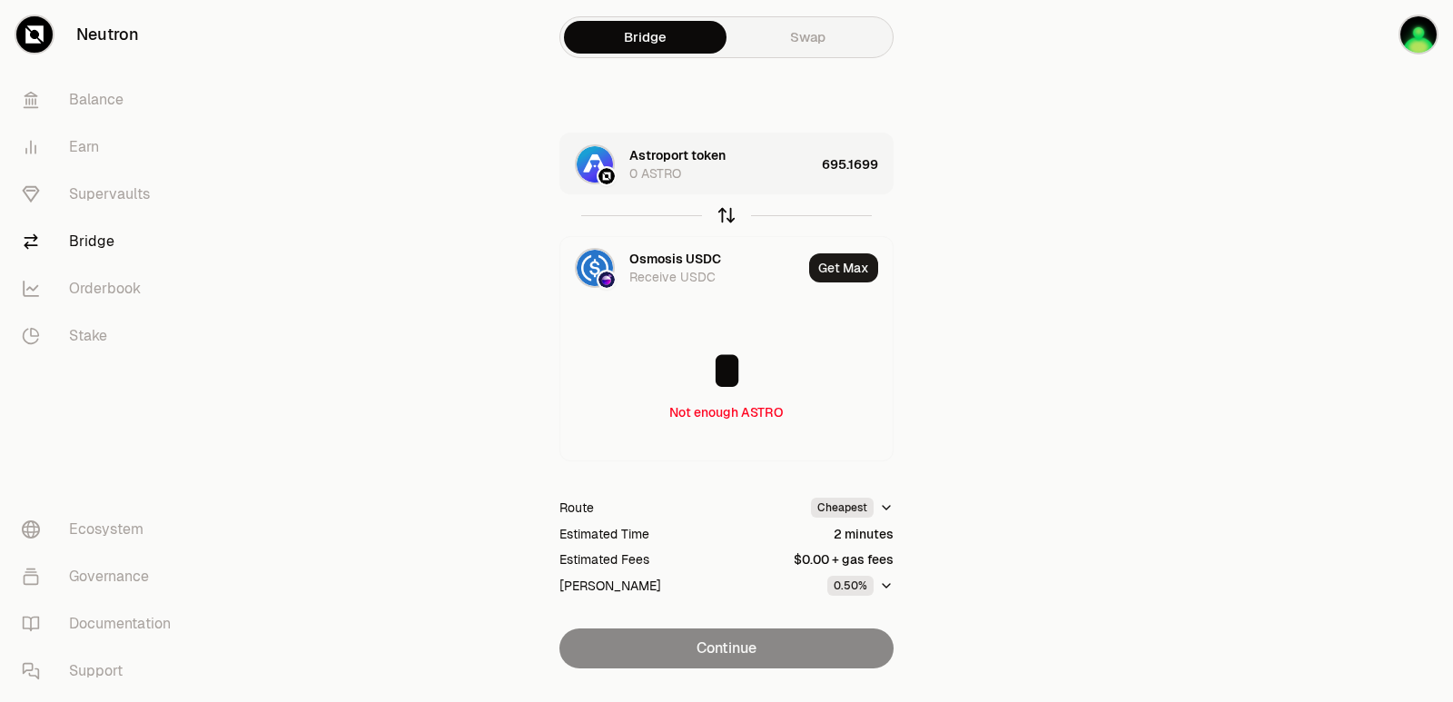
click at [729, 214] on icon "button" at bounding box center [727, 215] width 20 height 20
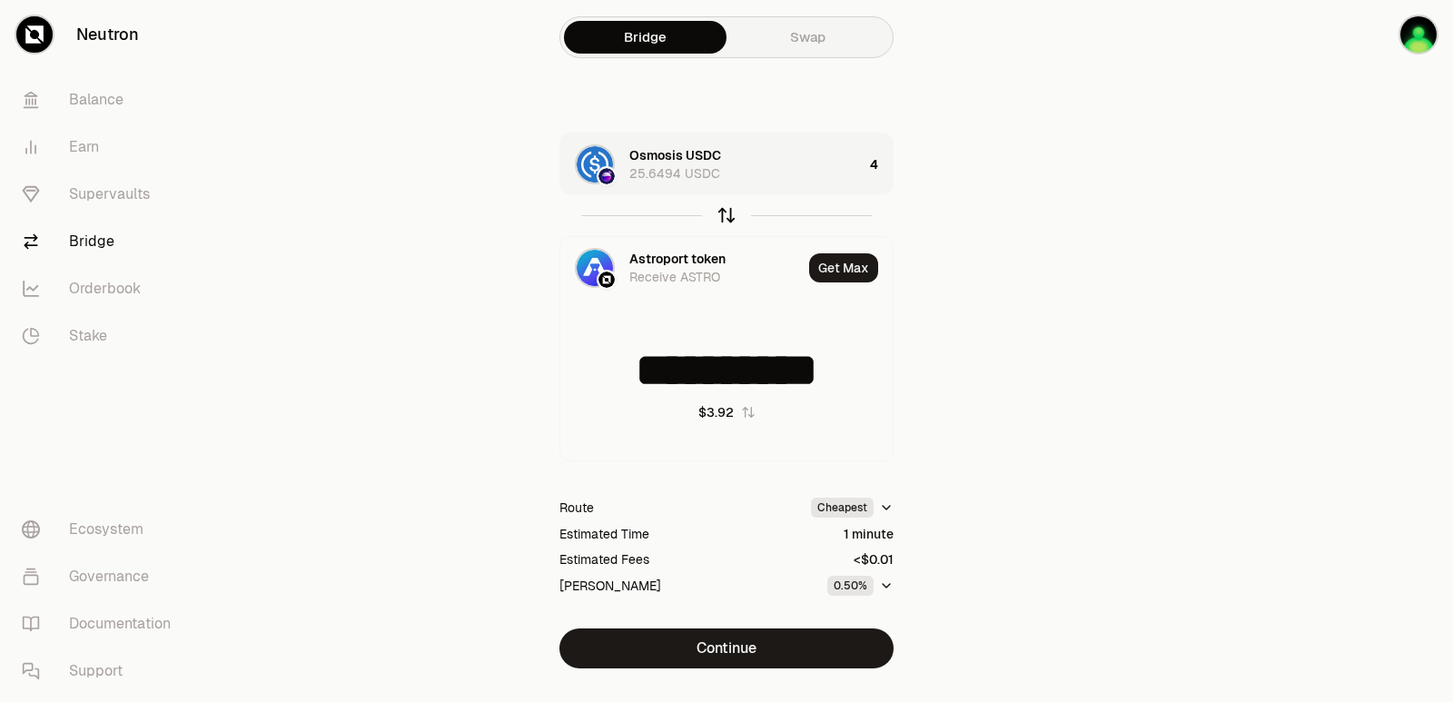
click at [725, 213] on icon "button" at bounding box center [727, 215] width 20 height 20
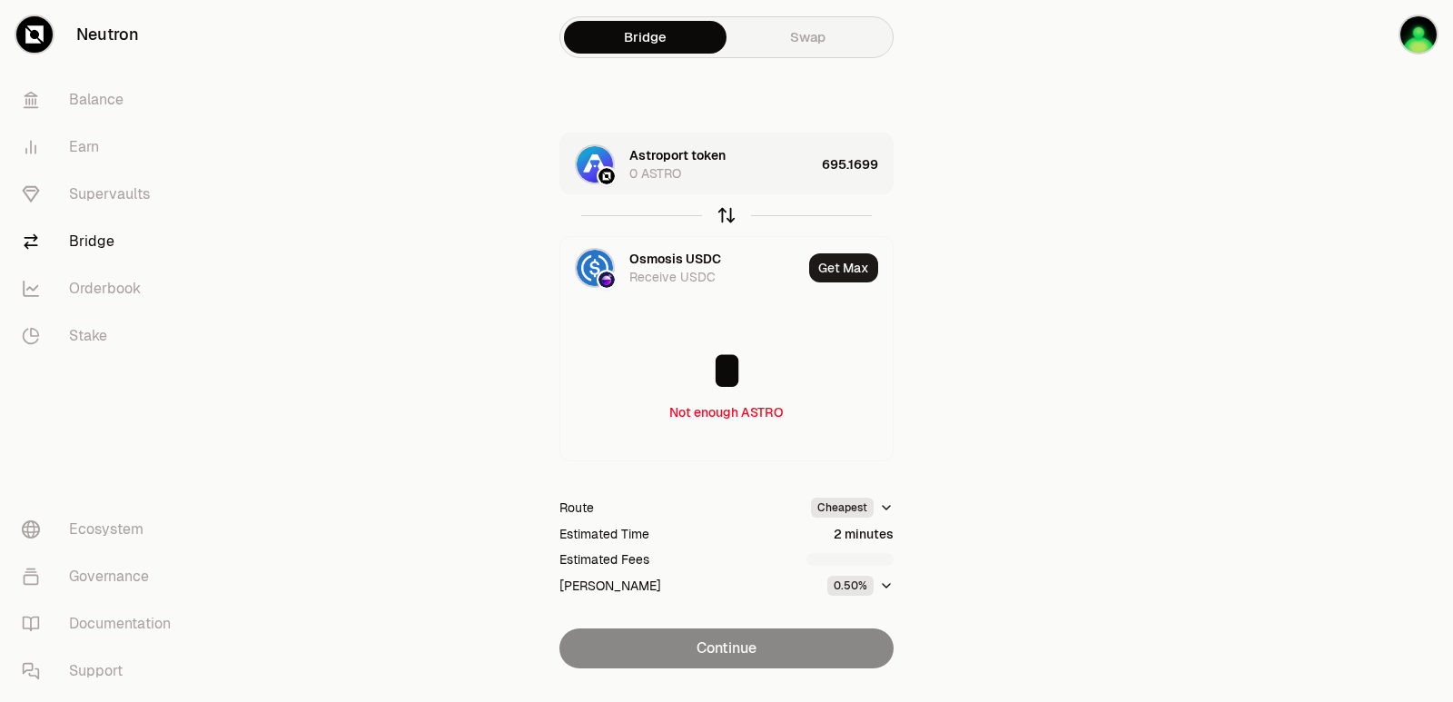
click at [725, 213] on icon "button" at bounding box center [727, 215] width 20 height 20
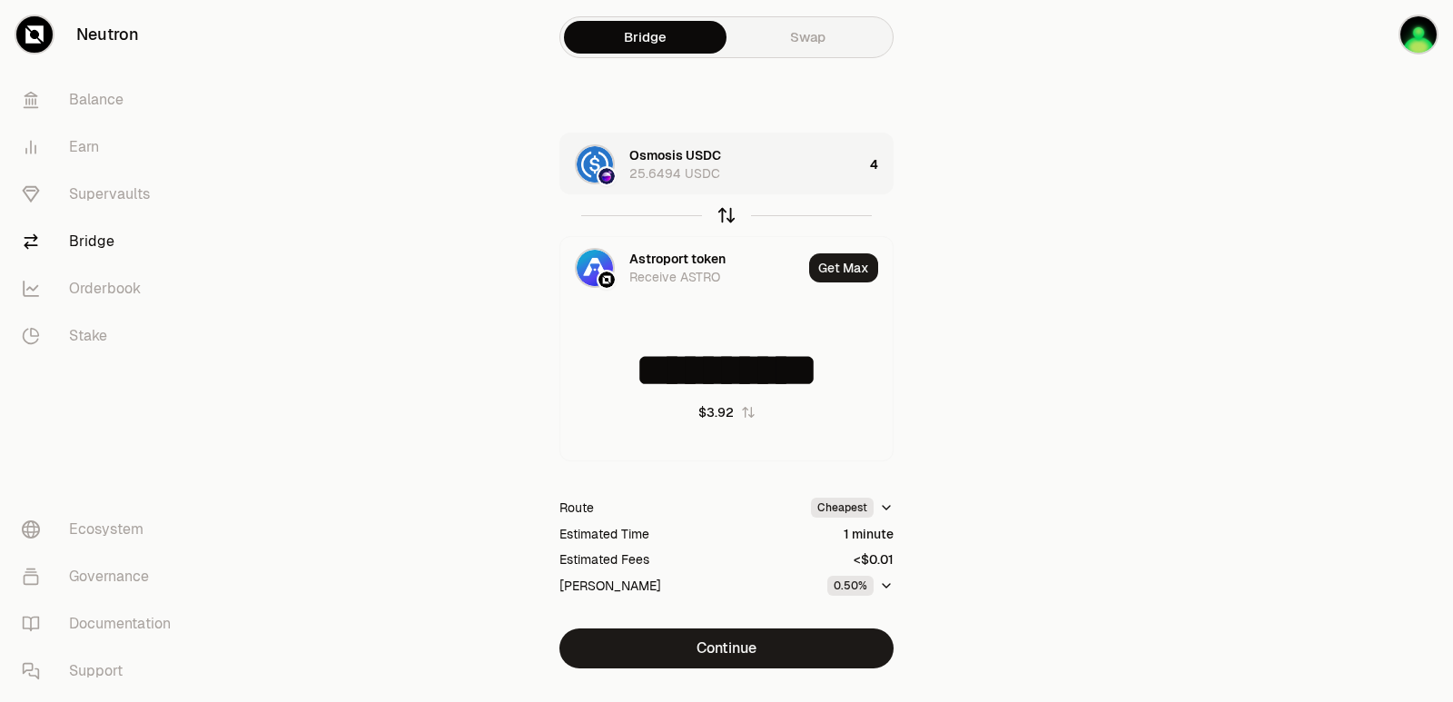
click at [725, 213] on icon "button" at bounding box center [727, 215] width 20 height 20
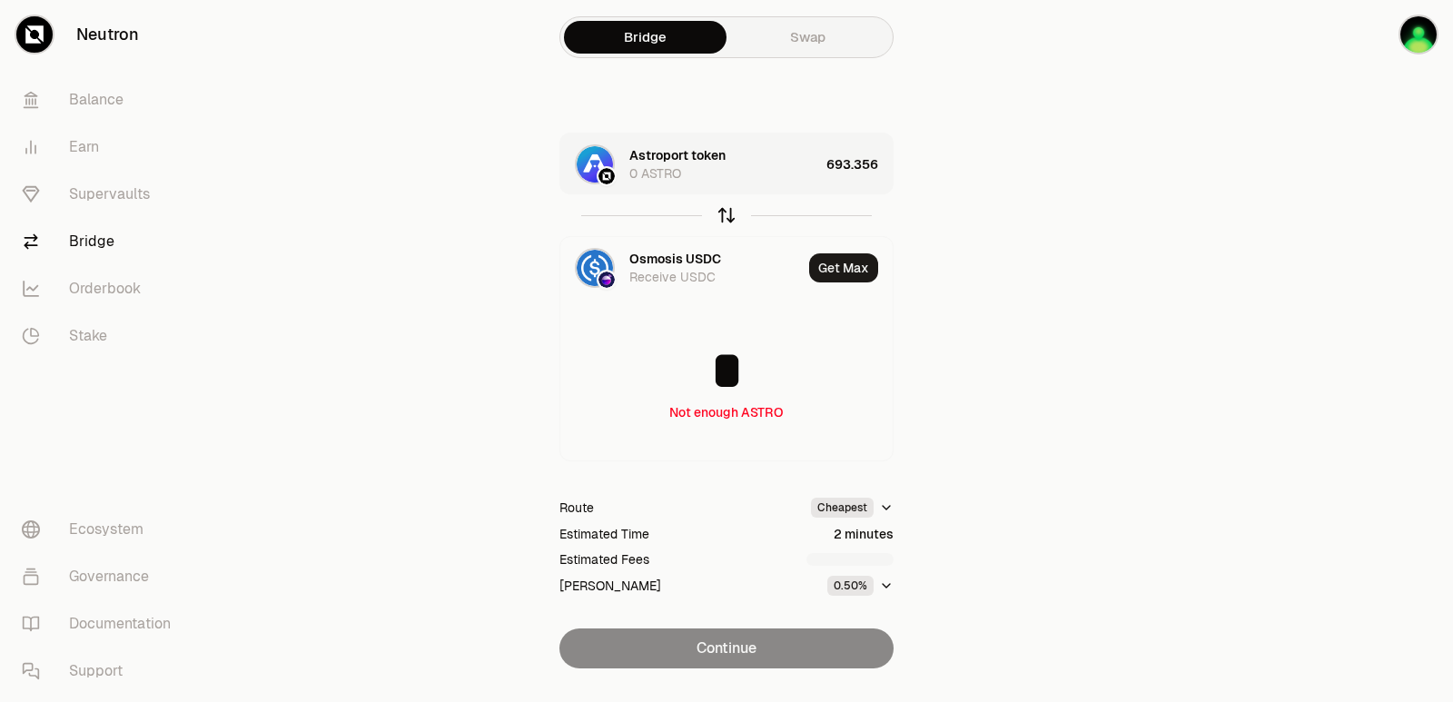
click at [725, 213] on icon "button" at bounding box center [727, 215] width 20 height 20
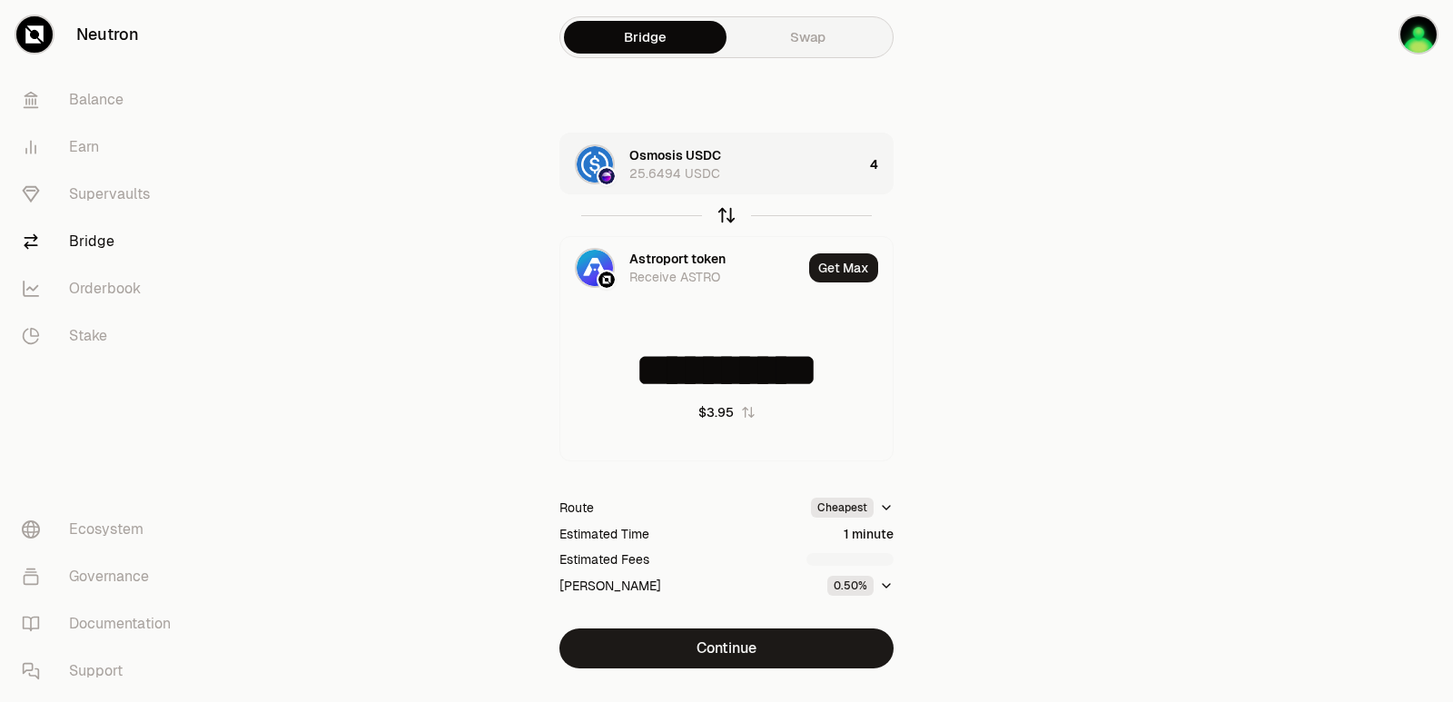
click at [726, 223] on icon "button" at bounding box center [727, 215] width 20 height 20
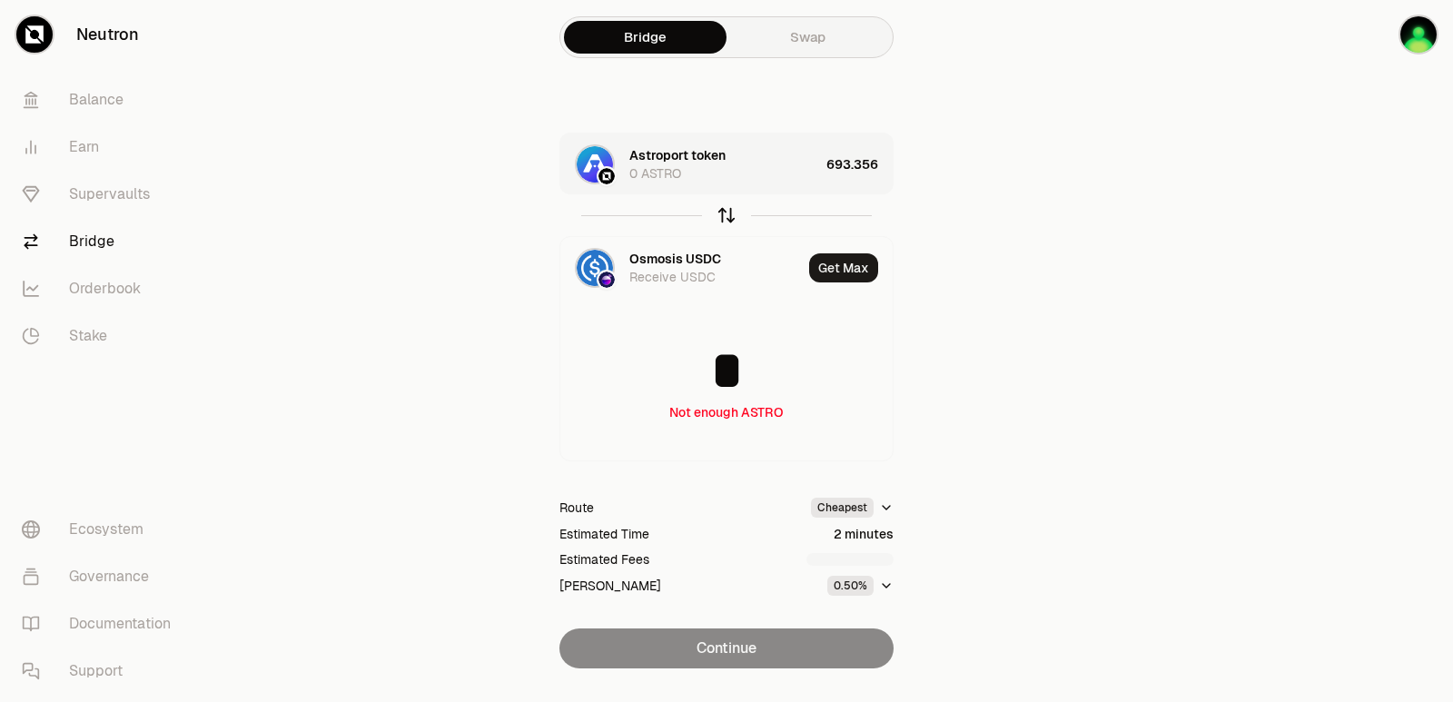
click at [726, 223] on icon "button" at bounding box center [727, 215] width 20 height 20
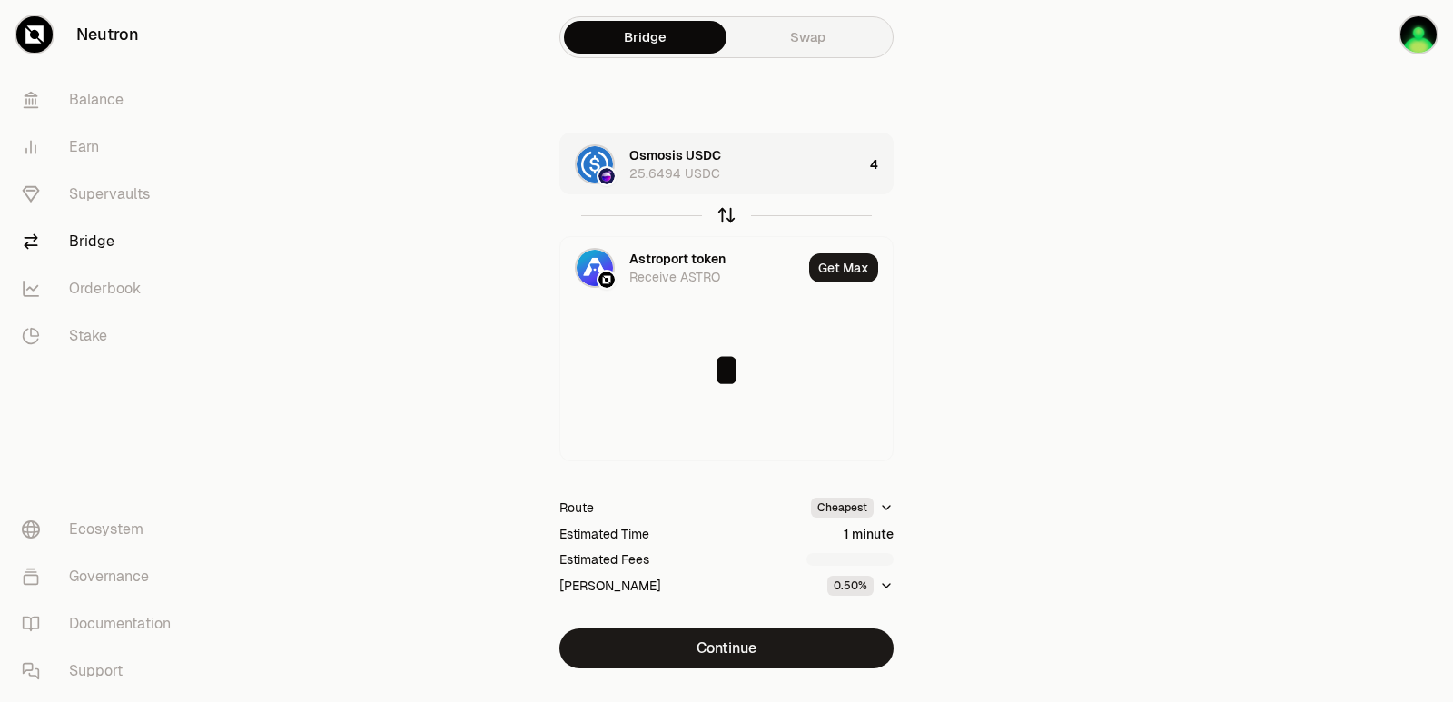
type input "**********"
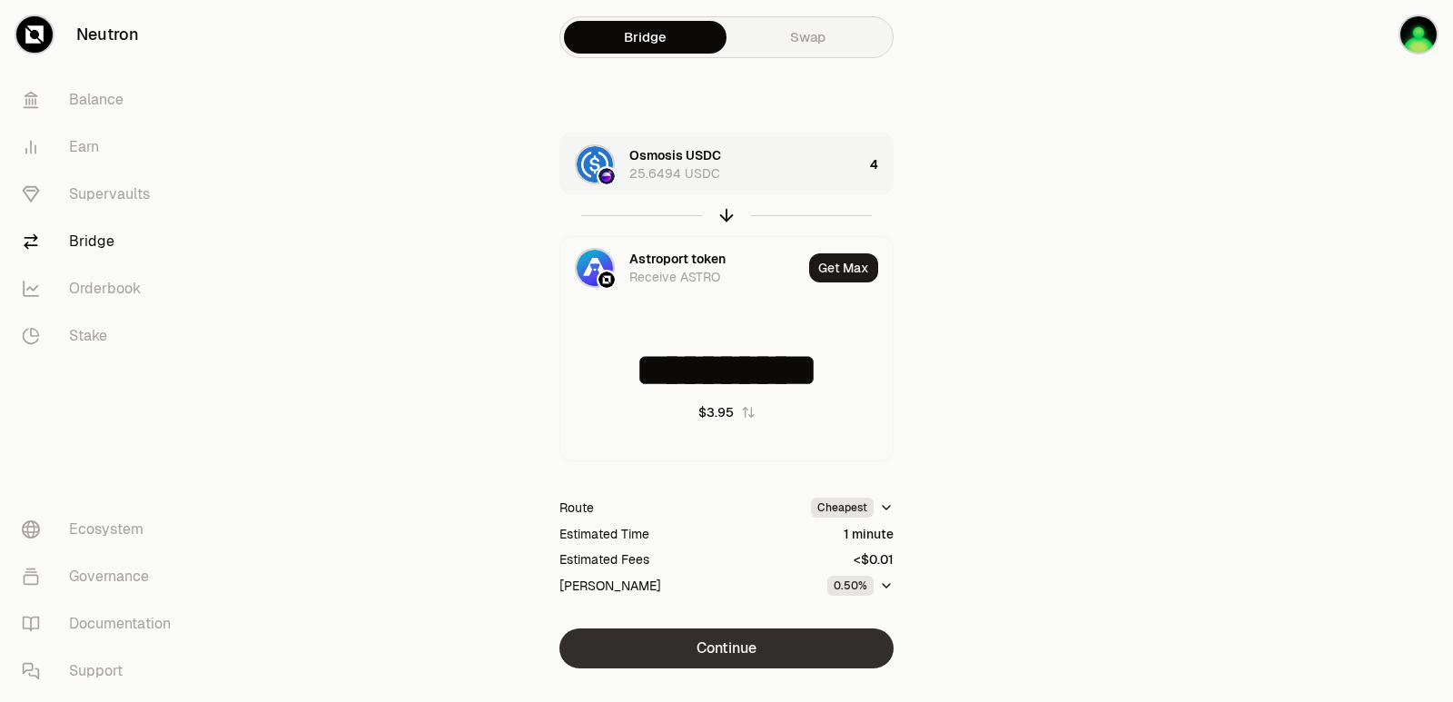
click at [749, 643] on button "Continue" at bounding box center [726, 648] width 334 height 40
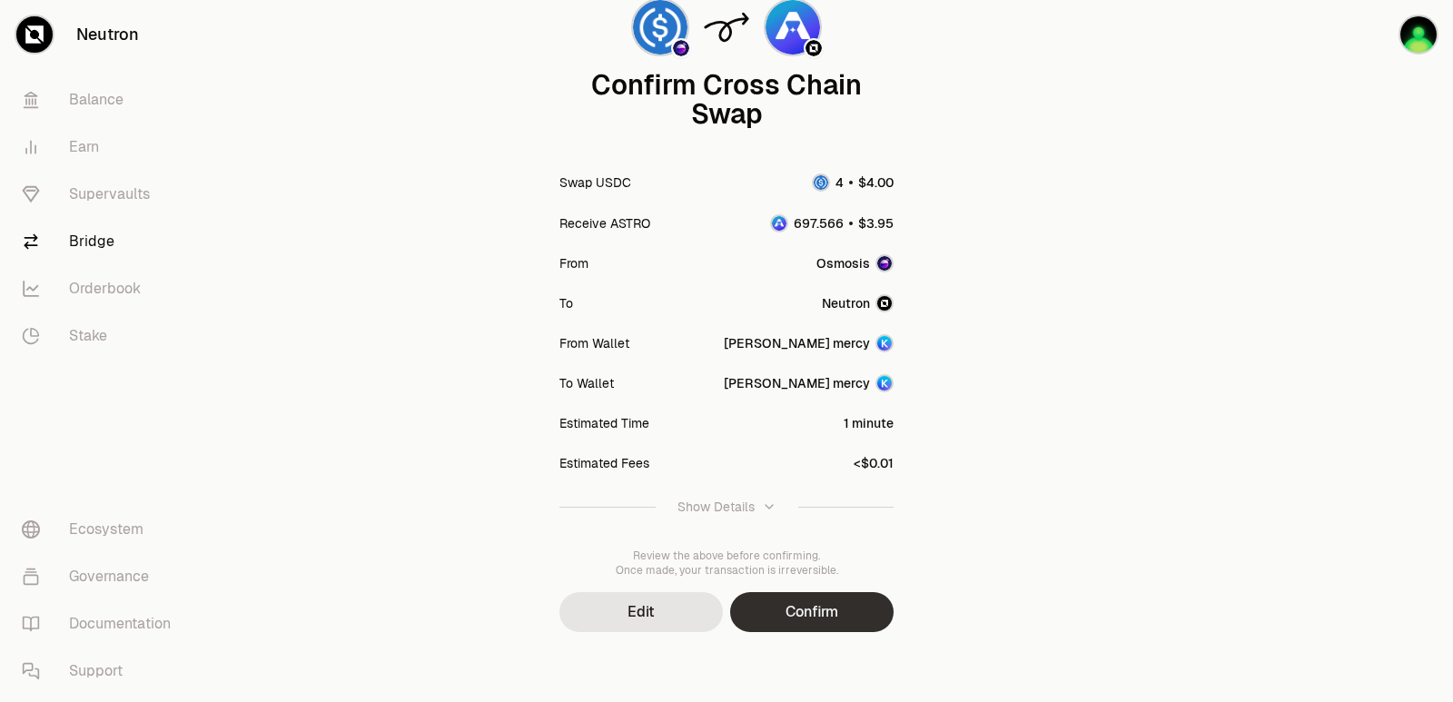
scroll to position [150, 0]
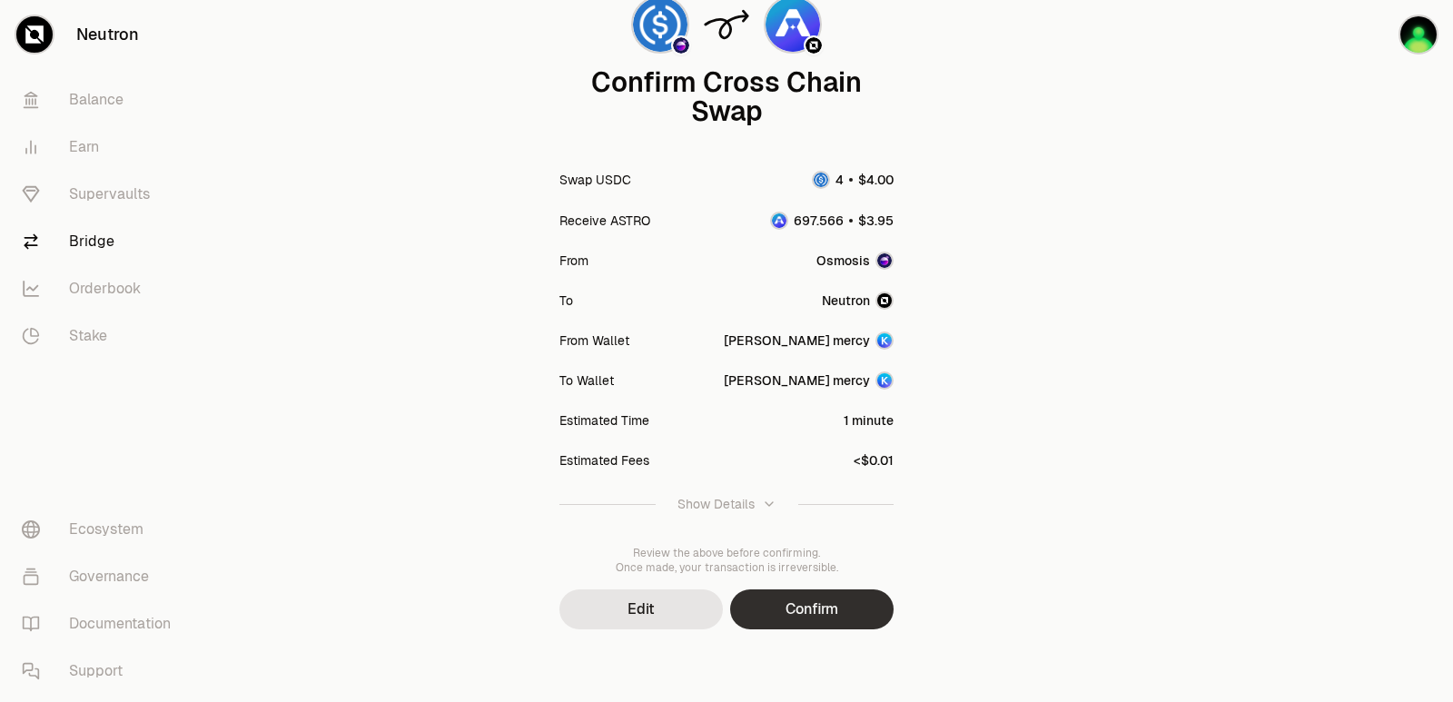
click at [786, 603] on button "Confirm" at bounding box center [811, 609] width 163 height 40
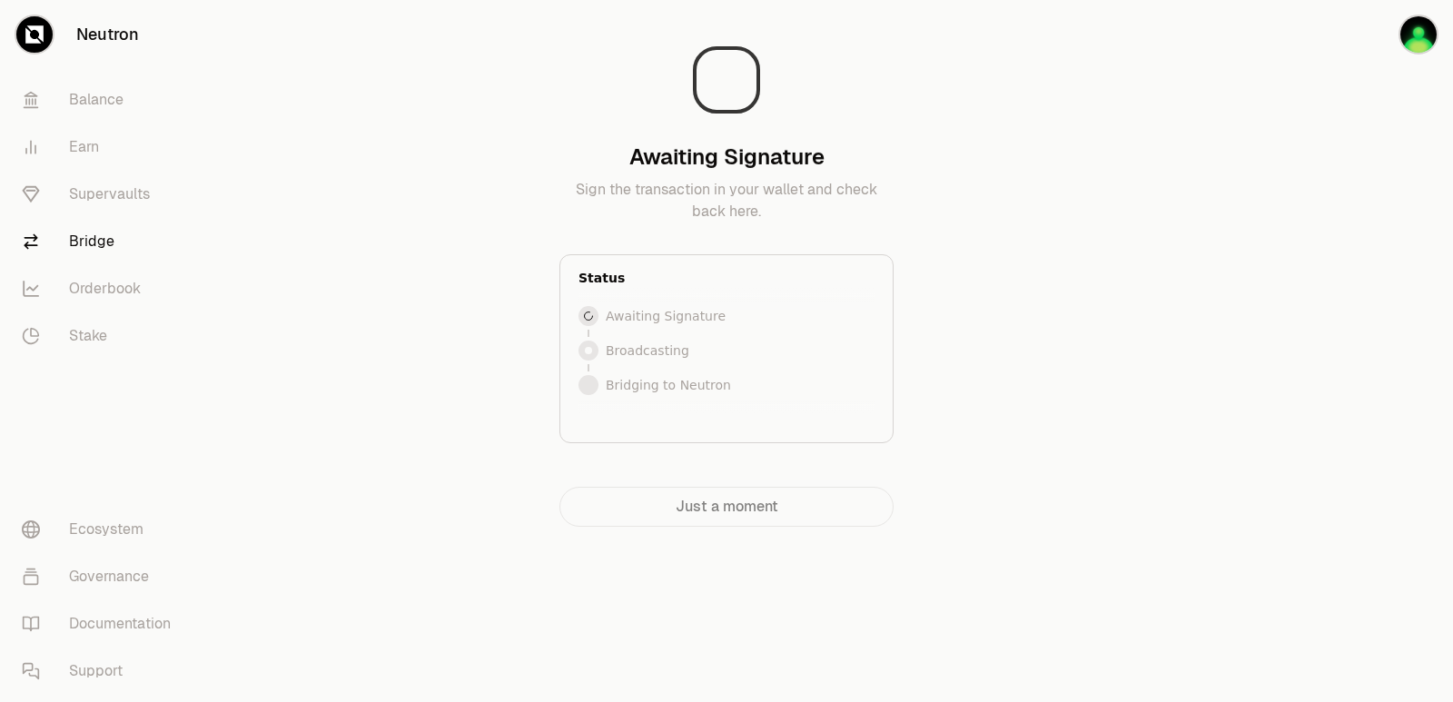
scroll to position [0, 0]
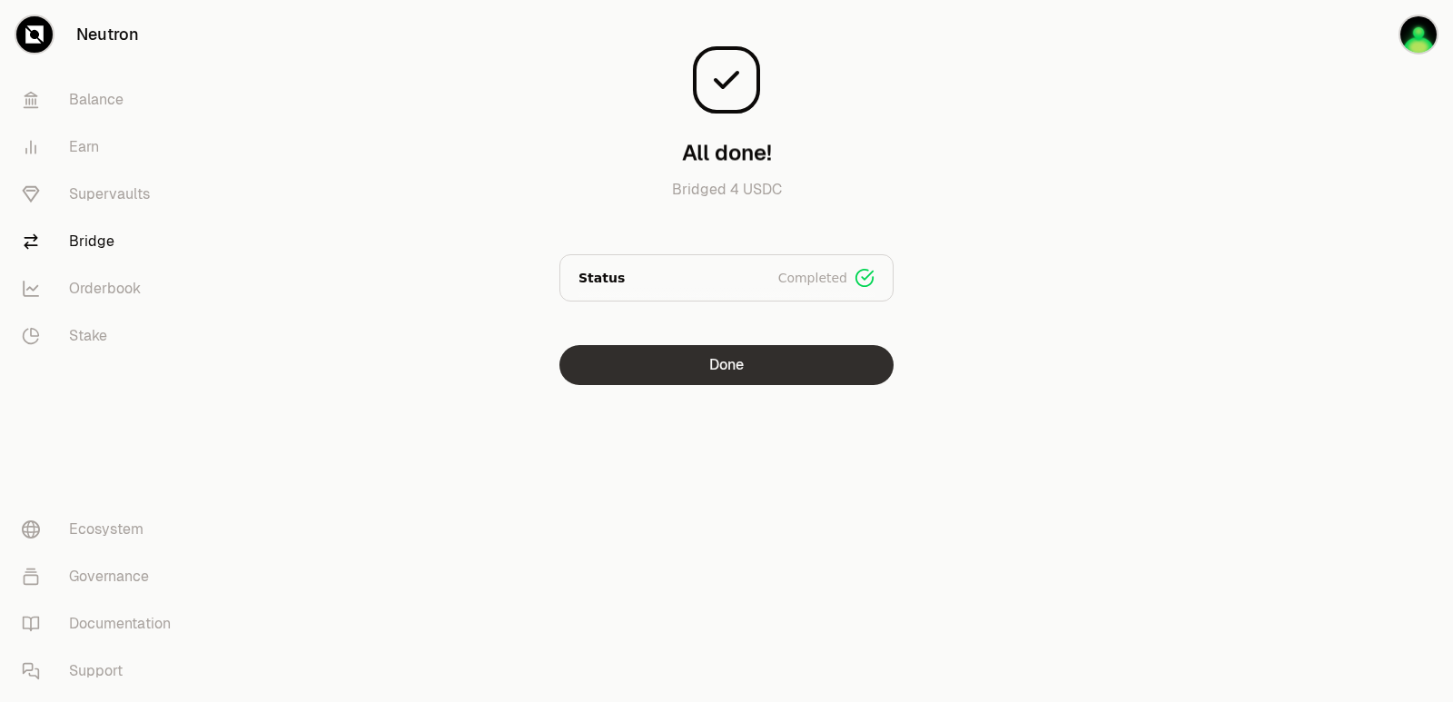
click at [717, 361] on button "Done" at bounding box center [726, 365] width 334 height 40
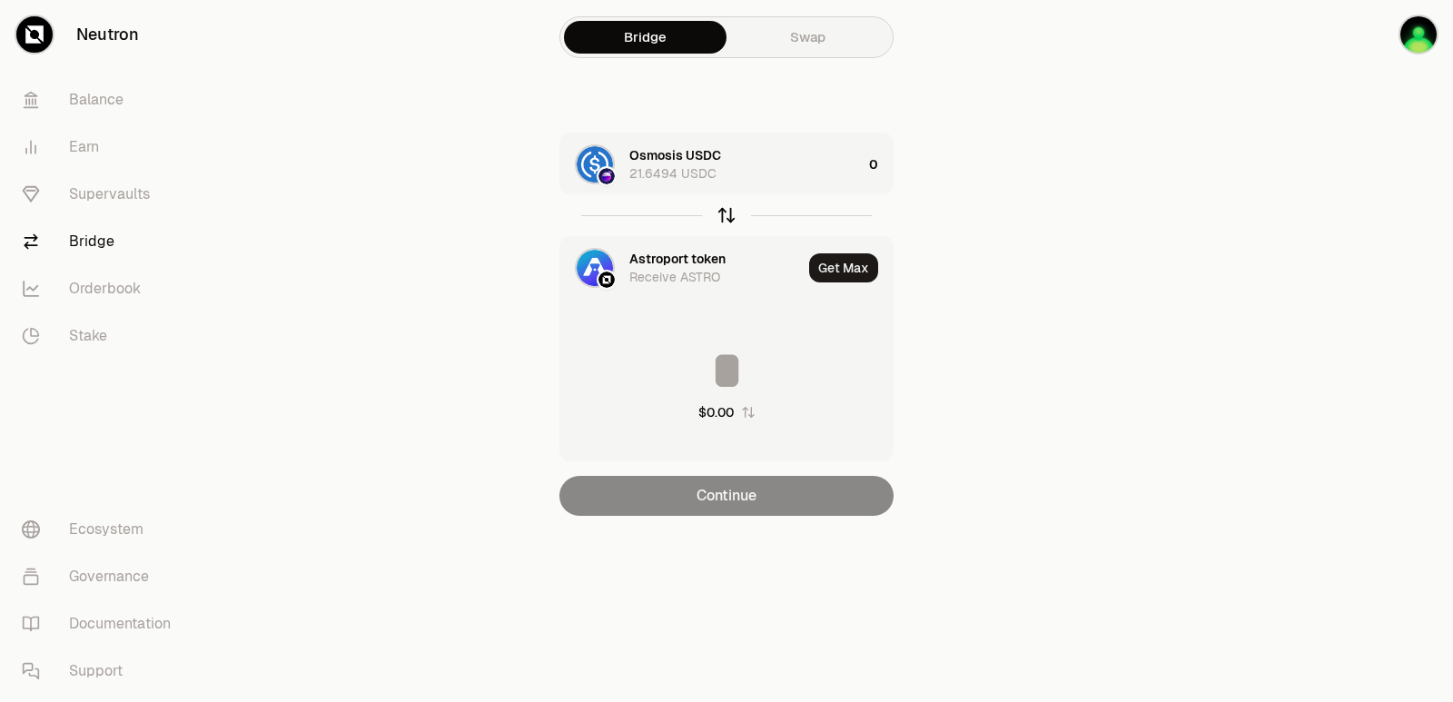
click at [726, 214] on icon "button" at bounding box center [727, 215] width 20 height 20
click at [812, 166] on div "Astroport token 697.566 ASTRO" at bounding box center [745, 164] width 232 height 36
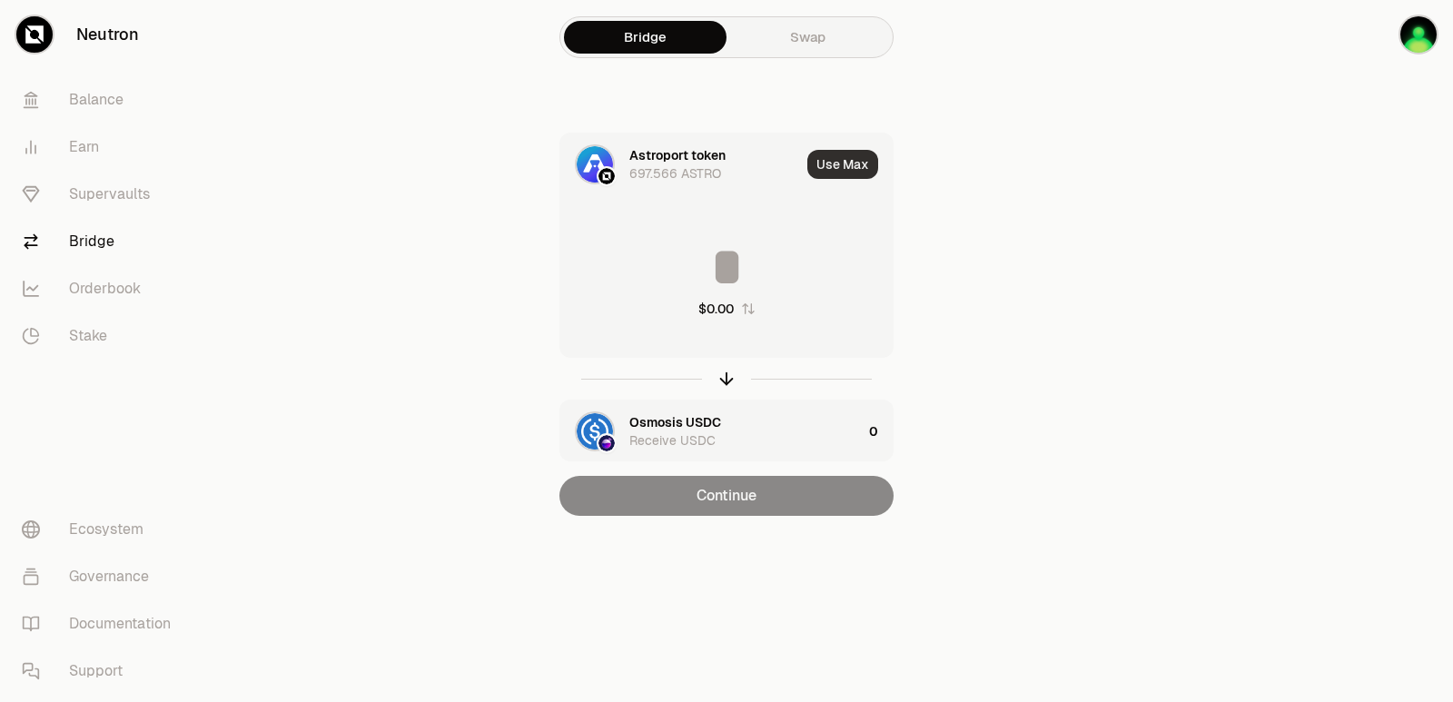
click at [848, 161] on button "Use Max" at bounding box center [842, 164] width 71 height 29
type input "**********"
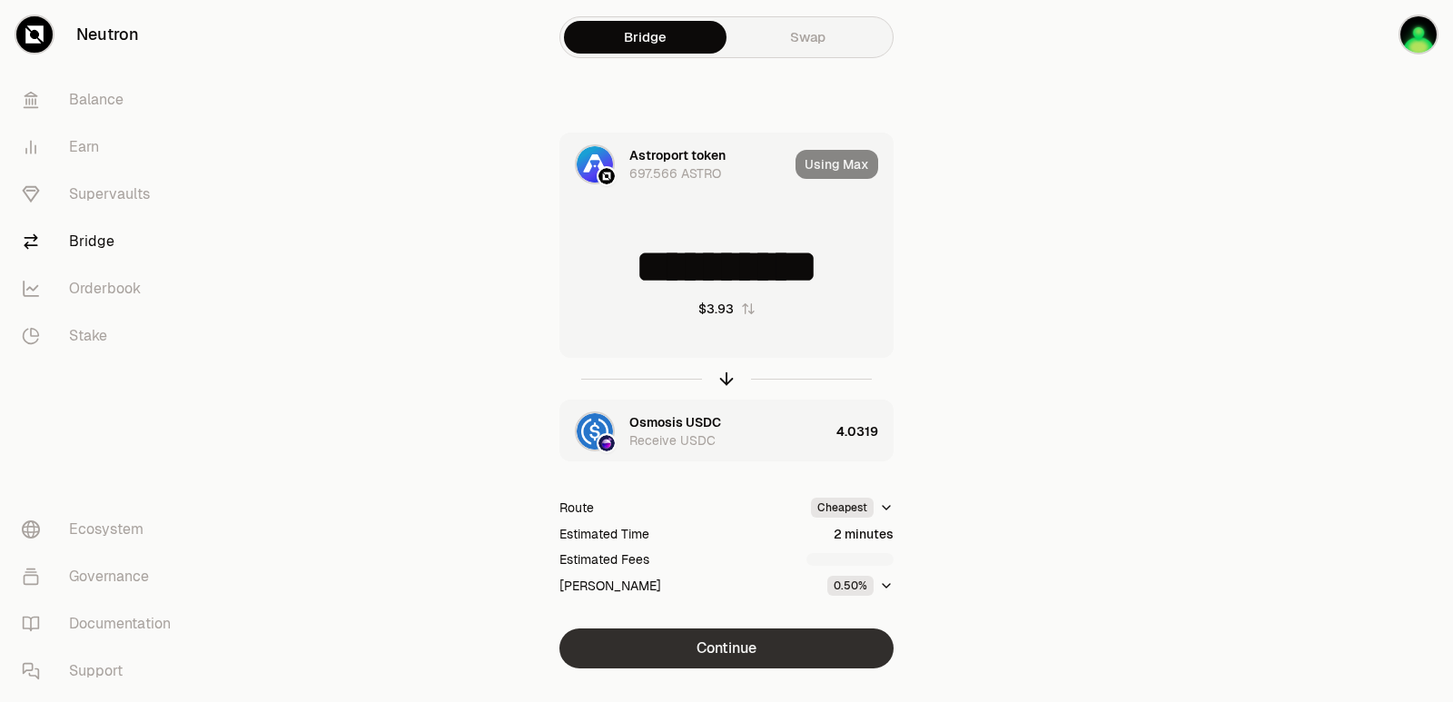
click at [723, 660] on button "Continue" at bounding box center [726, 648] width 334 height 40
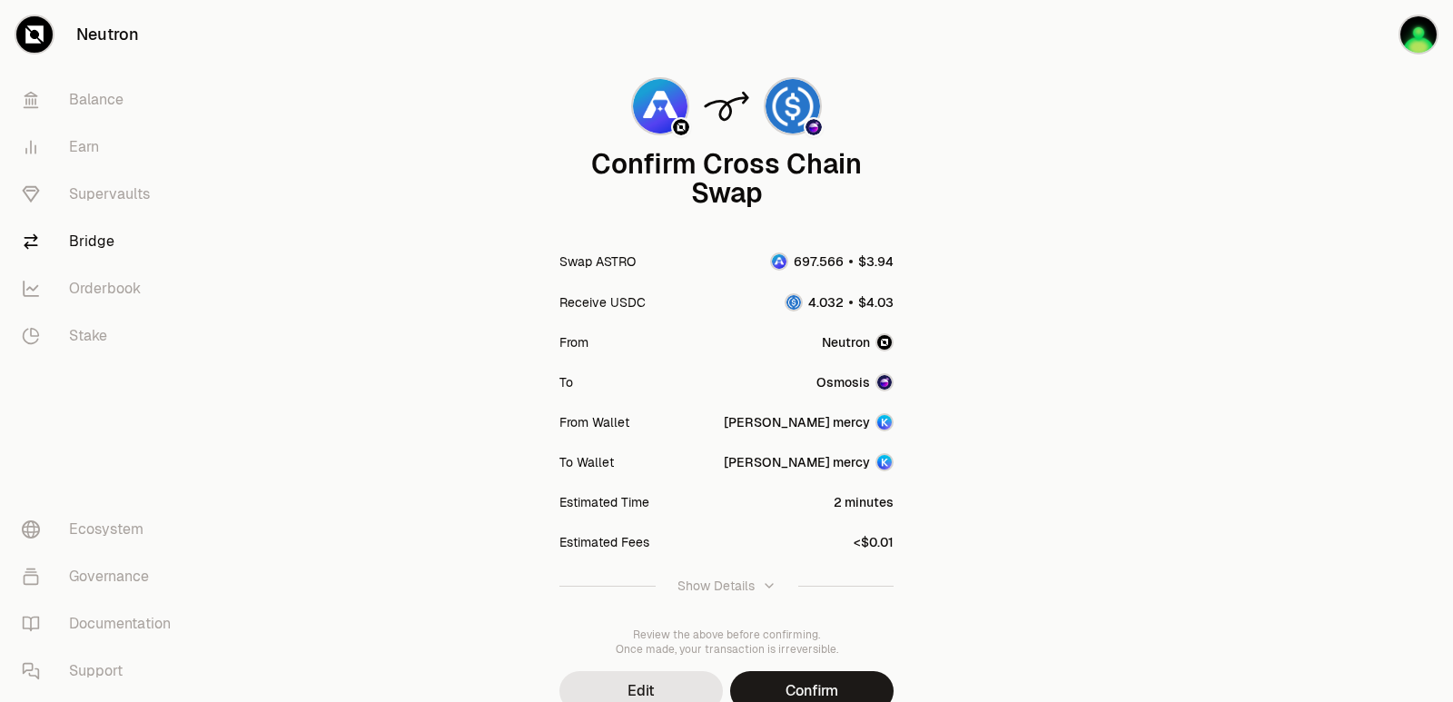
scroll to position [150, 0]
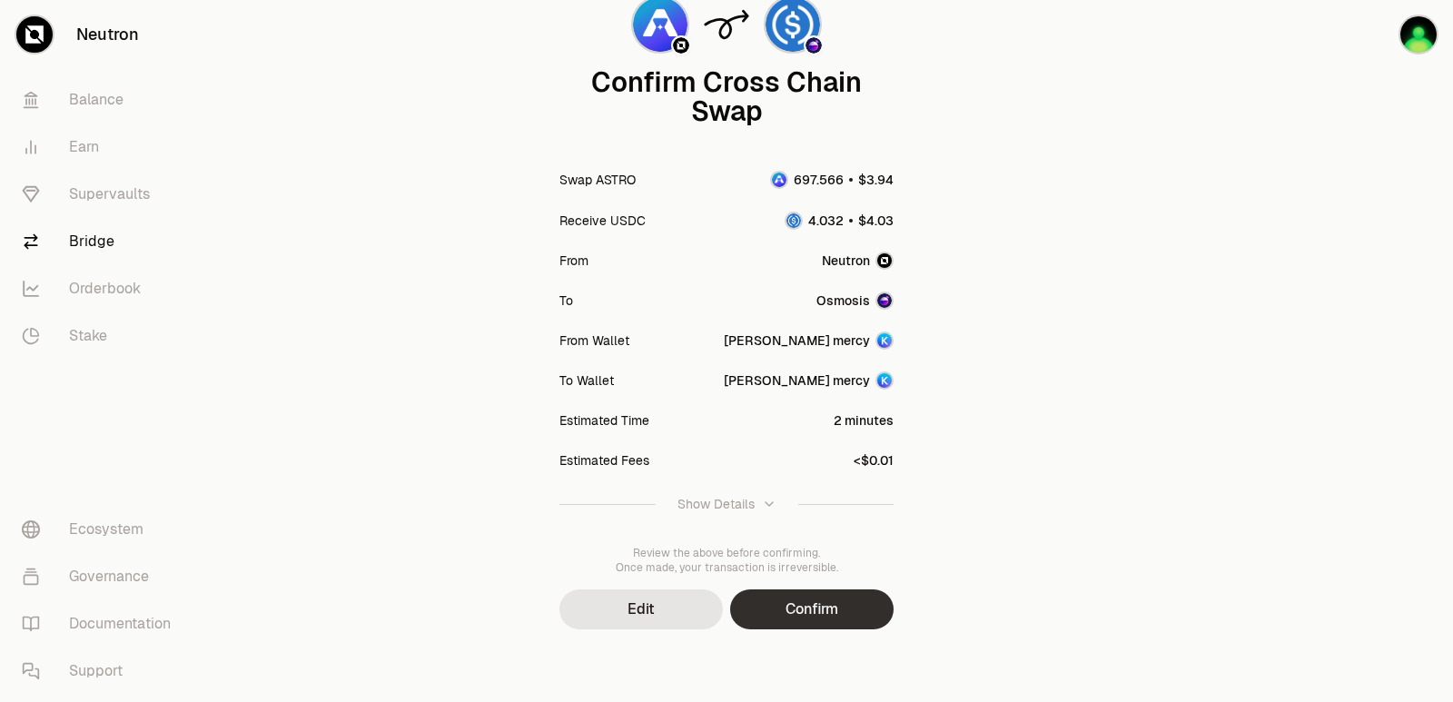
click at [797, 607] on button "Confirm" at bounding box center [811, 609] width 163 height 40
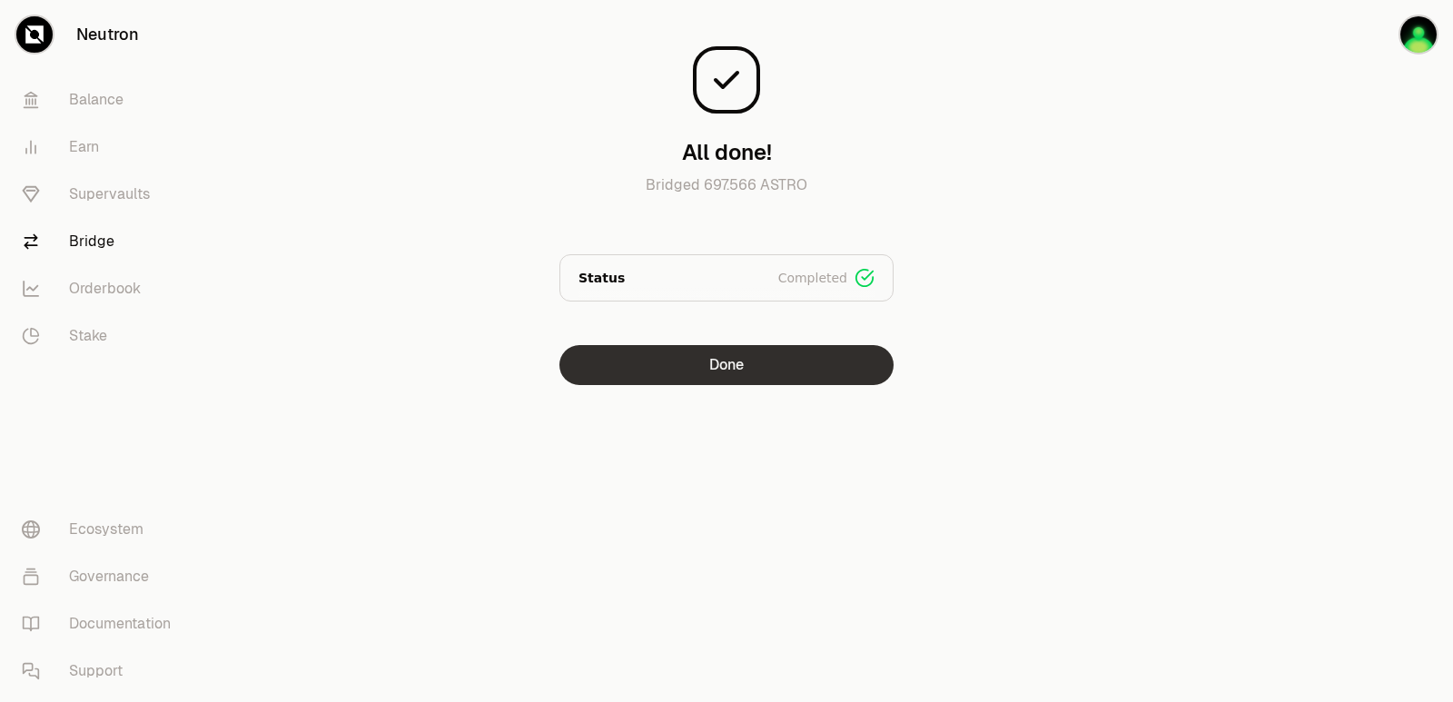
click at [701, 371] on button "Done" at bounding box center [726, 365] width 334 height 40
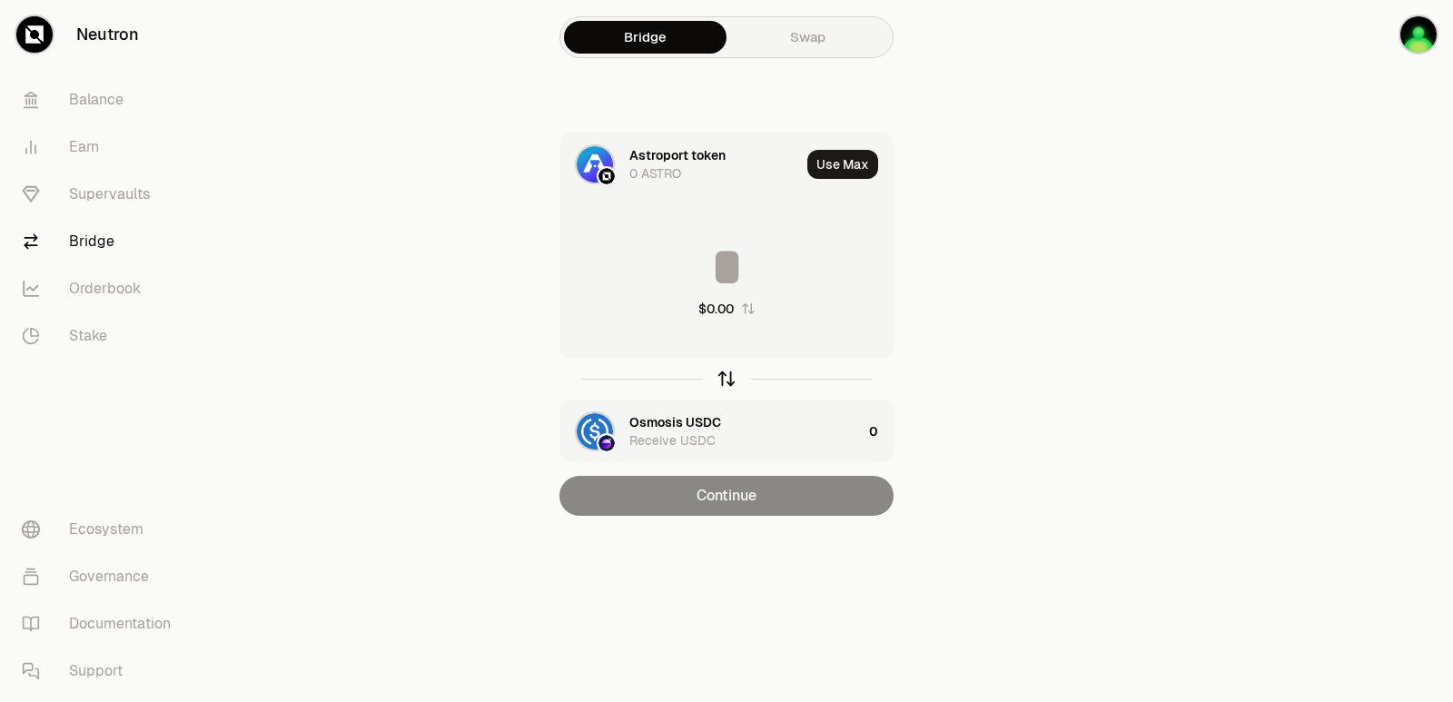
click at [727, 378] on icon "button" at bounding box center [727, 379] width 20 height 20
click at [721, 228] on div "$0.00" at bounding box center [726, 279] width 332 height 160
click at [726, 257] on input at bounding box center [726, 267] width 332 height 54
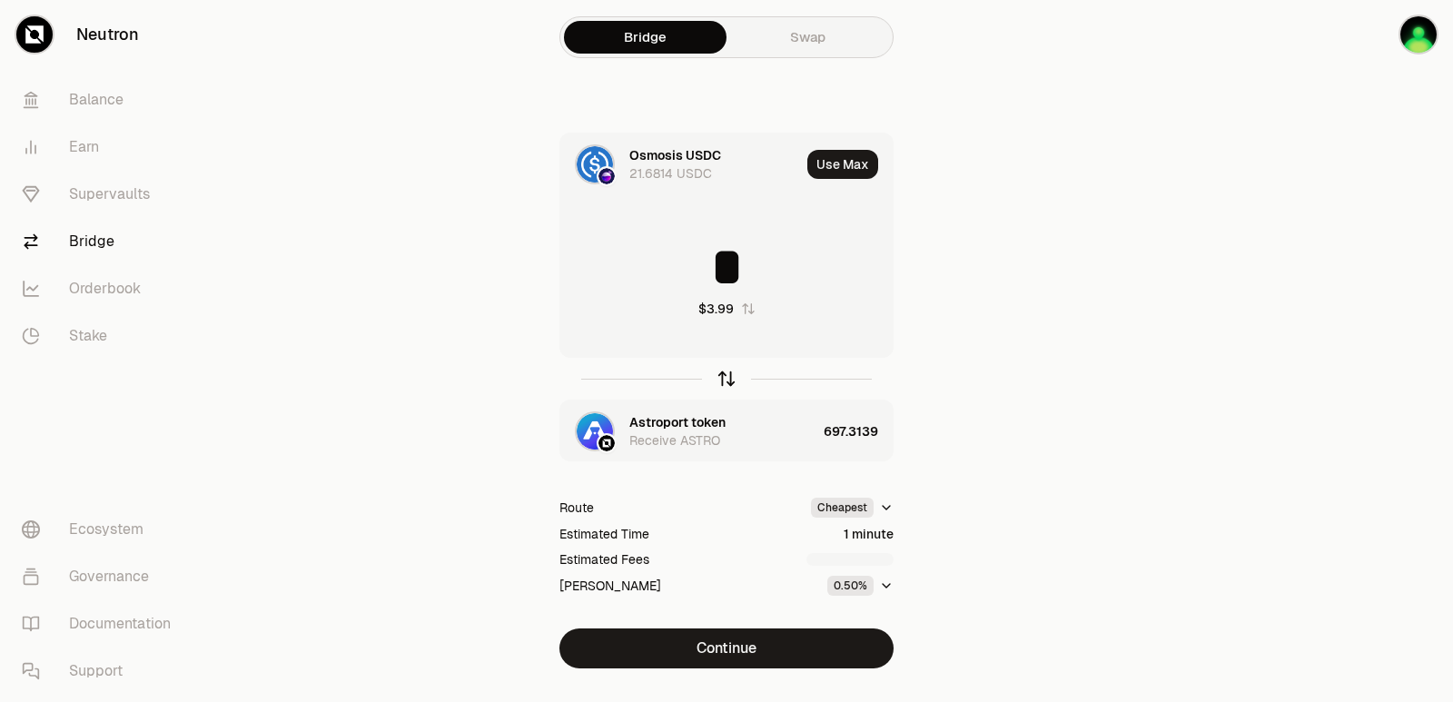
click at [730, 380] on icon "button" at bounding box center [727, 379] width 20 height 20
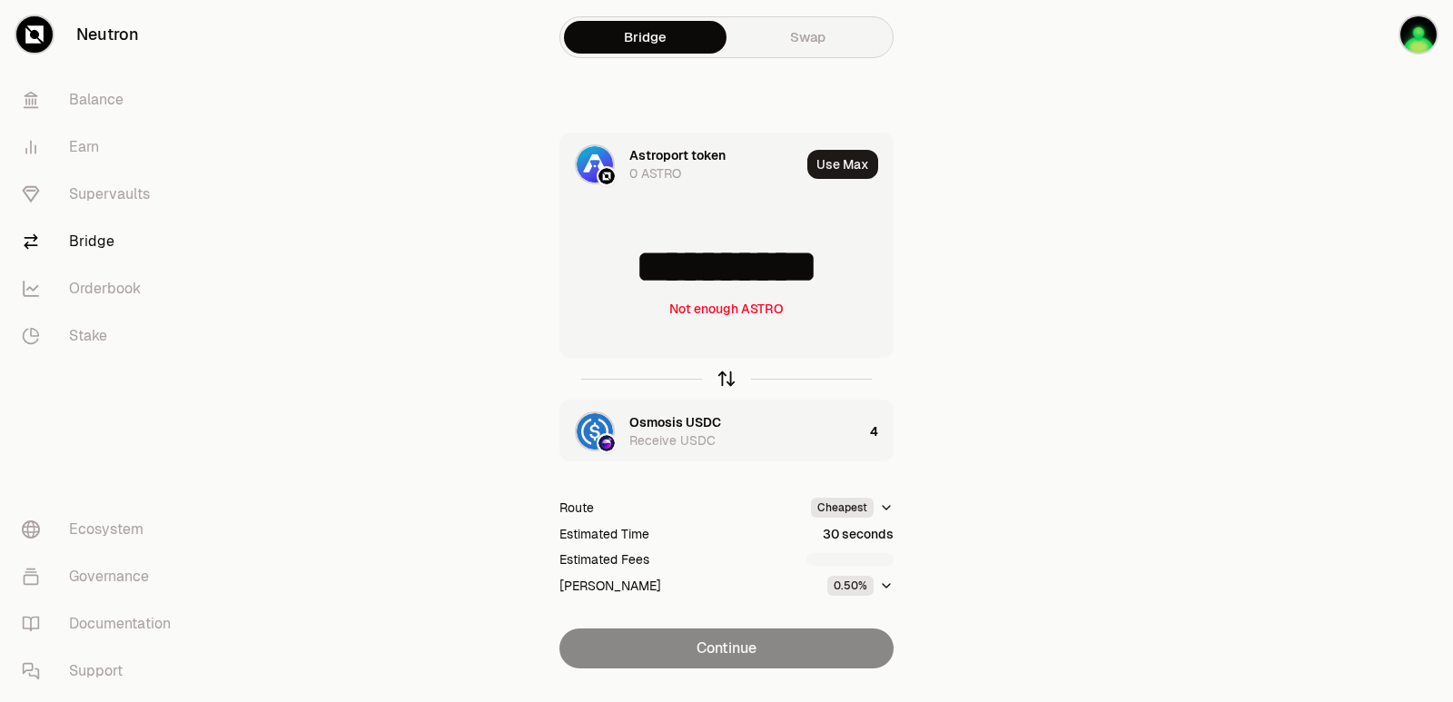
click at [730, 380] on icon "button" at bounding box center [727, 379] width 20 height 20
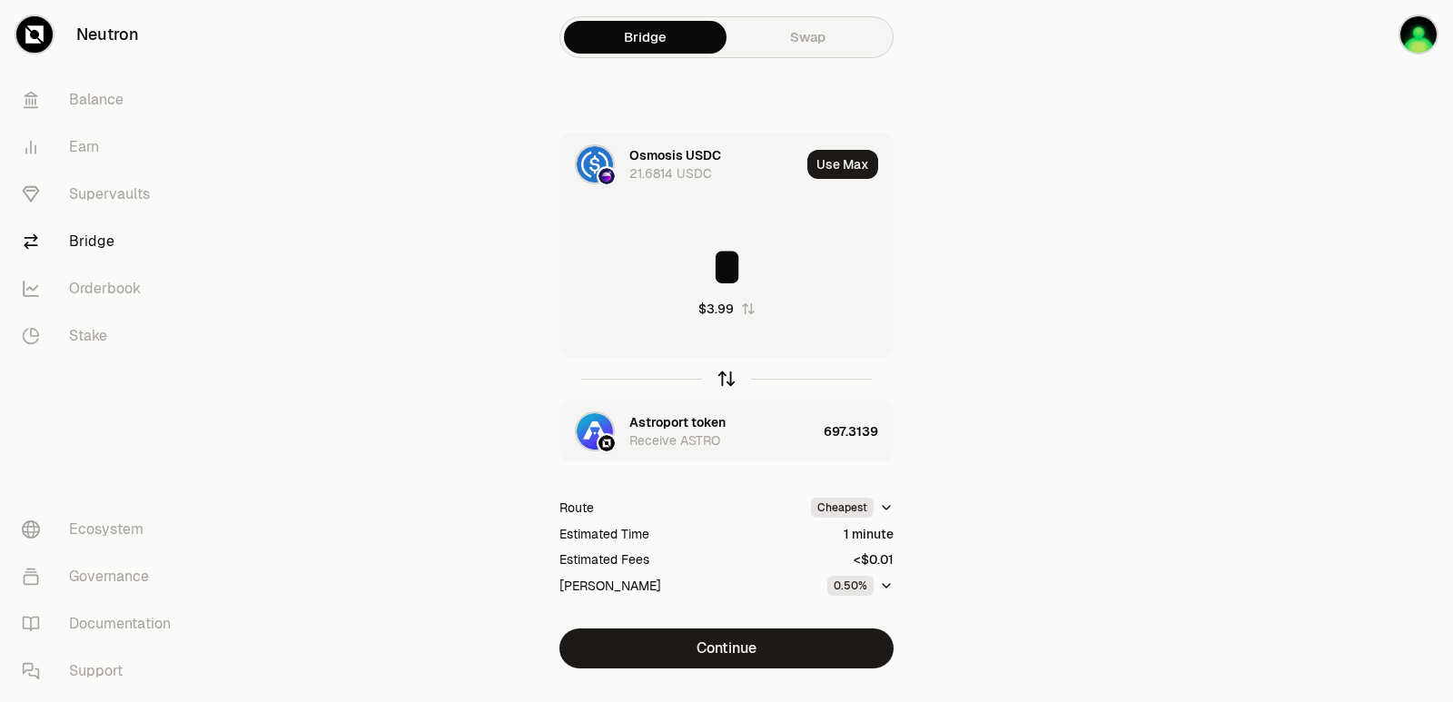
click at [730, 380] on icon "button" at bounding box center [727, 379] width 20 height 20
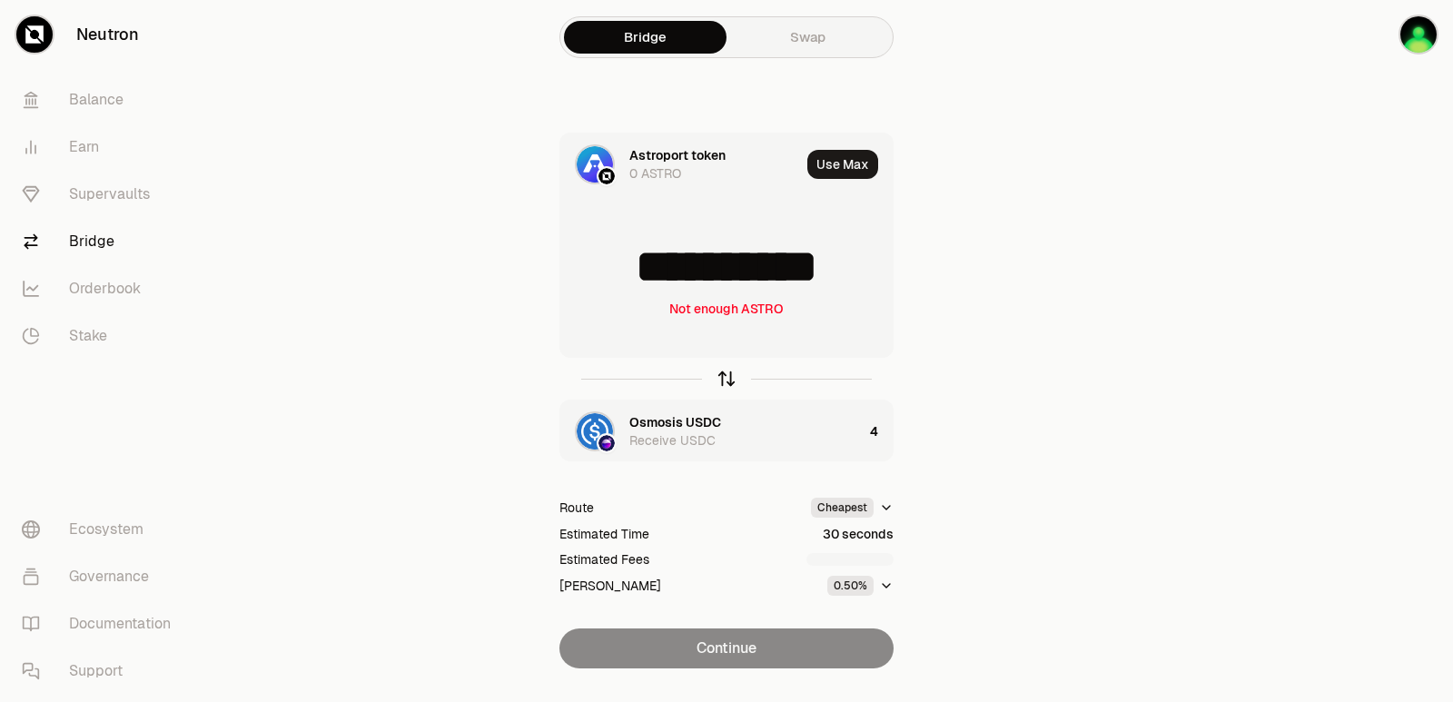
click at [730, 380] on icon "button" at bounding box center [727, 379] width 20 height 20
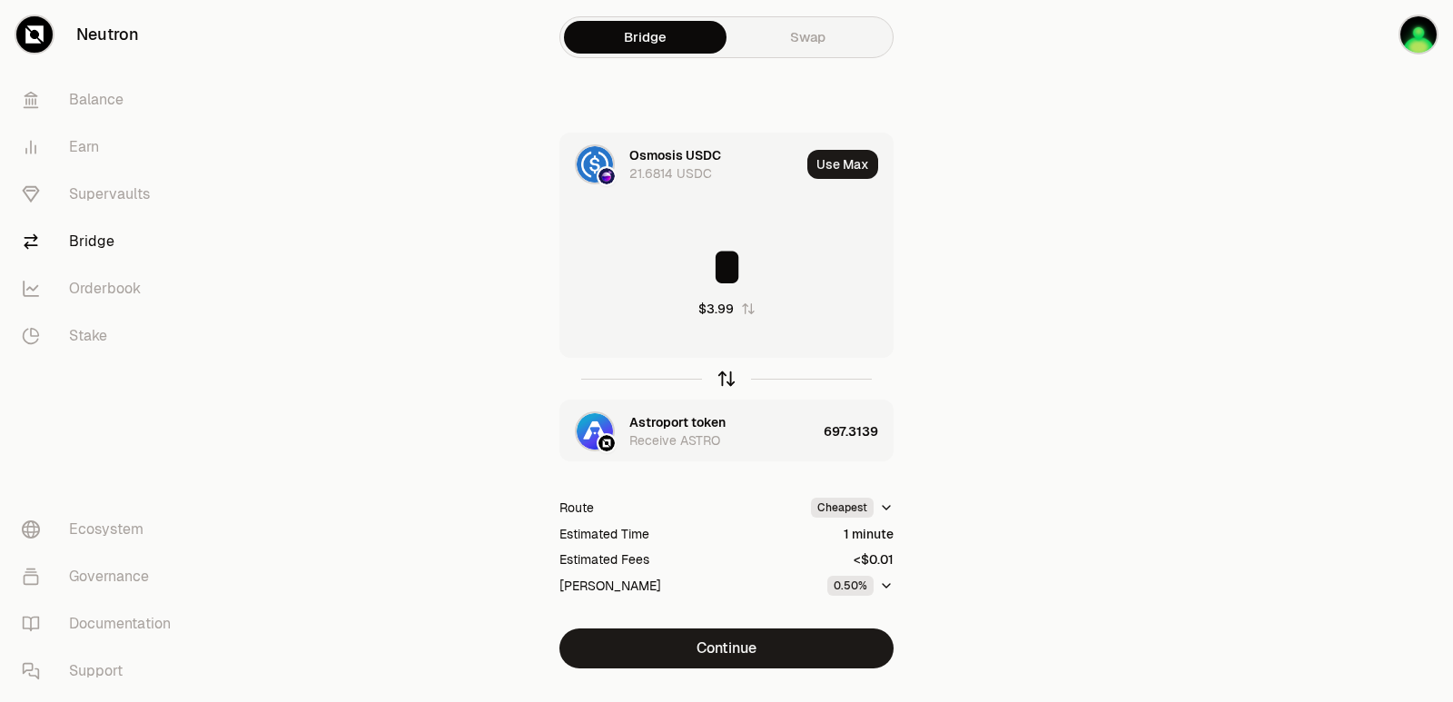
click at [730, 380] on icon "button" at bounding box center [727, 379] width 20 height 20
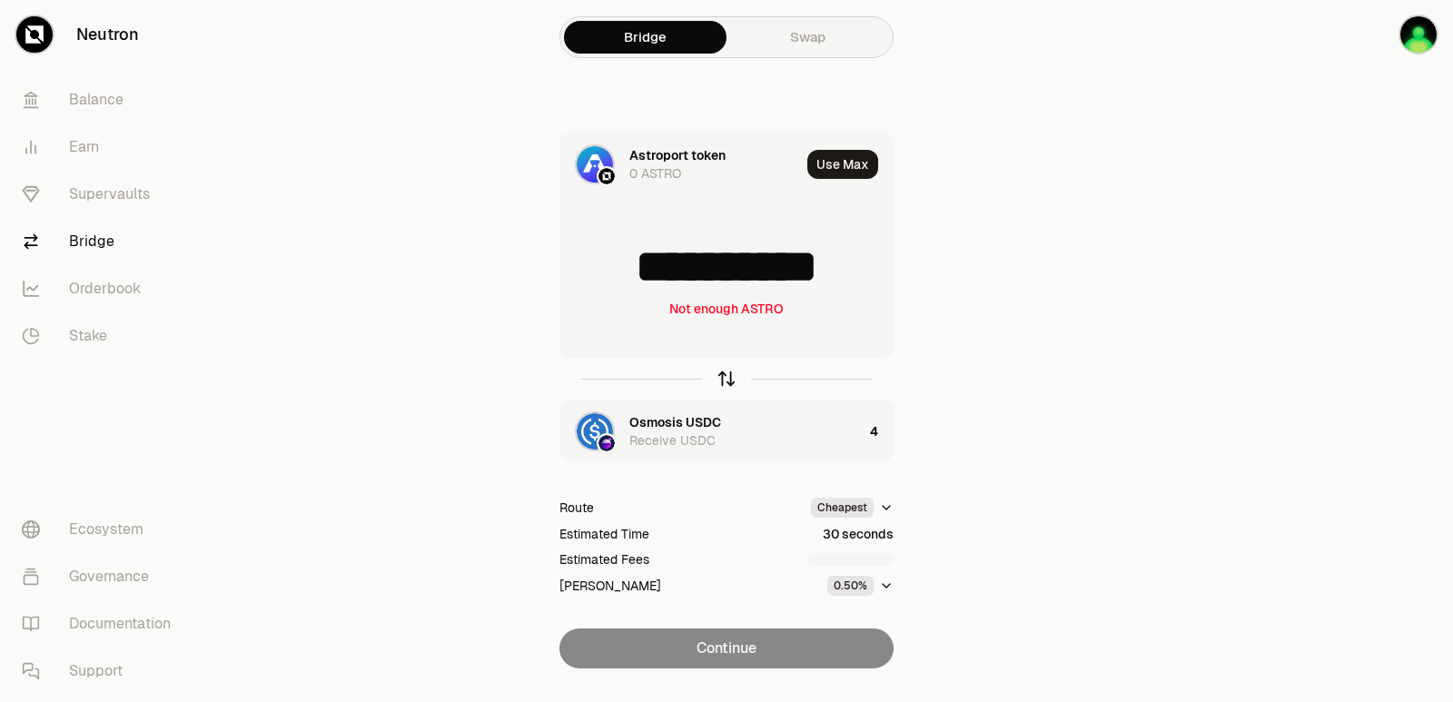
click at [730, 380] on icon "button" at bounding box center [727, 379] width 20 height 20
type input "*"
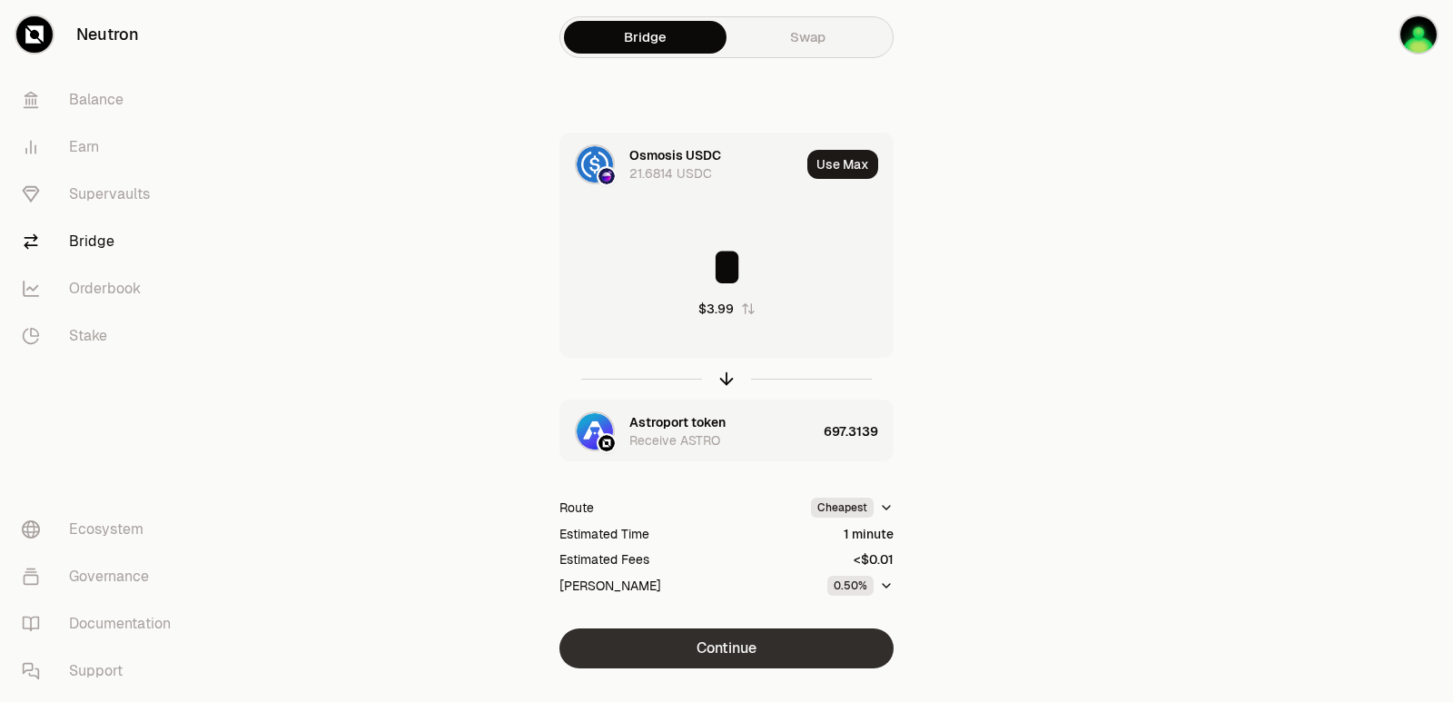
click at [743, 638] on button "Continue" at bounding box center [726, 648] width 334 height 40
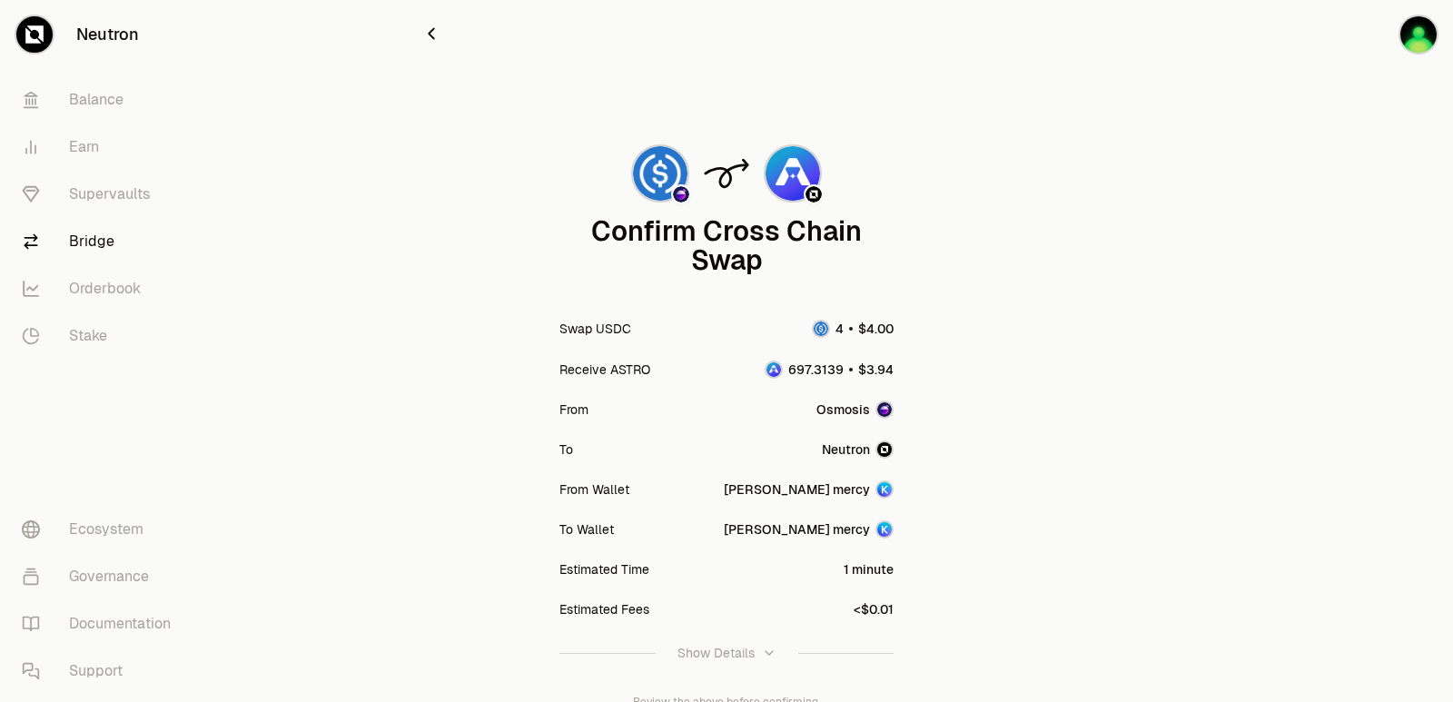
scroll to position [150, 0]
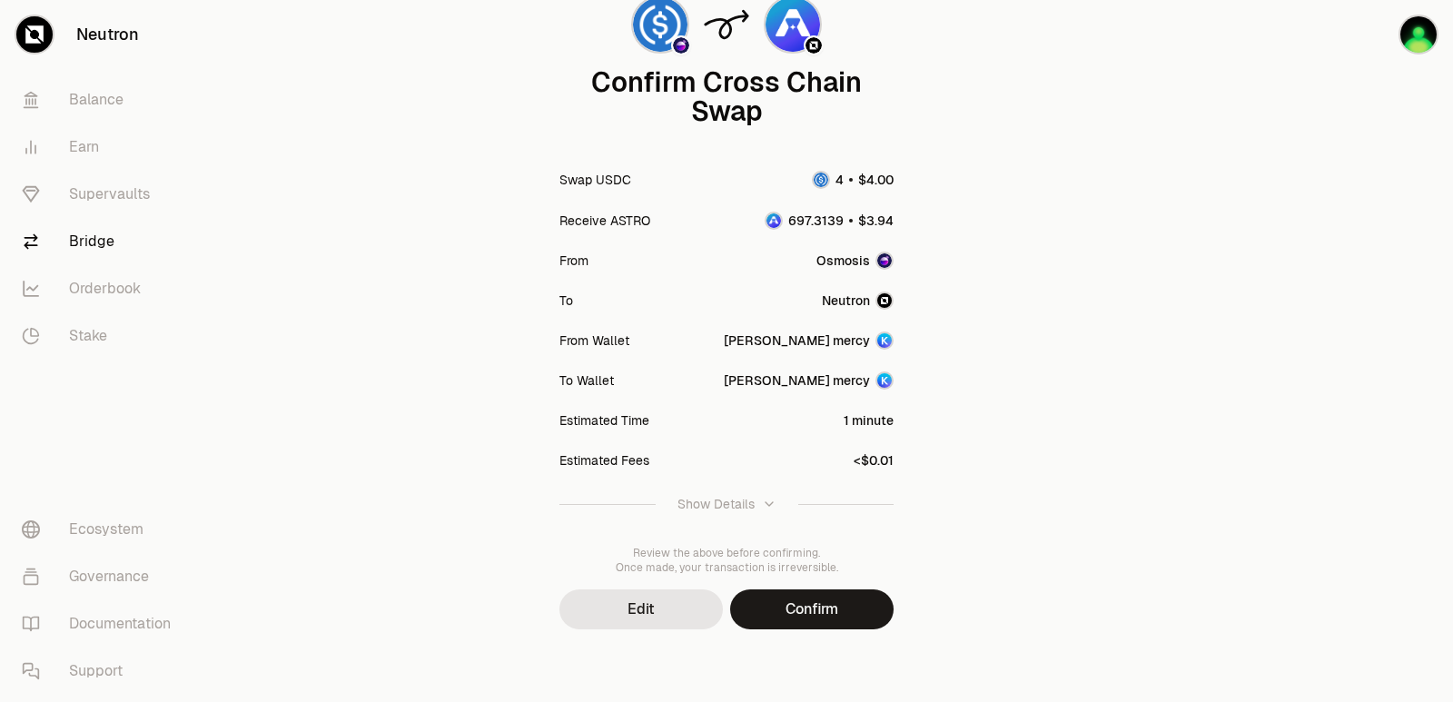
click at [807, 598] on button "Confirm" at bounding box center [811, 609] width 163 height 40
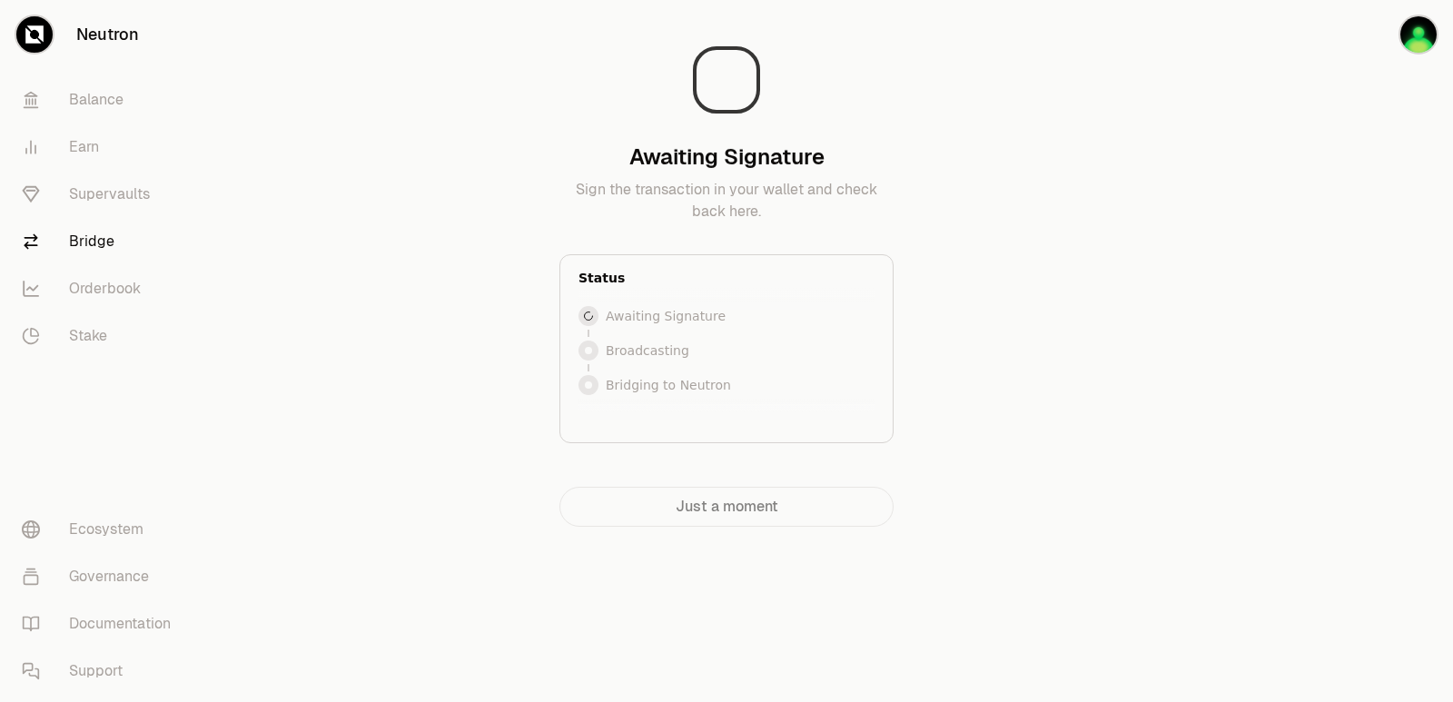
scroll to position [0, 0]
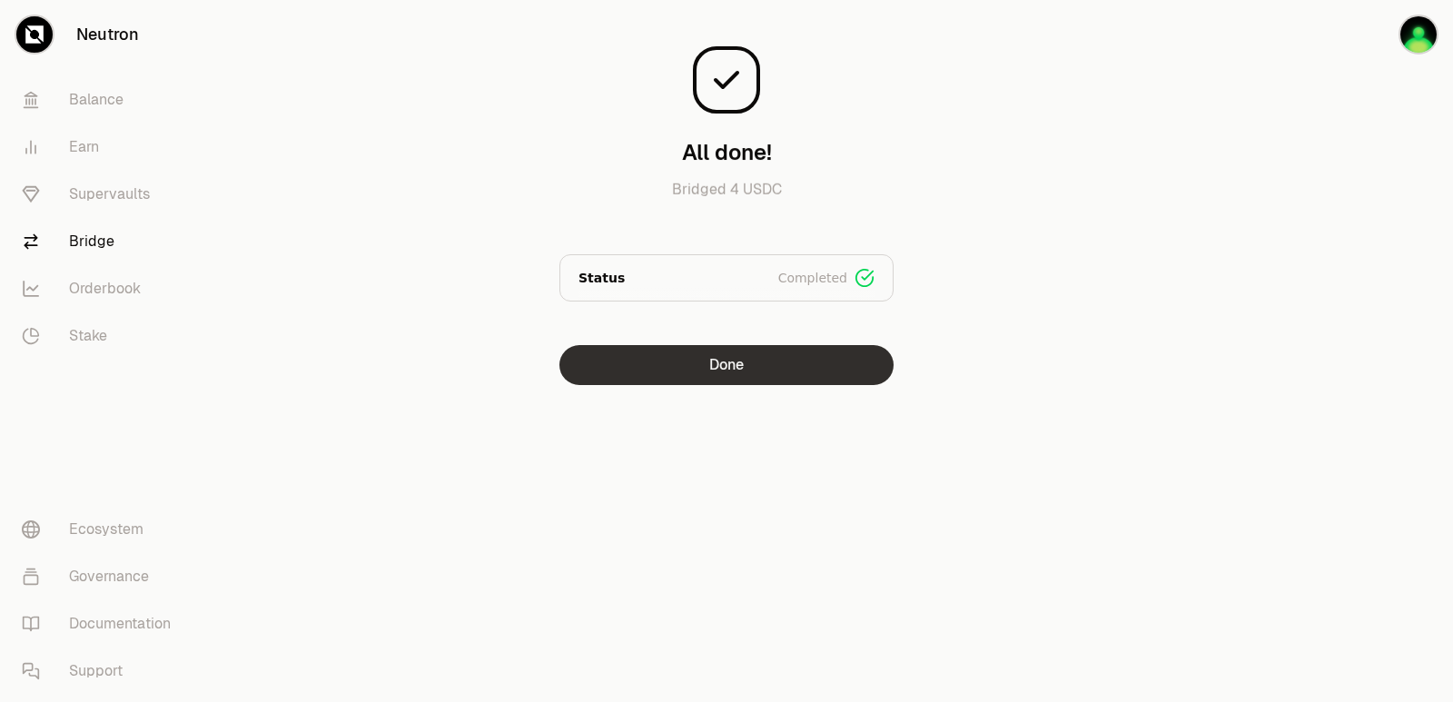
click at [747, 375] on button "Done" at bounding box center [726, 365] width 334 height 40
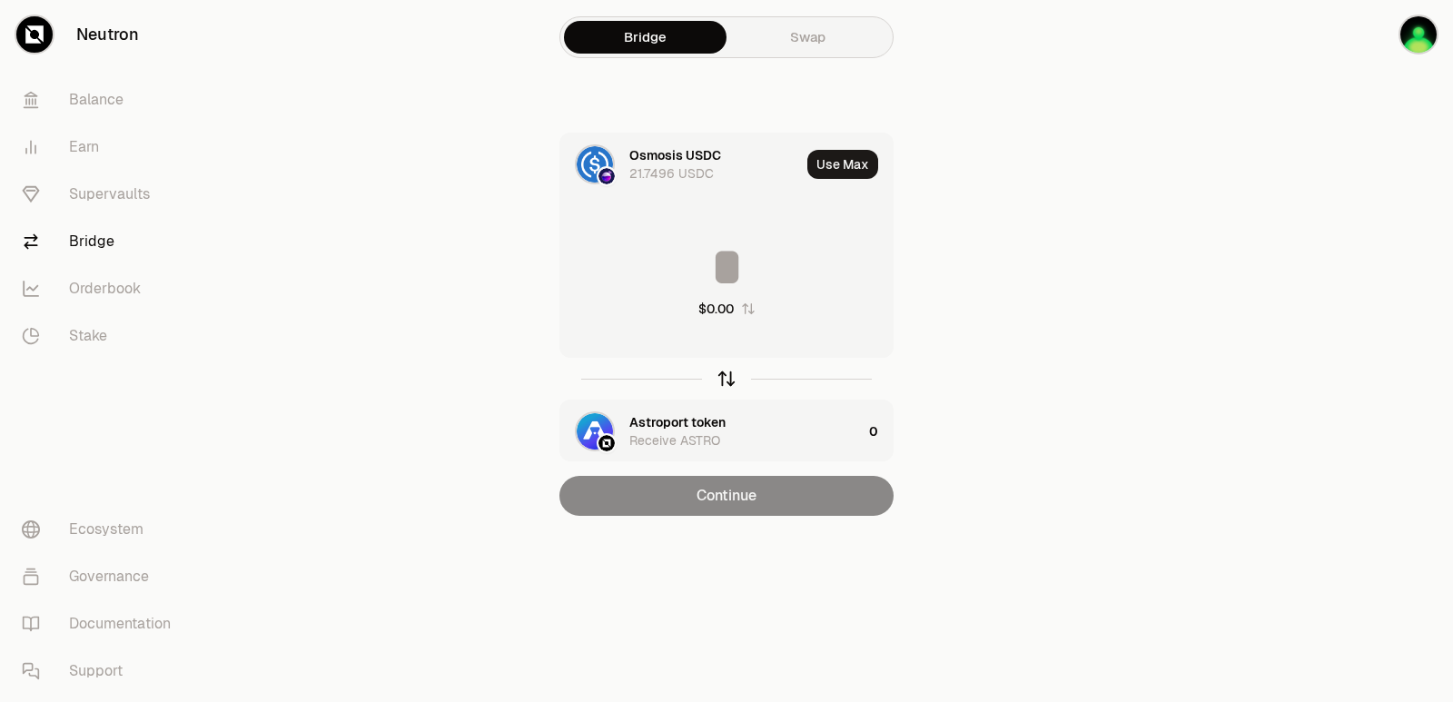
click at [724, 374] on icon "button" at bounding box center [727, 379] width 20 height 20
click at [846, 166] on button "Use Max" at bounding box center [842, 164] width 71 height 29
type input "**********"
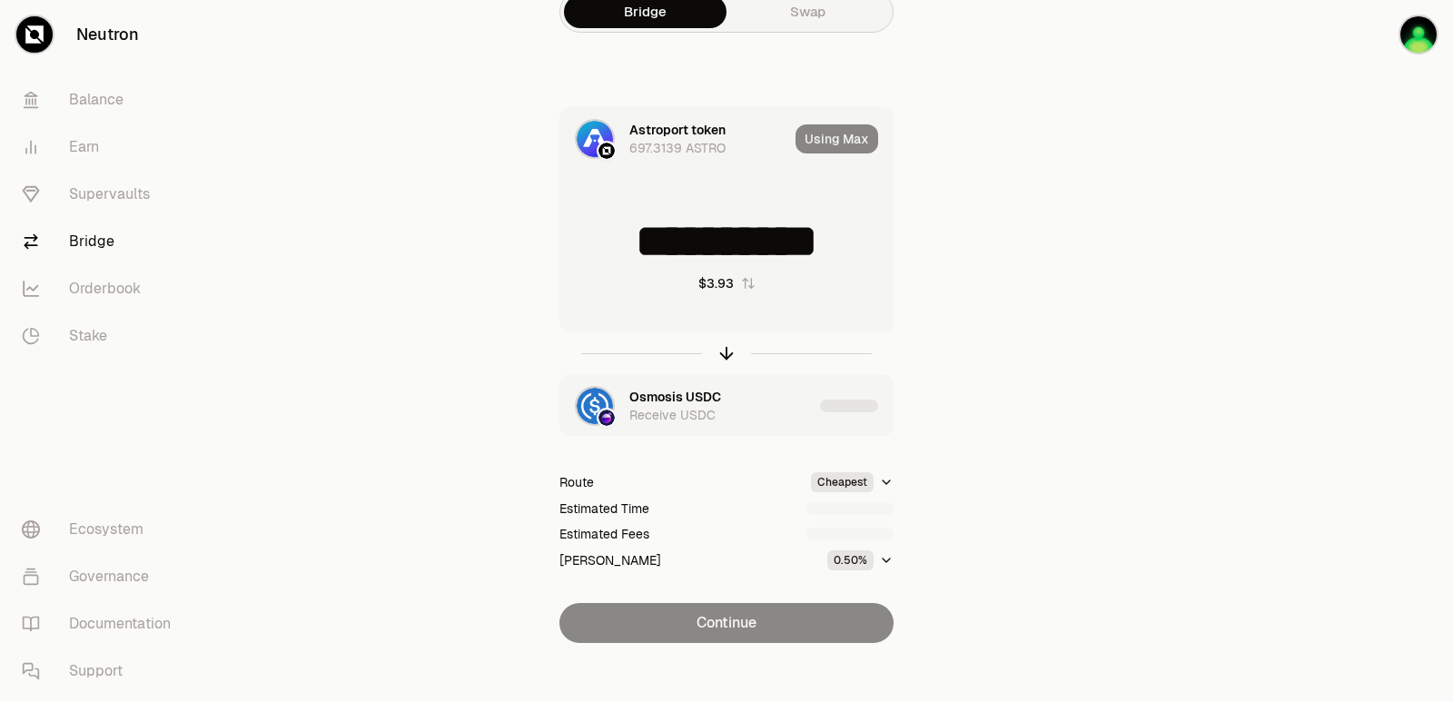
scroll to position [39, 0]
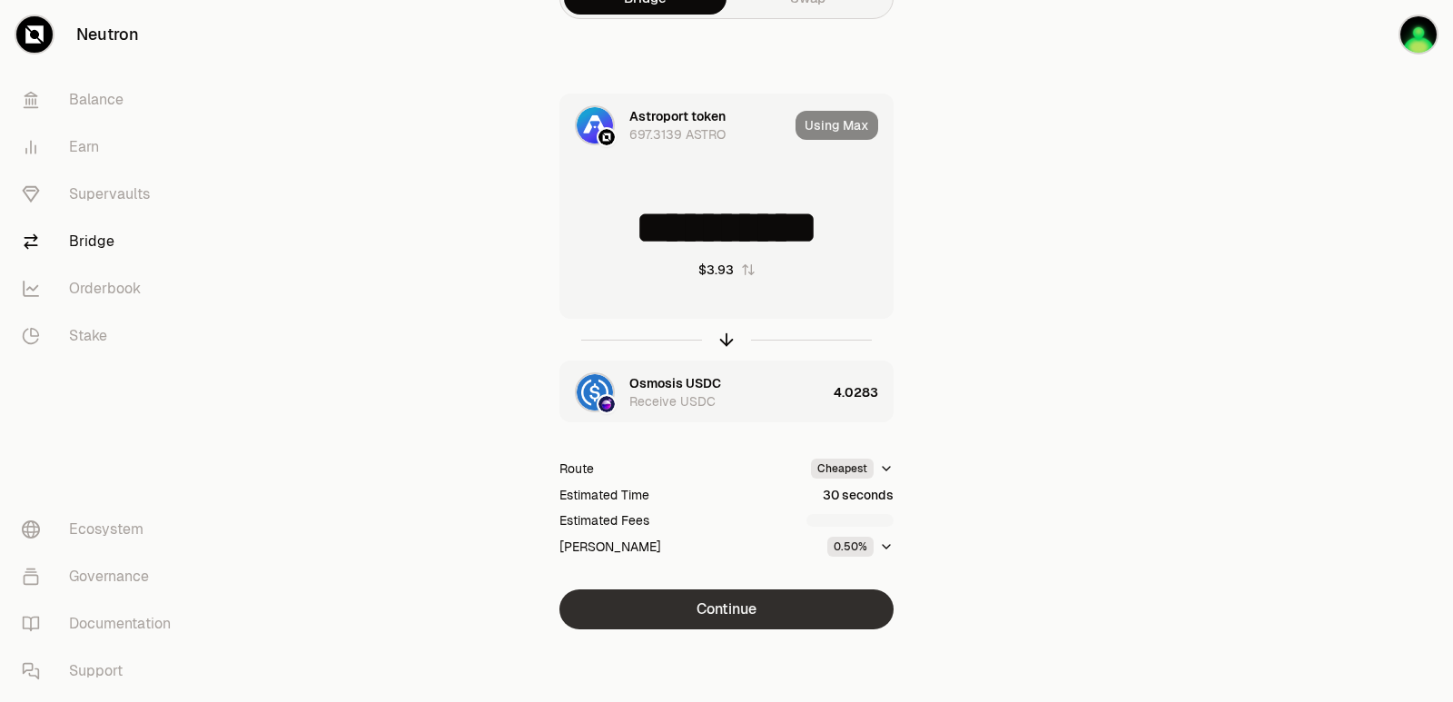
click at [754, 601] on button "Continue" at bounding box center [726, 609] width 334 height 40
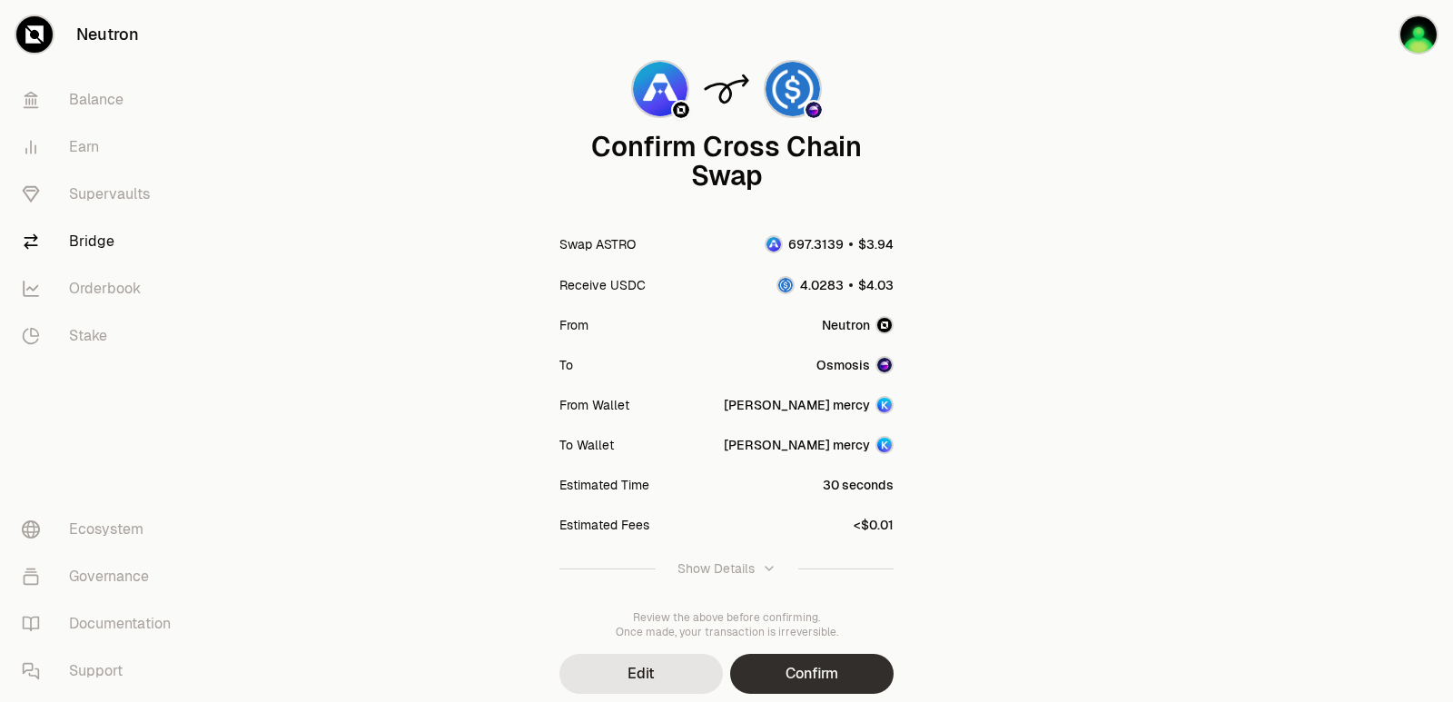
scroll to position [150, 0]
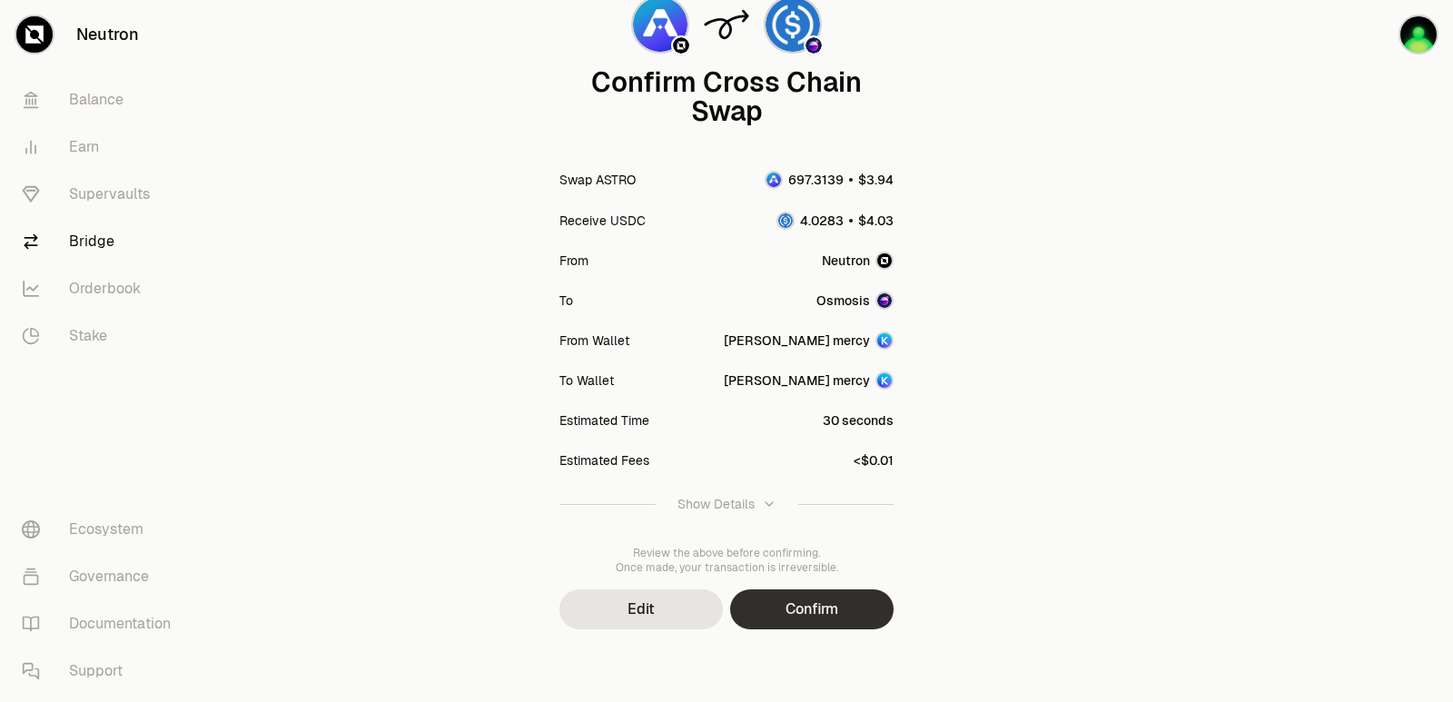
click at [799, 600] on button "Confirm" at bounding box center [811, 609] width 163 height 40
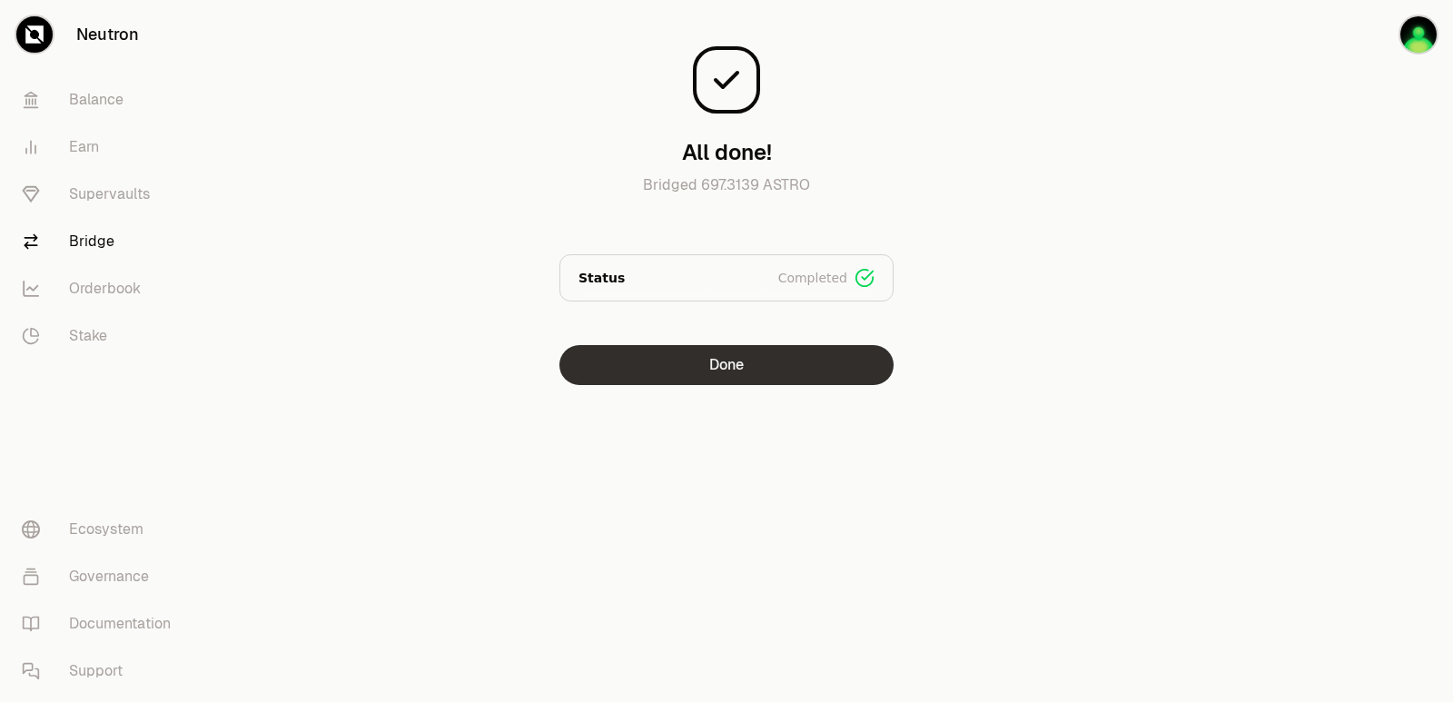
click at [733, 381] on button "Done" at bounding box center [726, 365] width 334 height 40
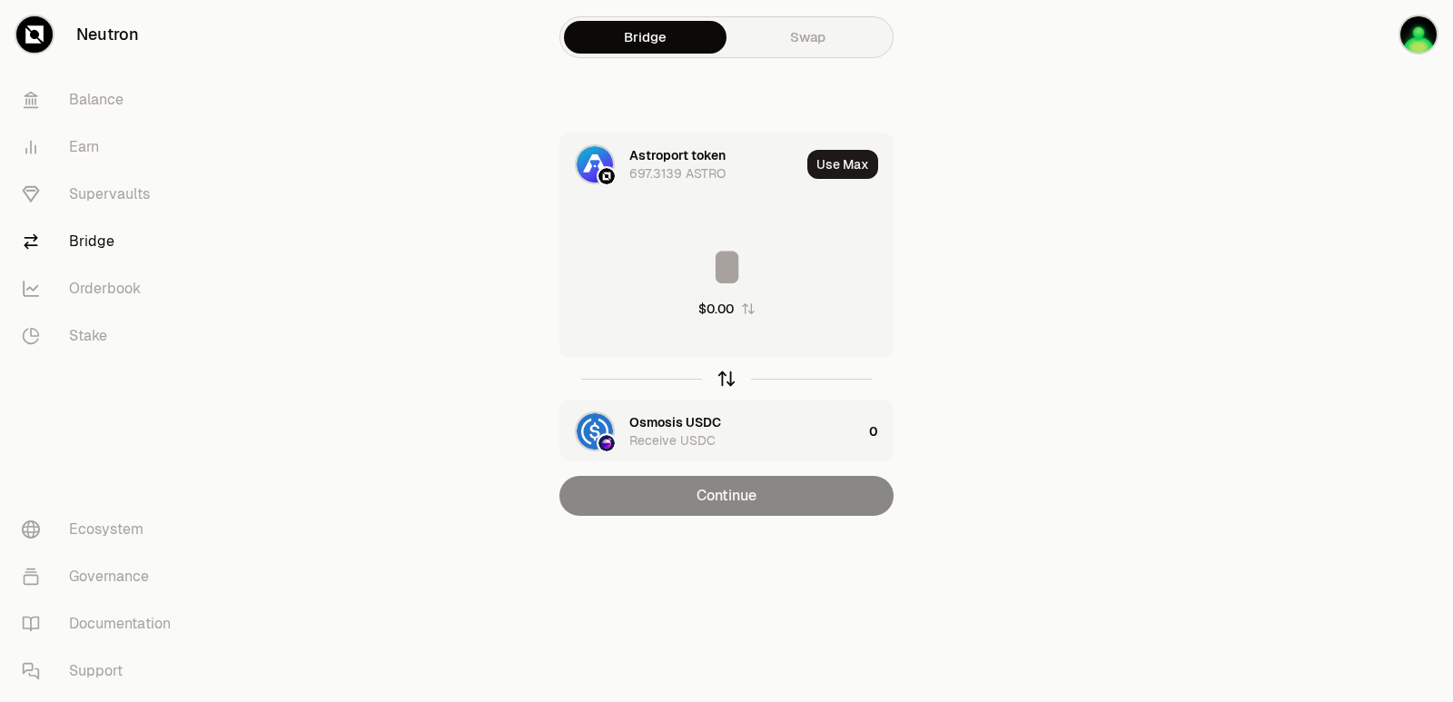
click at [733, 376] on icon "button" at bounding box center [727, 379] width 20 height 20
click at [691, 274] on input at bounding box center [726, 267] width 332 height 54
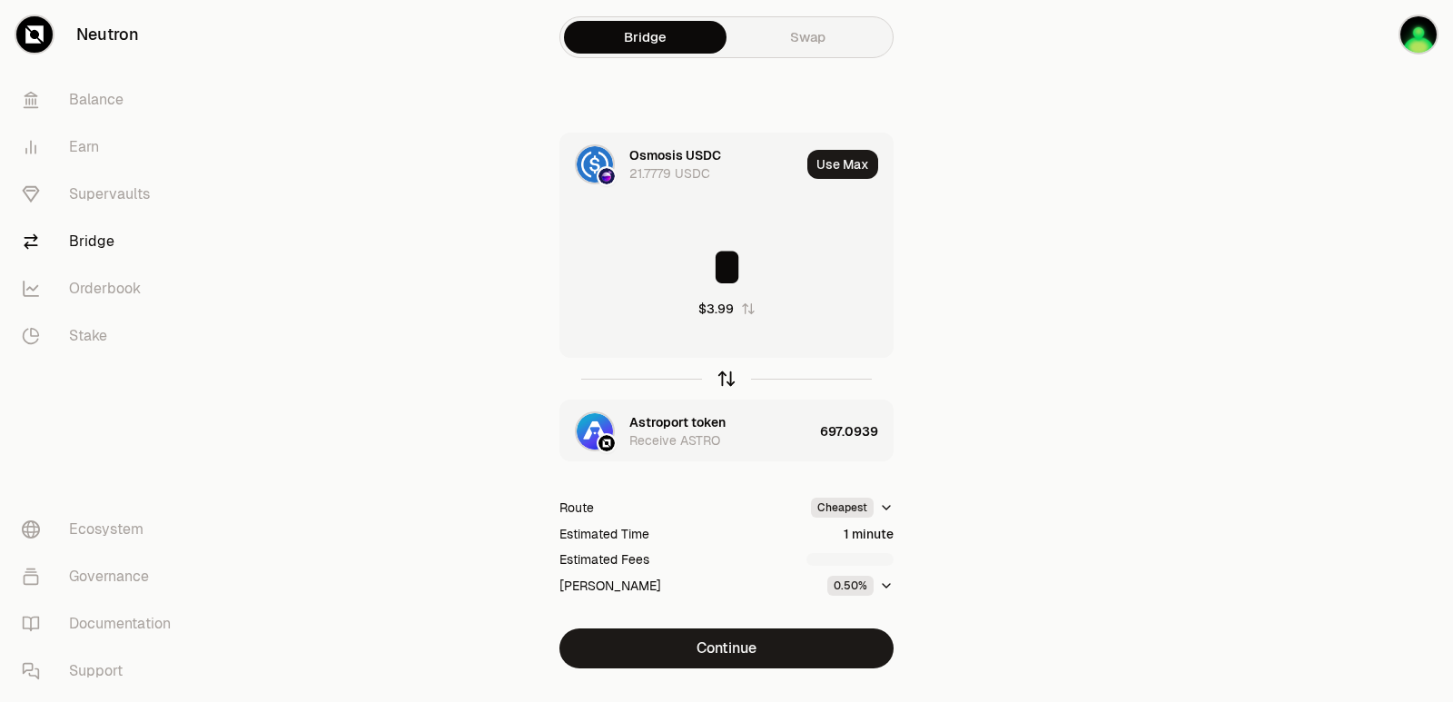
click at [729, 374] on icon "button" at bounding box center [727, 379] width 20 height 20
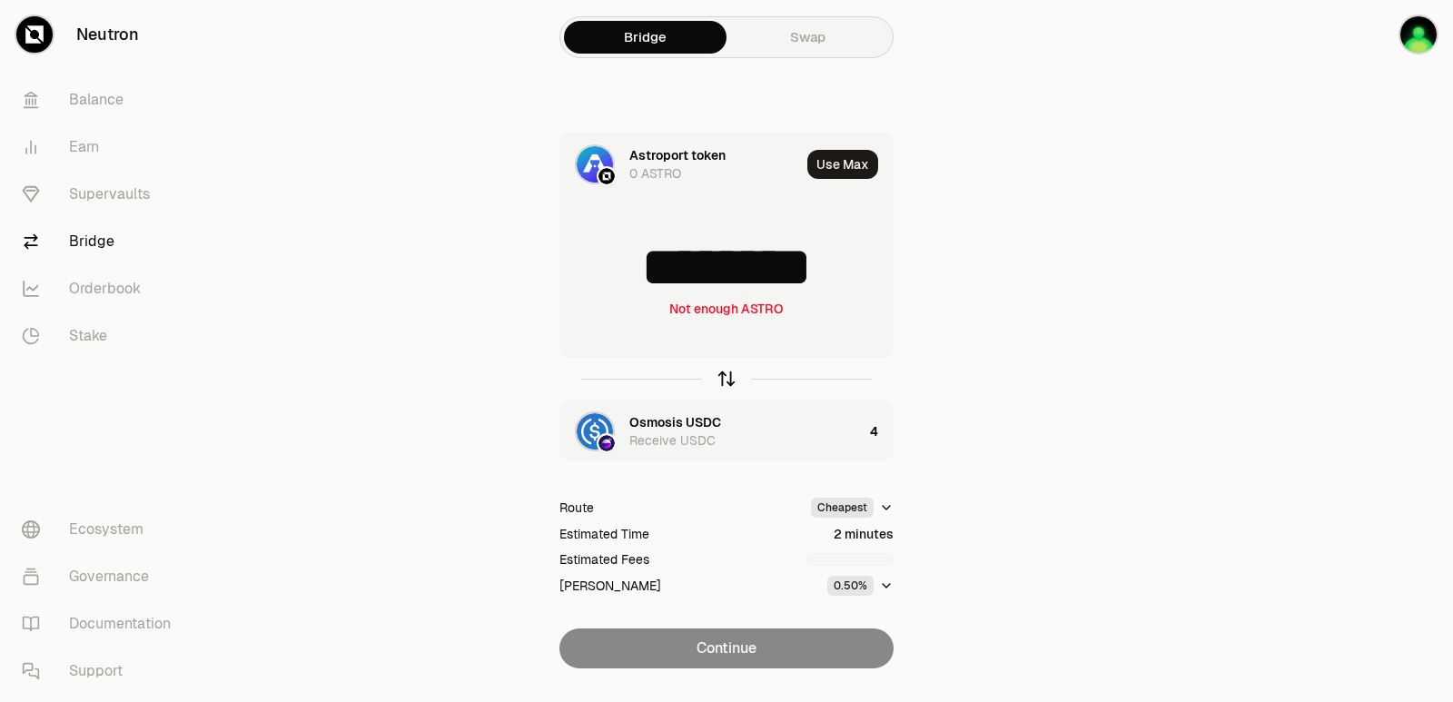
click at [729, 374] on icon "button" at bounding box center [727, 379] width 20 height 20
type input "*"
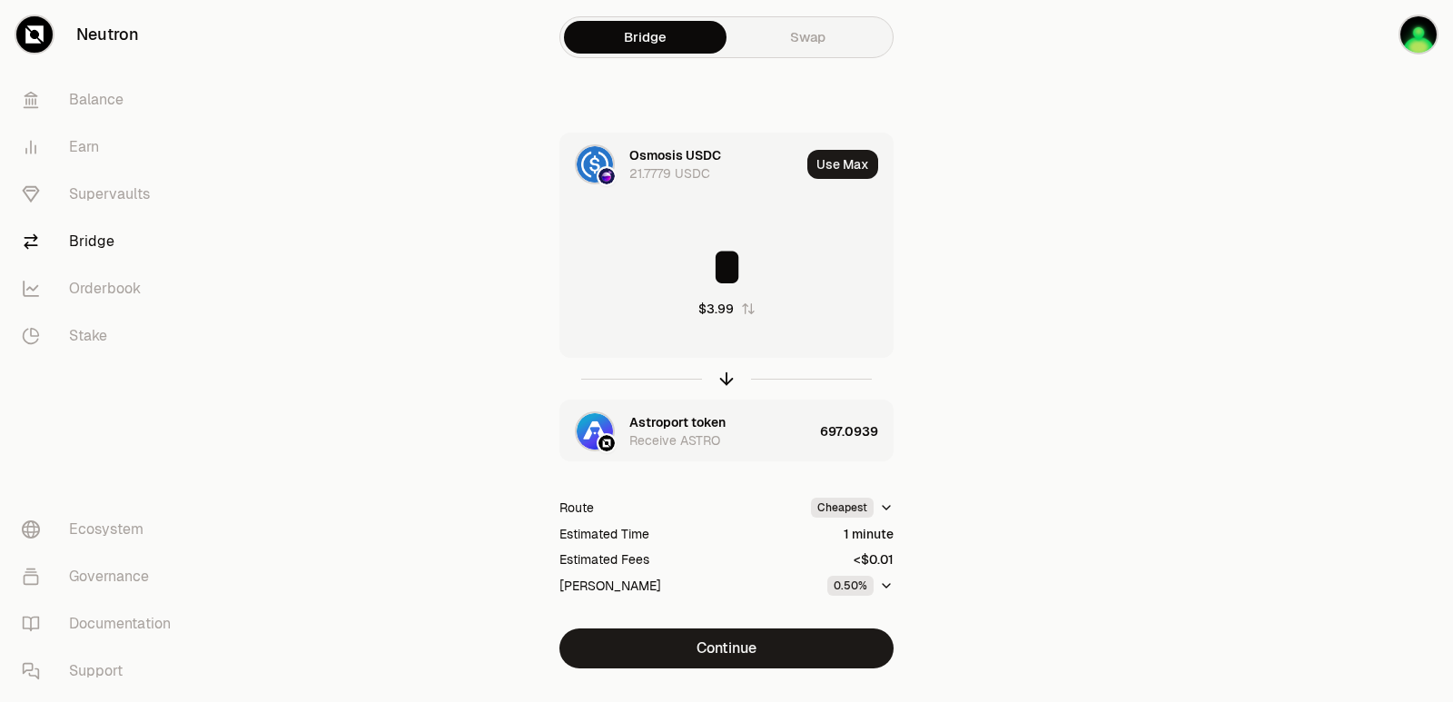
click at [689, 417] on div "Astroport token" at bounding box center [677, 422] width 96 height 18
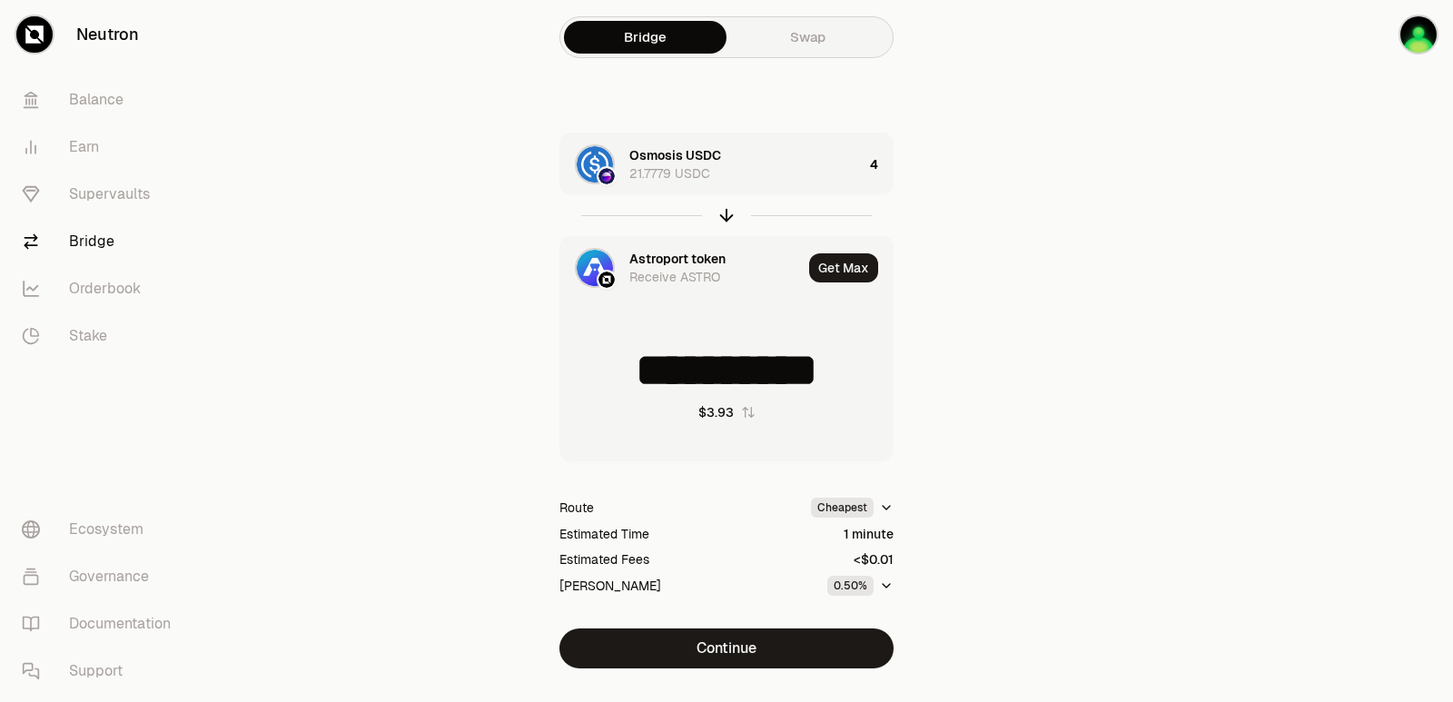
click at [666, 261] on div "Astroport token" at bounding box center [677, 259] width 96 height 18
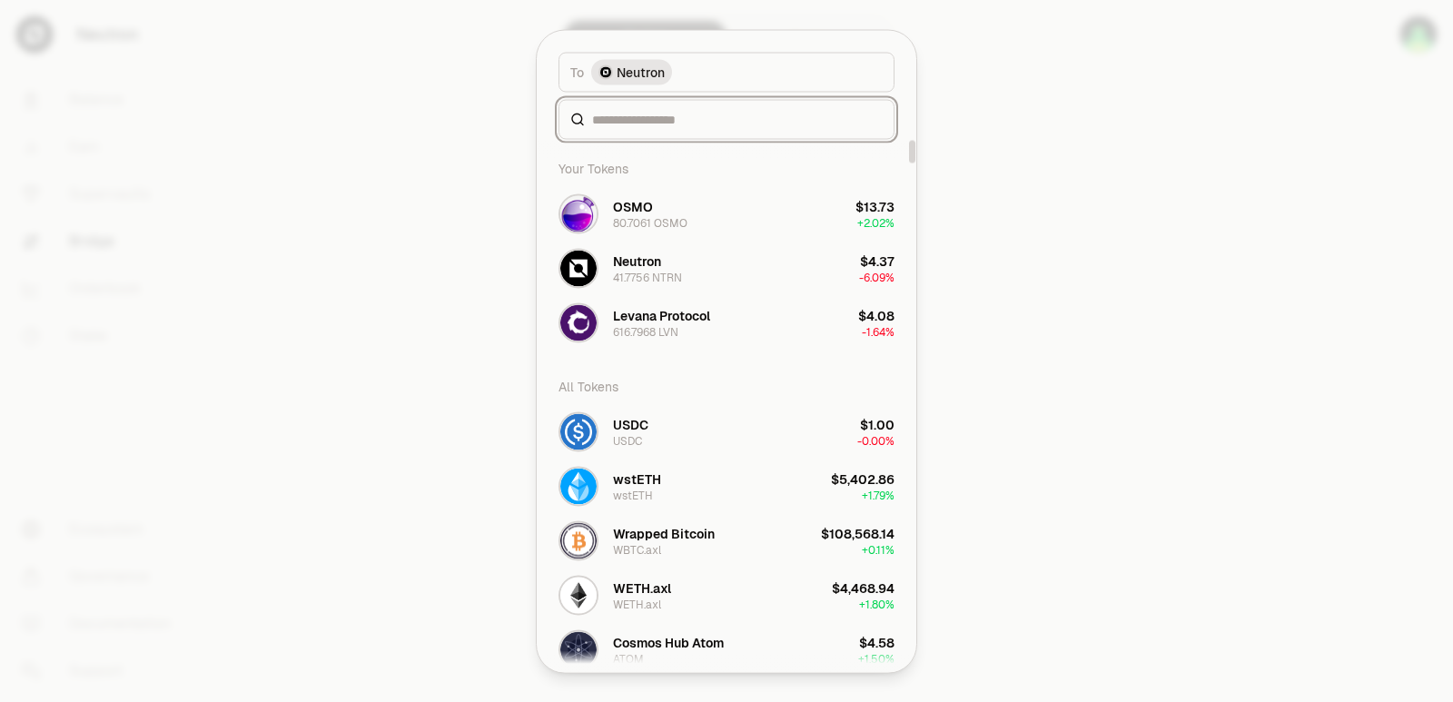
click at [630, 124] on input at bounding box center [737, 119] width 291 height 18
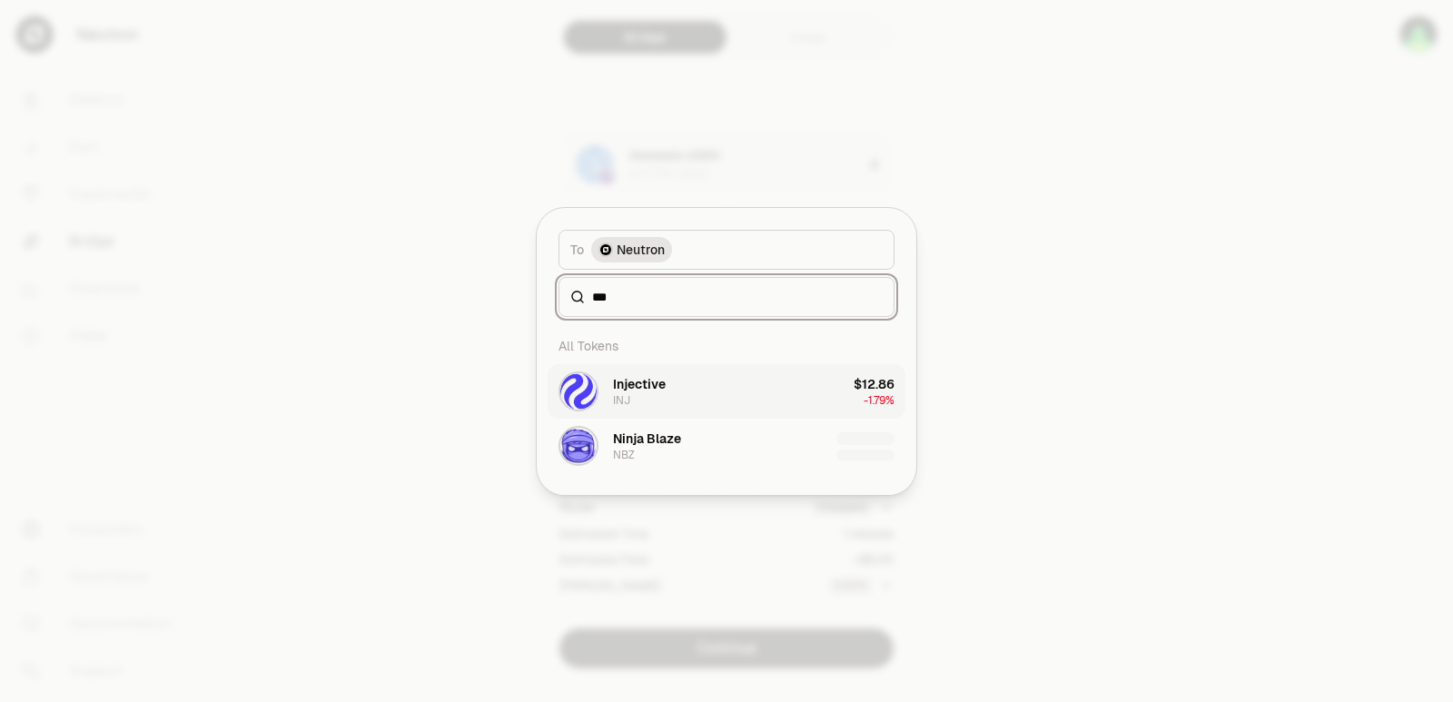
type input "***"
click at [645, 396] on div "Injective INJ" at bounding box center [639, 391] width 53 height 33
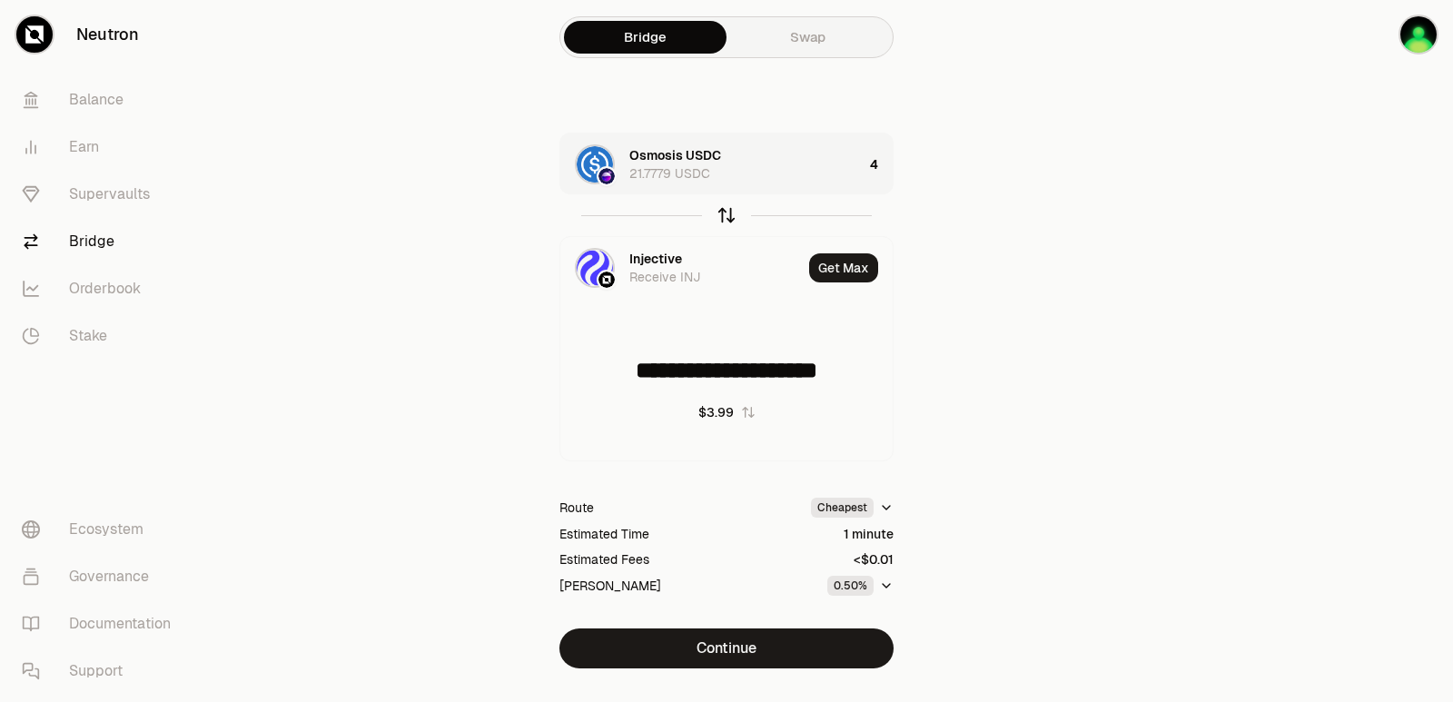
click at [725, 215] on icon "button" at bounding box center [727, 215] width 20 height 20
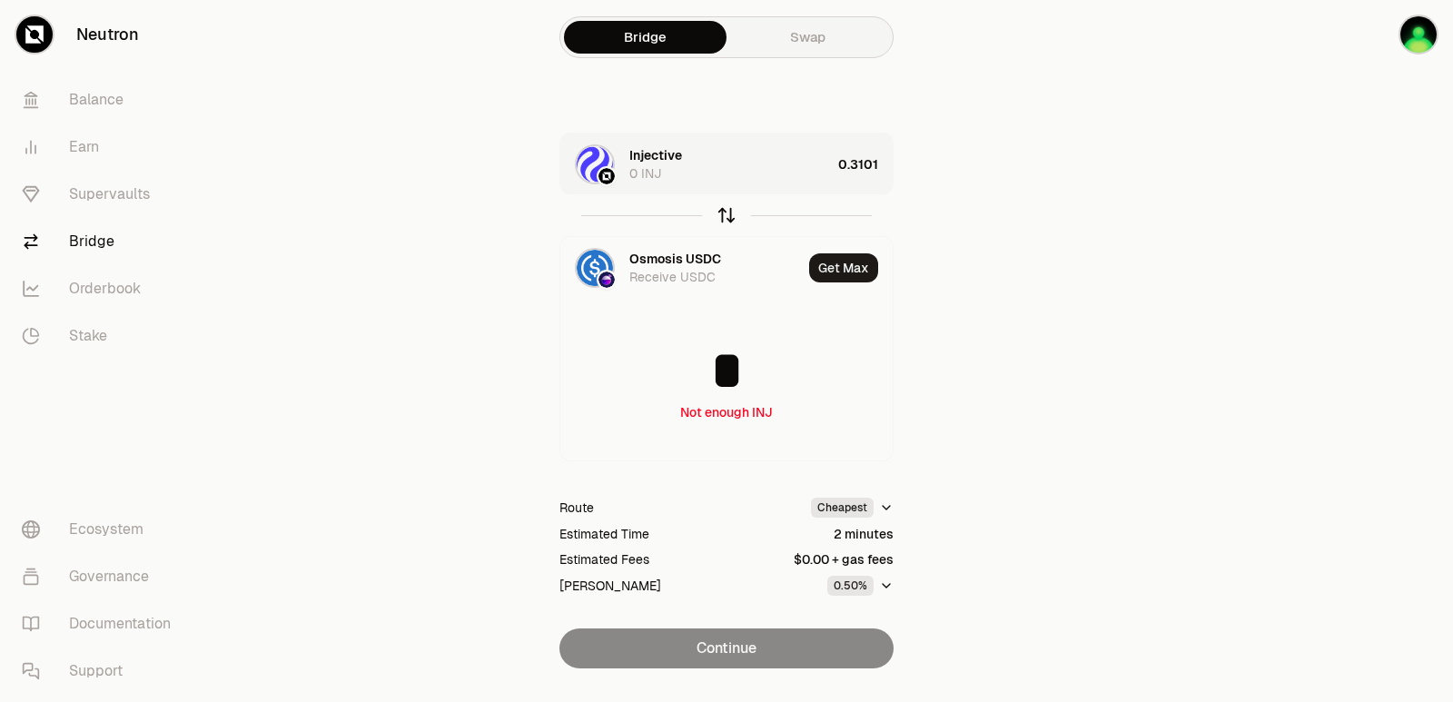
click at [725, 215] on icon "button" at bounding box center [727, 215] width 20 height 20
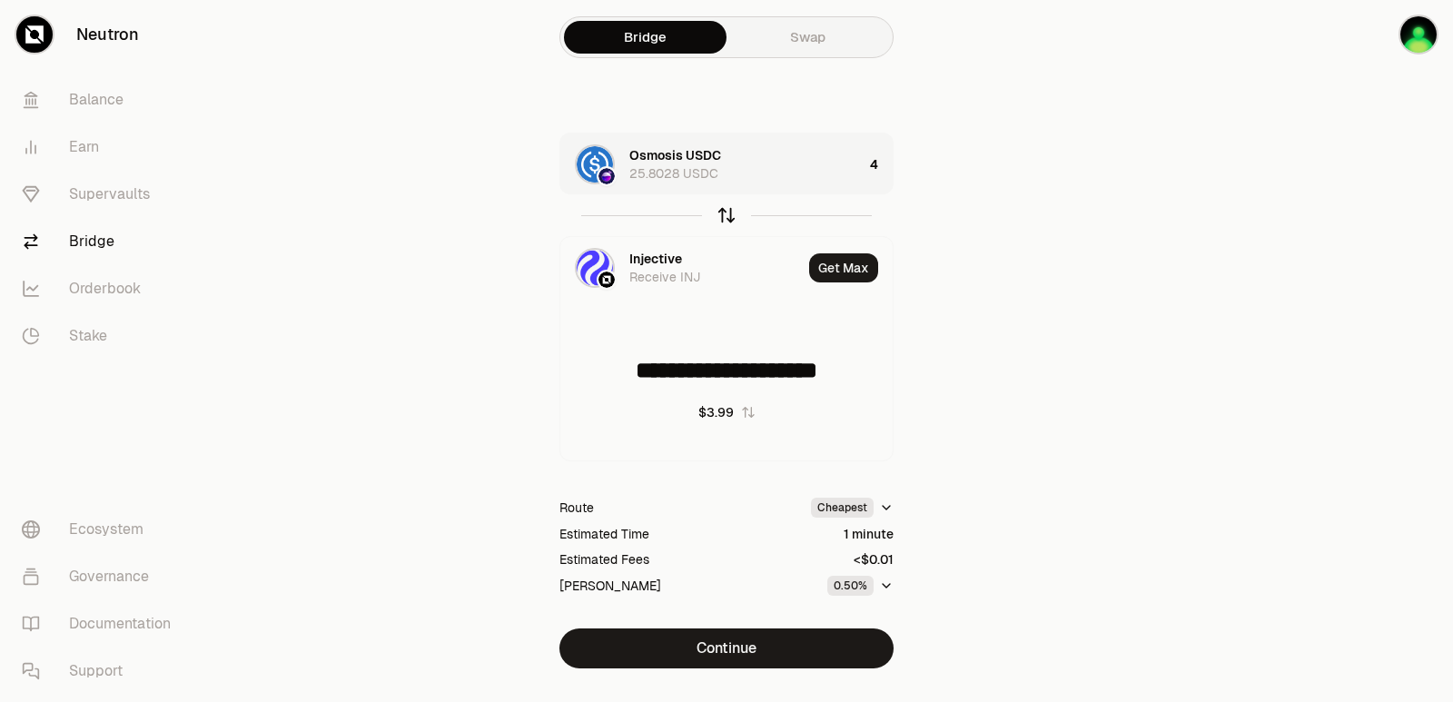
click at [725, 215] on icon "button" at bounding box center [727, 215] width 20 height 20
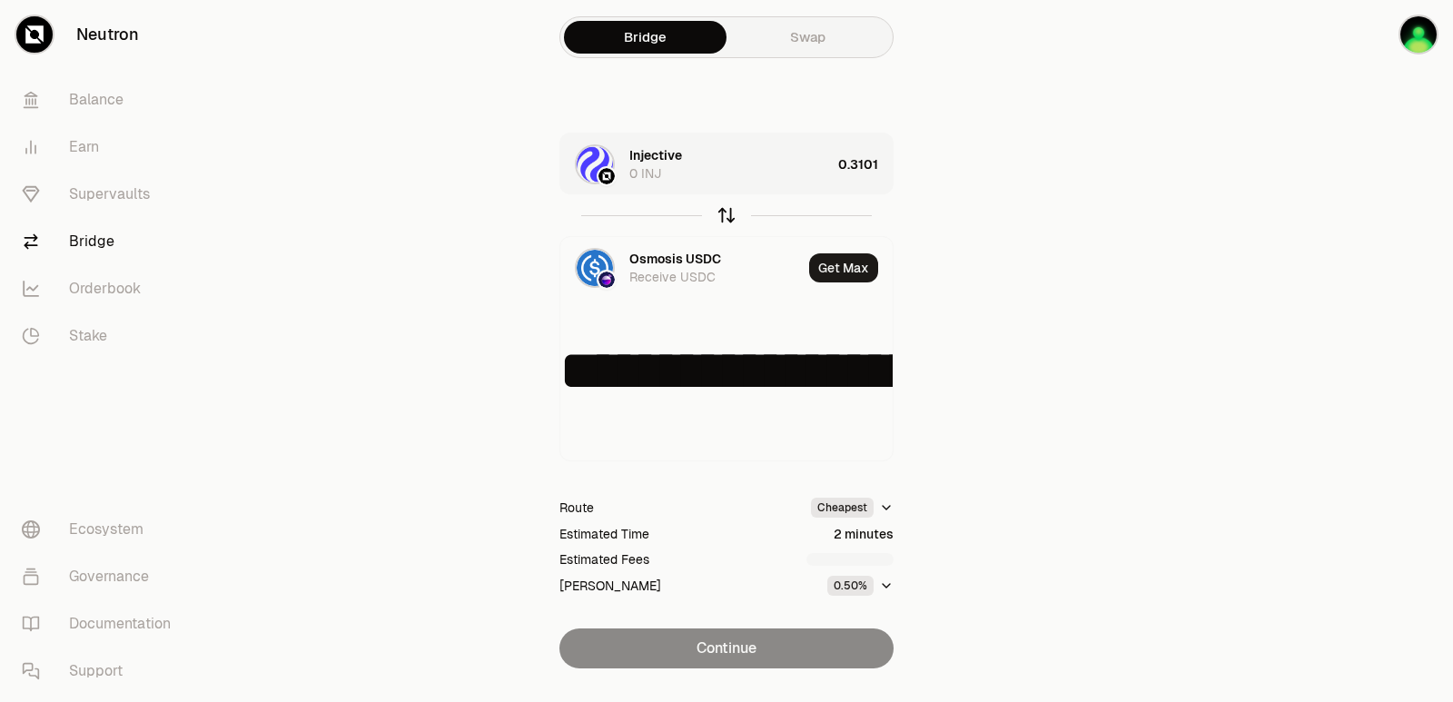
type input "*"
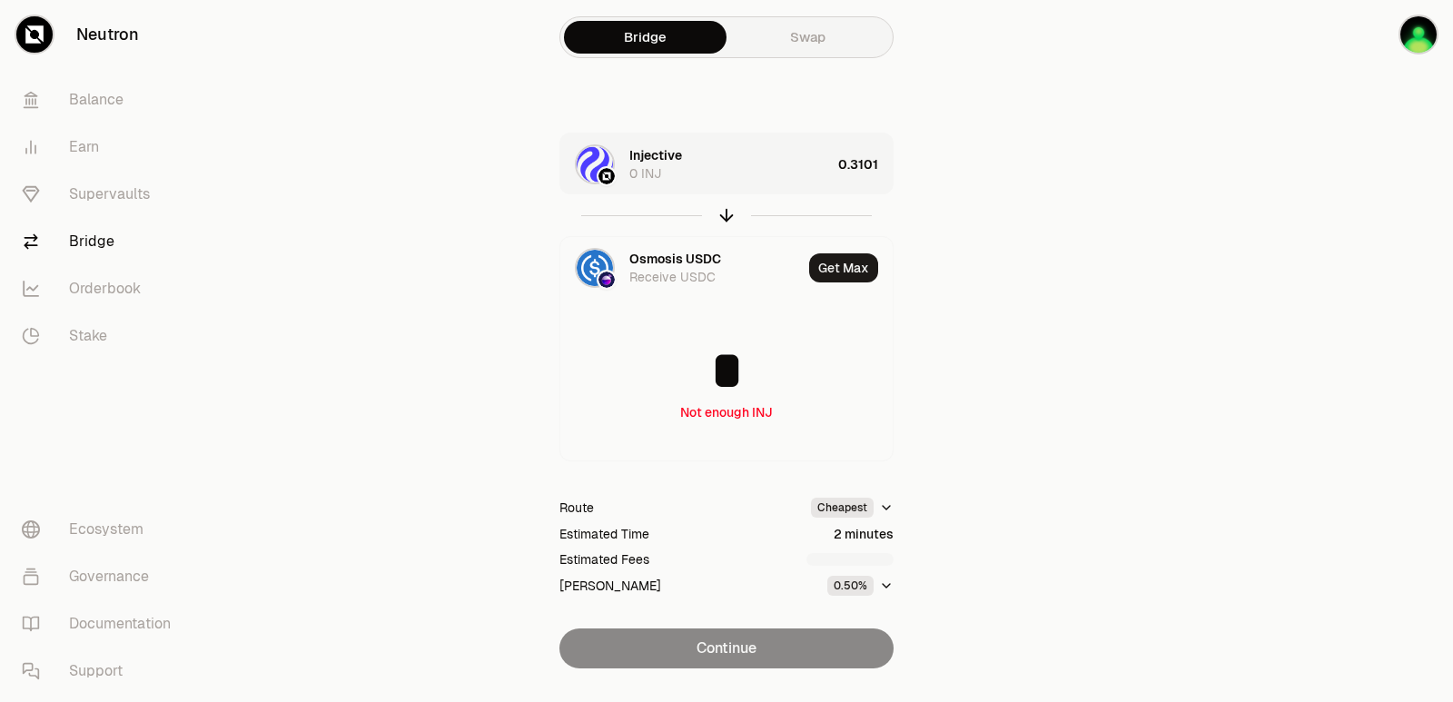
click at [856, 164] on div "0.3101" at bounding box center [865, 164] width 54 height 62
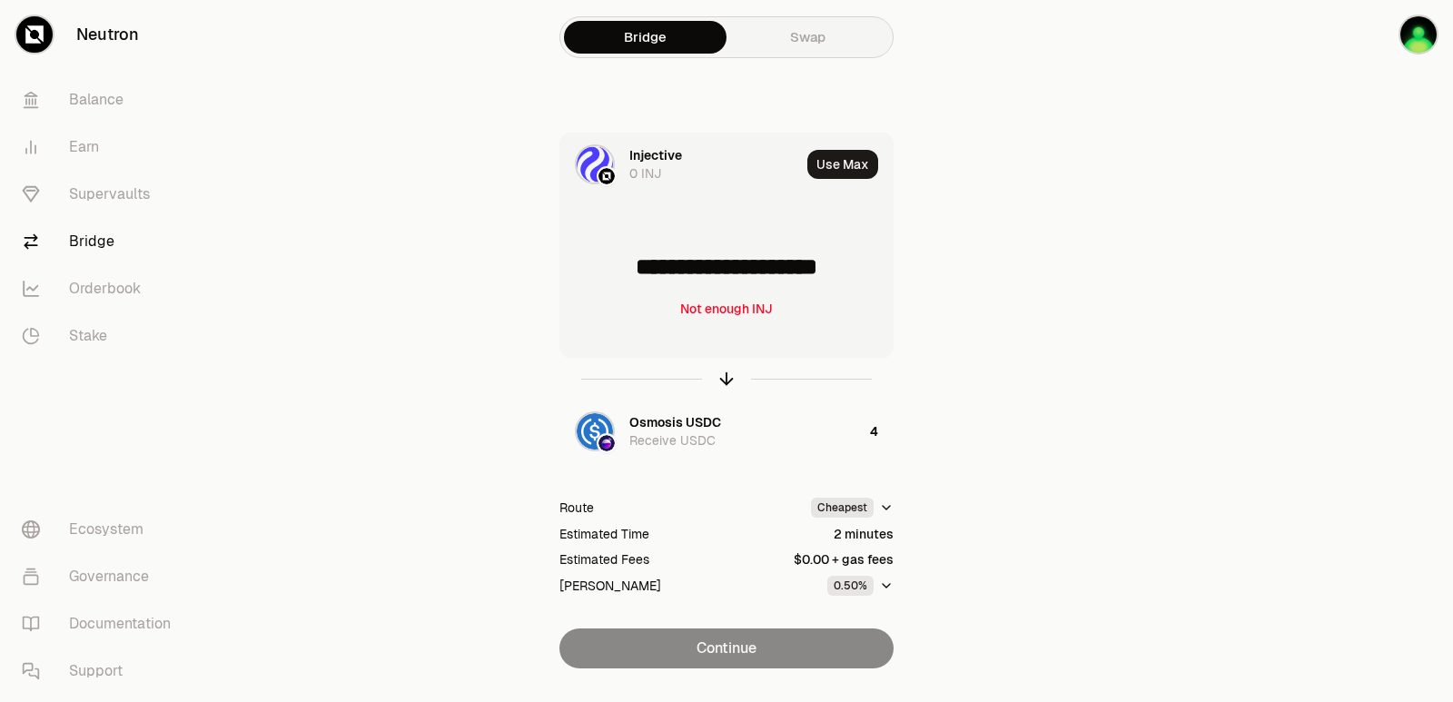
drag, startPoint x: 865, startPoint y: 254, endPoint x: 656, endPoint y: 266, distance: 209.2
click at [656, 266] on input "**********" at bounding box center [726, 267] width 332 height 54
type input "******"
click at [729, 377] on icon "button" at bounding box center [727, 379] width 20 height 20
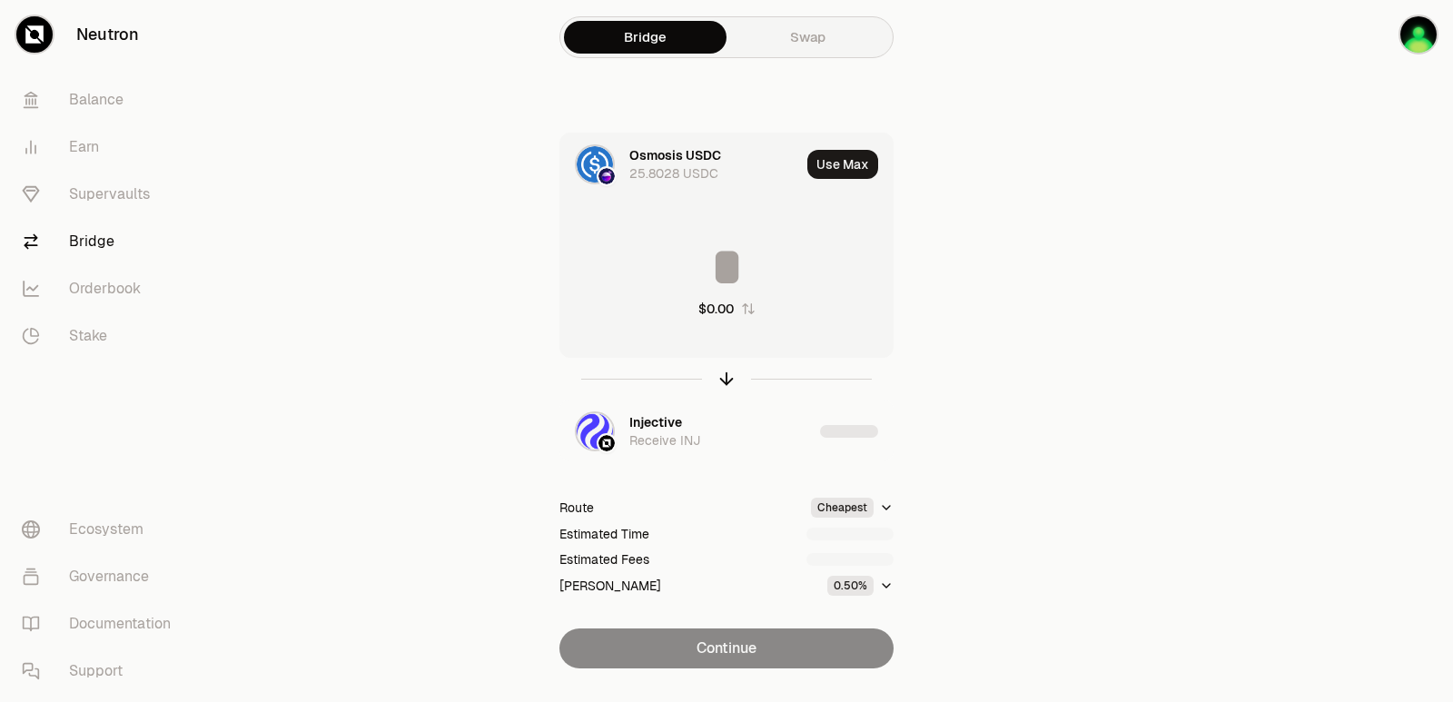
click at [697, 259] on input at bounding box center [726, 267] width 332 height 54
type input "********"
